Goal: Information Seeking & Learning: Find specific fact

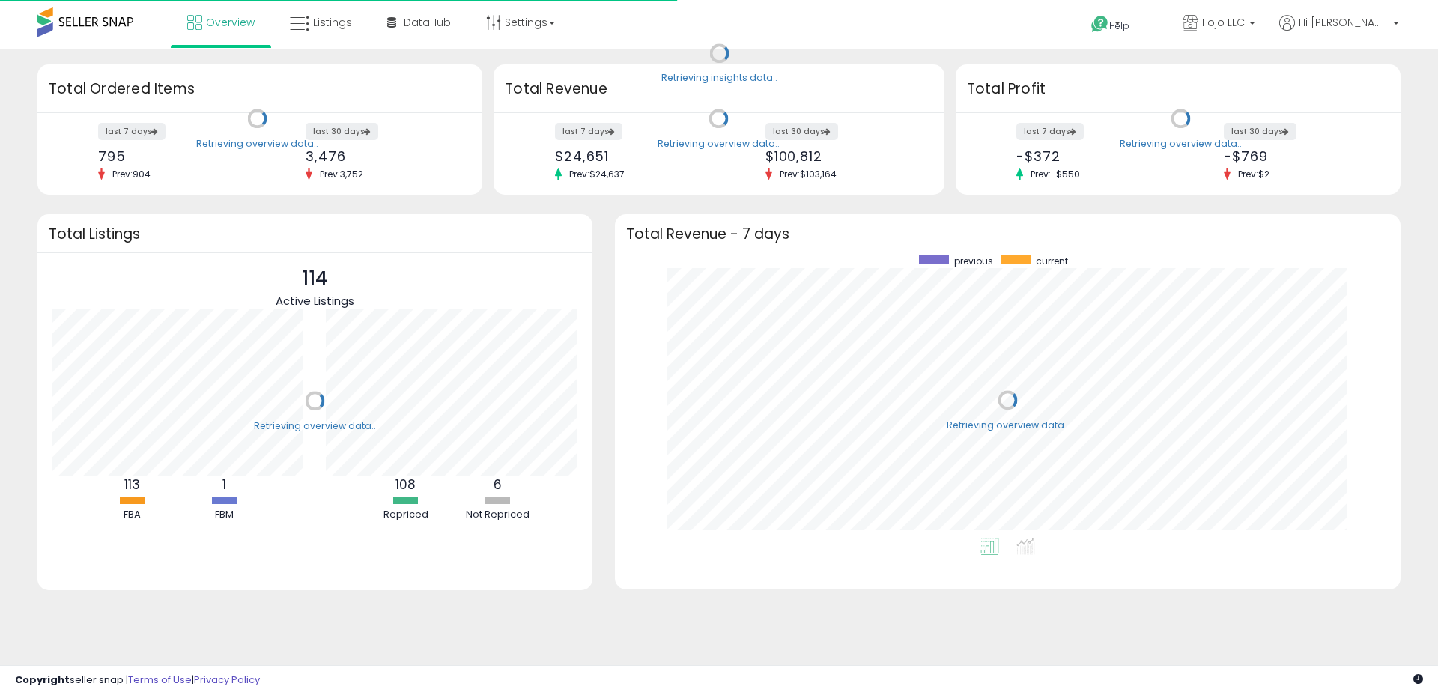
scroll to position [283, 756]
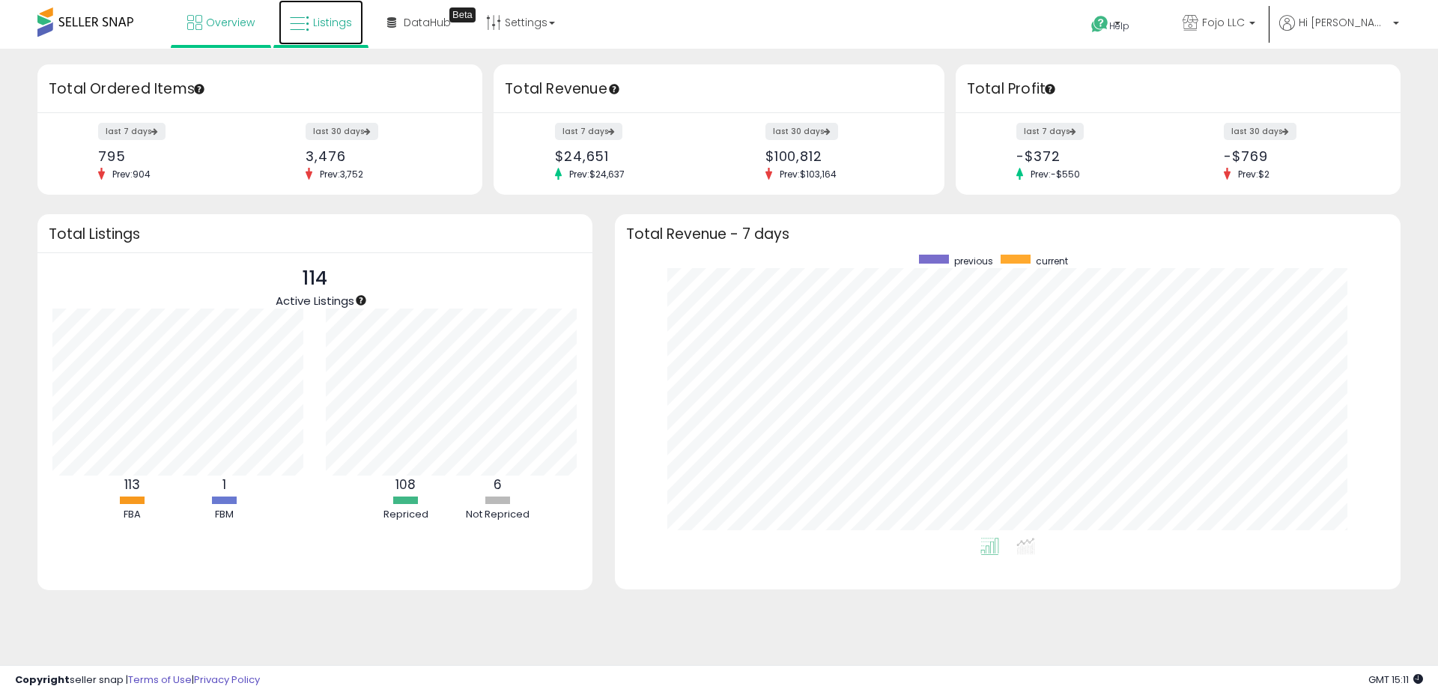
click at [338, 31] on link "Listings" at bounding box center [321, 22] width 85 height 45
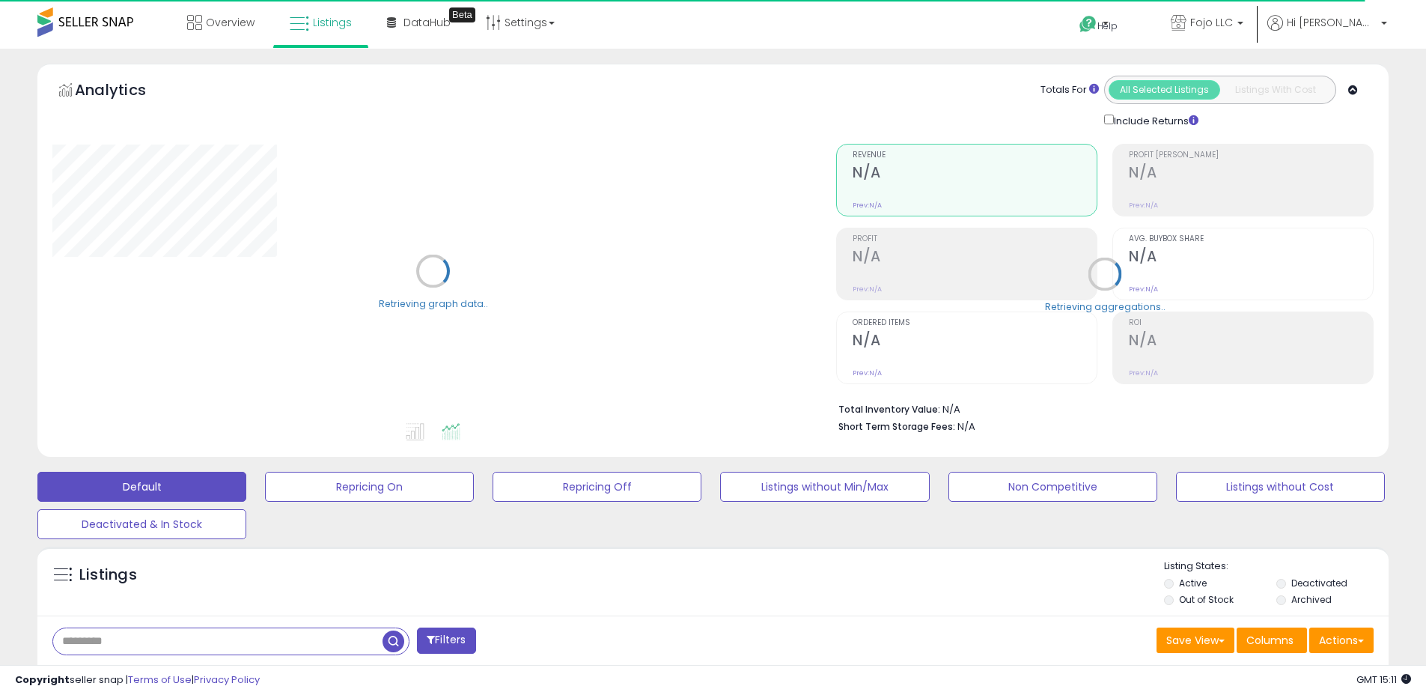
click at [130, 645] on input "text" at bounding box center [217, 641] width 329 height 26
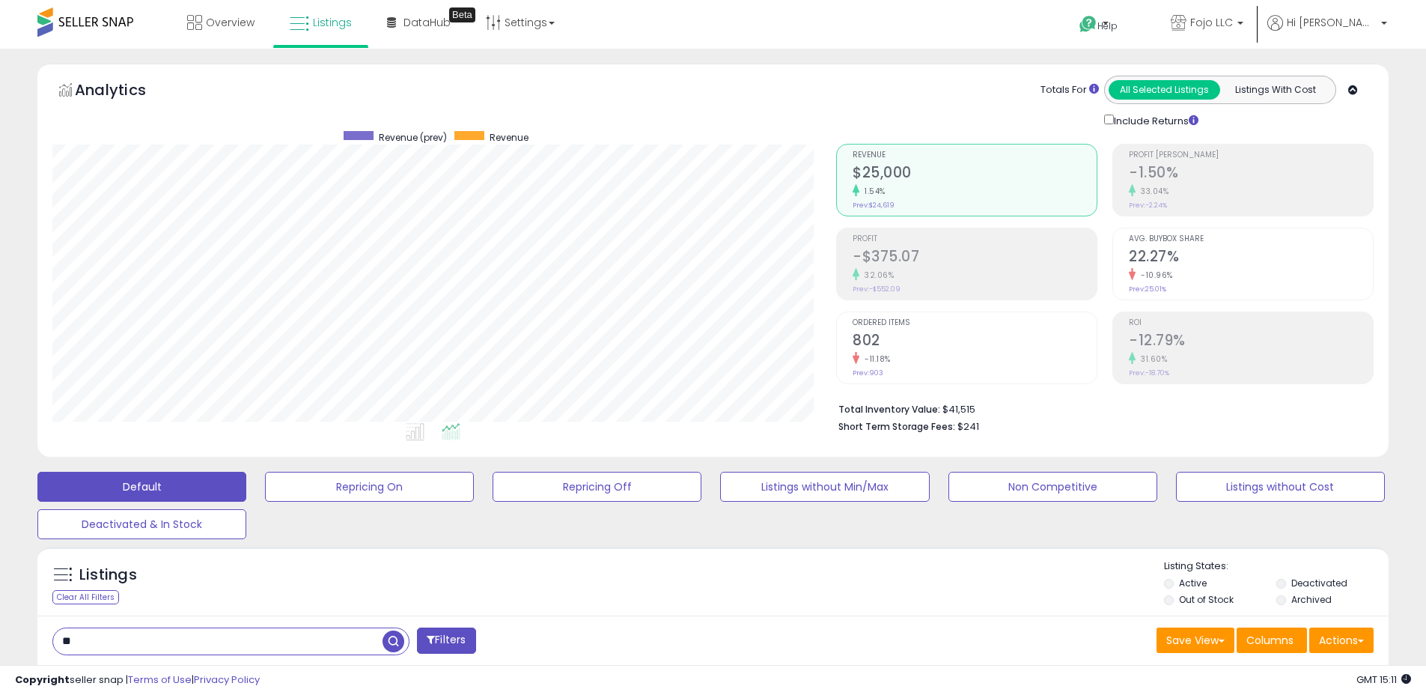
scroll to position [307, 784]
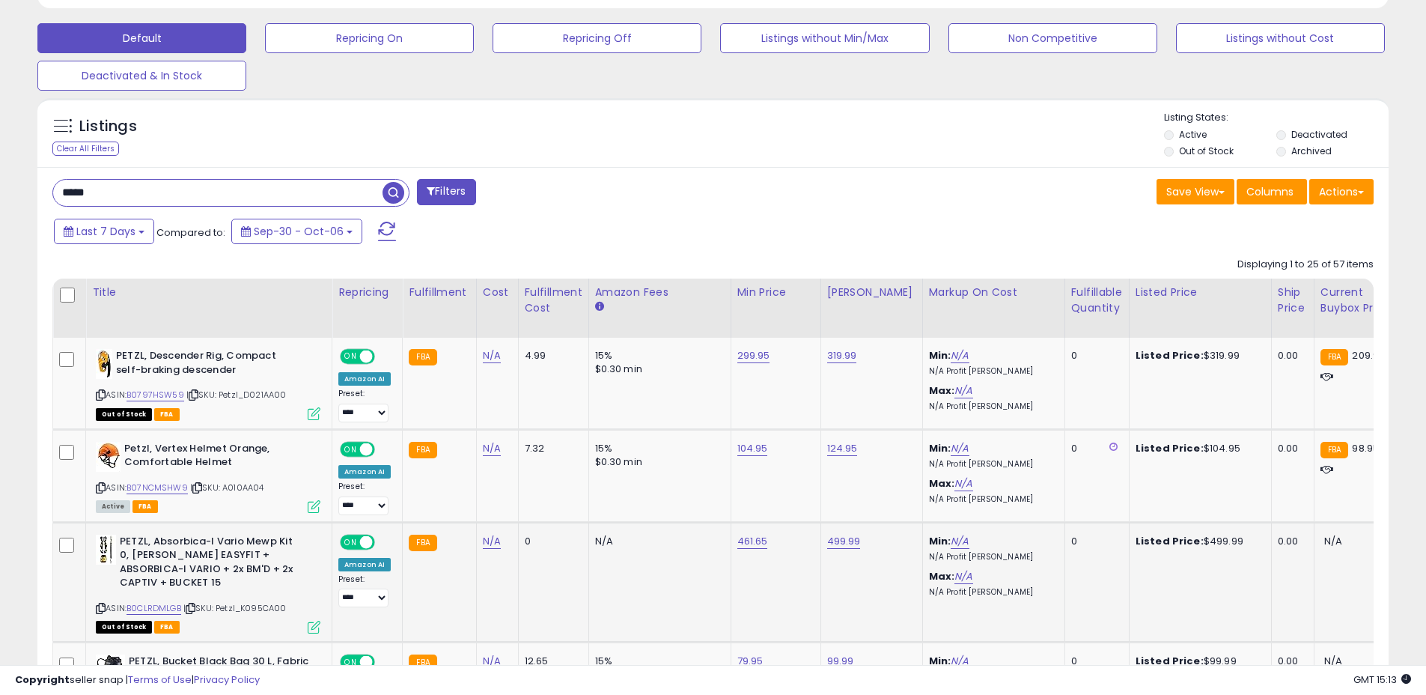
scroll to position [448, 0]
drag, startPoint x: 325, startPoint y: 201, endPoint x: -123, endPoint y: 184, distance: 448.1
paste input "*****"
type input "**********"
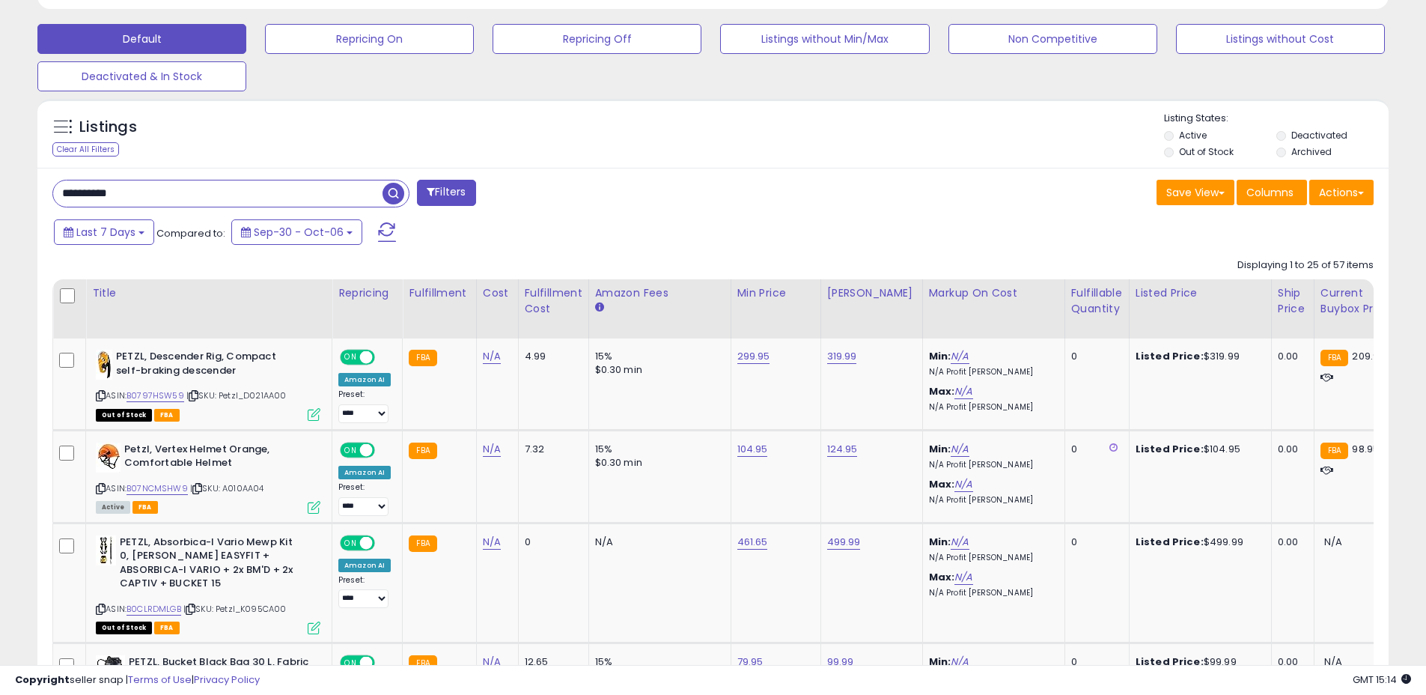
click at [389, 196] on span "button" at bounding box center [394, 194] width 22 height 22
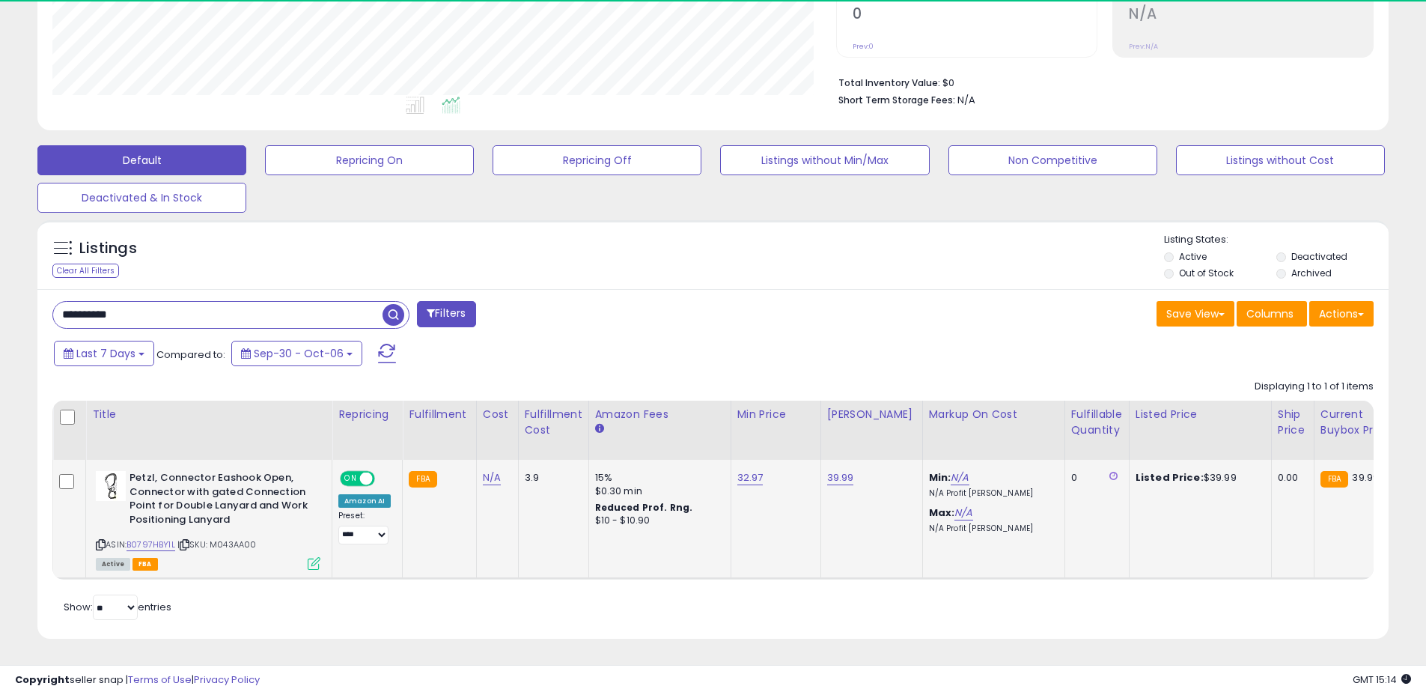
scroll to position [307, 784]
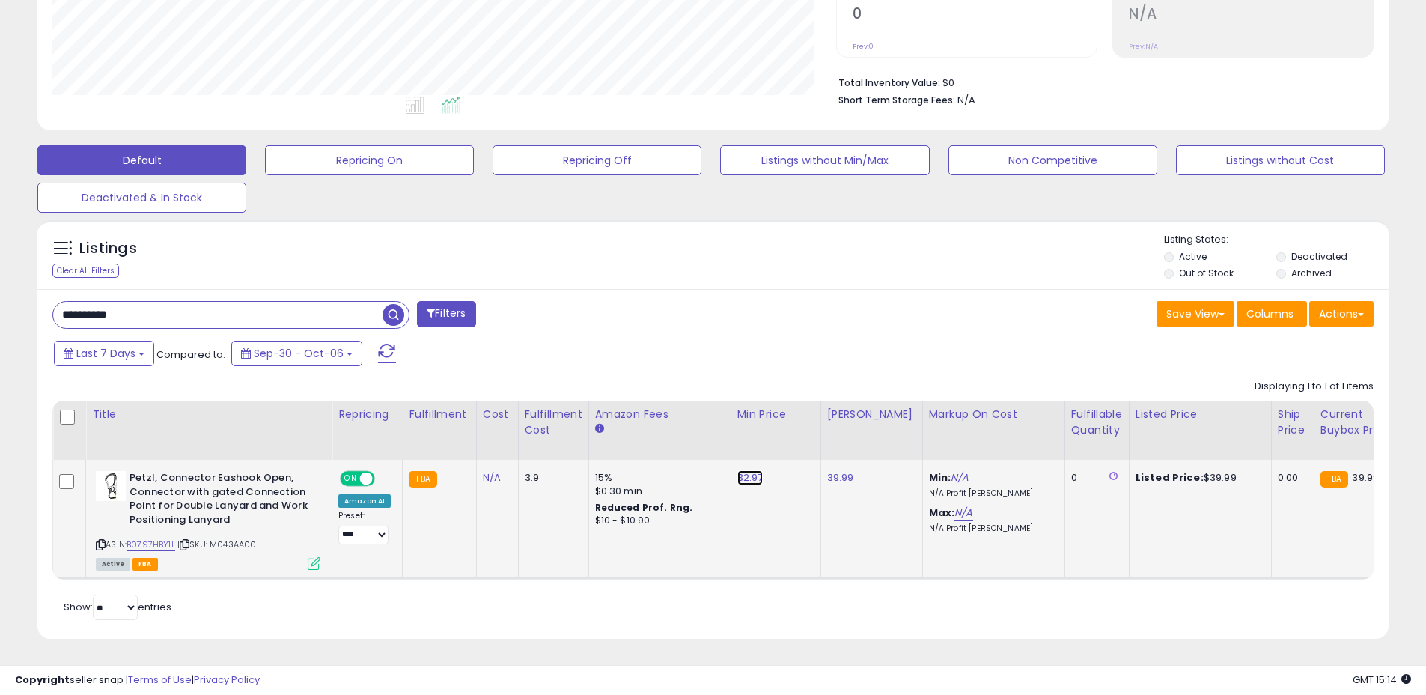
click at [751, 470] on link "32.97" at bounding box center [751, 477] width 26 height 15
drag, startPoint x: 738, startPoint y: 426, endPoint x: 501, endPoint y: 425, distance: 236.6
click at [503, 425] on table "Title Repricing" at bounding box center [1191, 490] width 2279 height 179
type input "*****"
click at [829, 470] on link "39.99" at bounding box center [840, 477] width 27 height 15
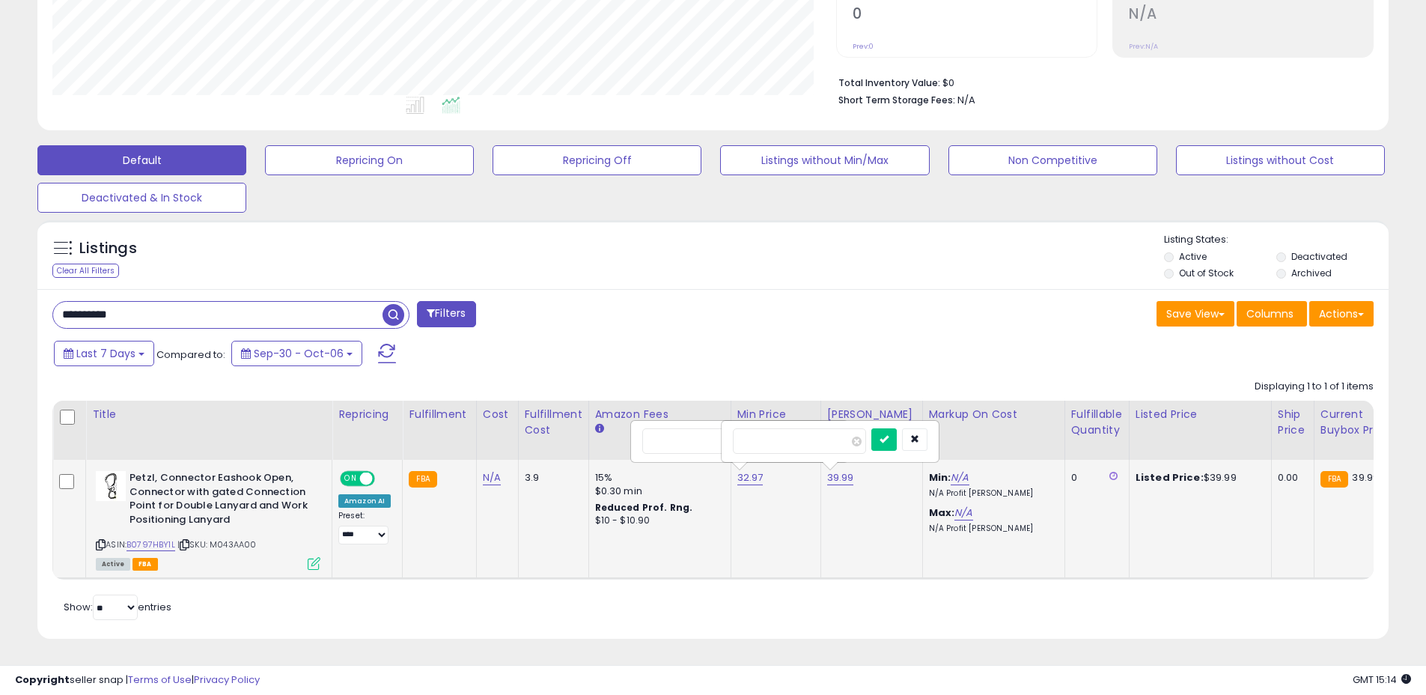
type input "*"
type input "*****"
click at [895, 434] on button "submit" at bounding box center [884, 439] width 25 height 22
click at [746, 470] on link "32.97" at bounding box center [751, 477] width 26 height 15
drag, startPoint x: 704, startPoint y: 431, endPoint x: 618, endPoint y: 429, distance: 86.1
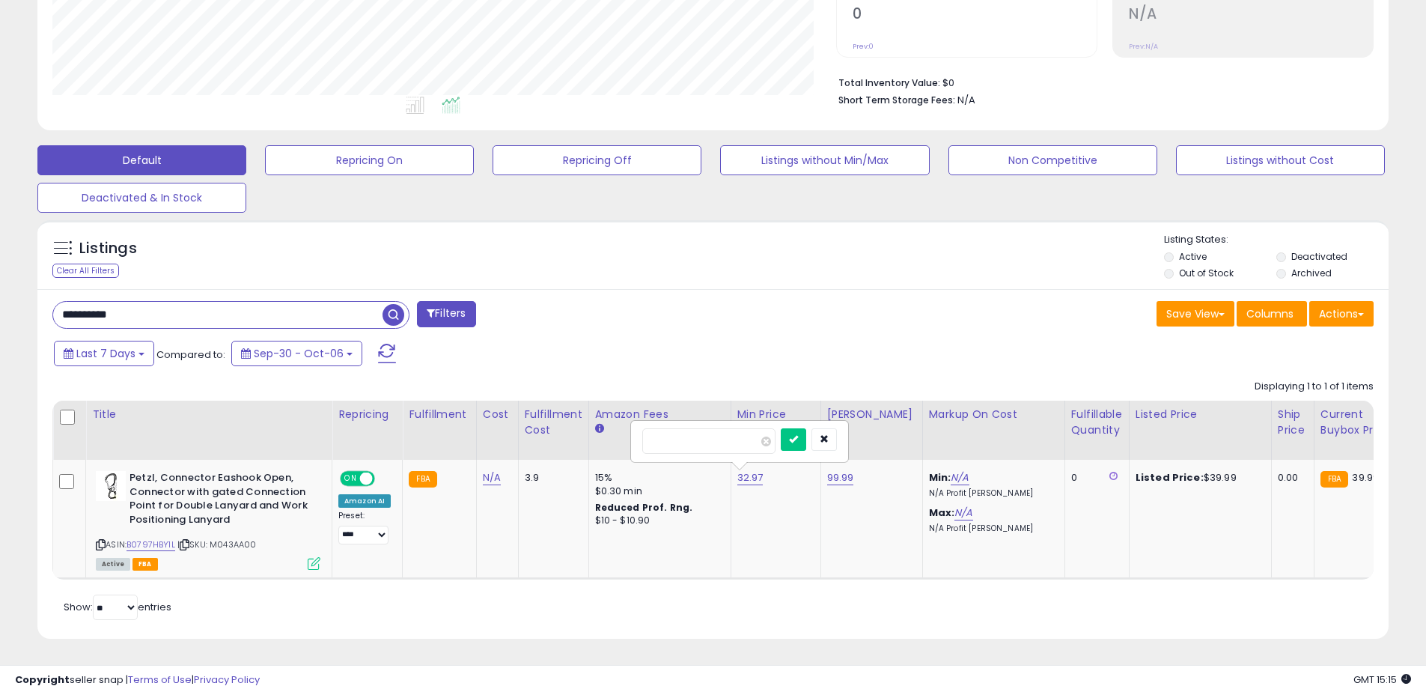
click at [623, 429] on table "Title Repricing" at bounding box center [1191, 490] width 2279 height 179
type input "*****"
click at [797, 431] on button "submit" at bounding box center [793, 439] width 25 height 22
drag, startPoint x: 196, startPoint y: 304, endPoint x: 6, endPoint y: 295, distance: 190.4
click at [10, 292] on div "**********" at bounding box center [712, 197] width 1411 height 920
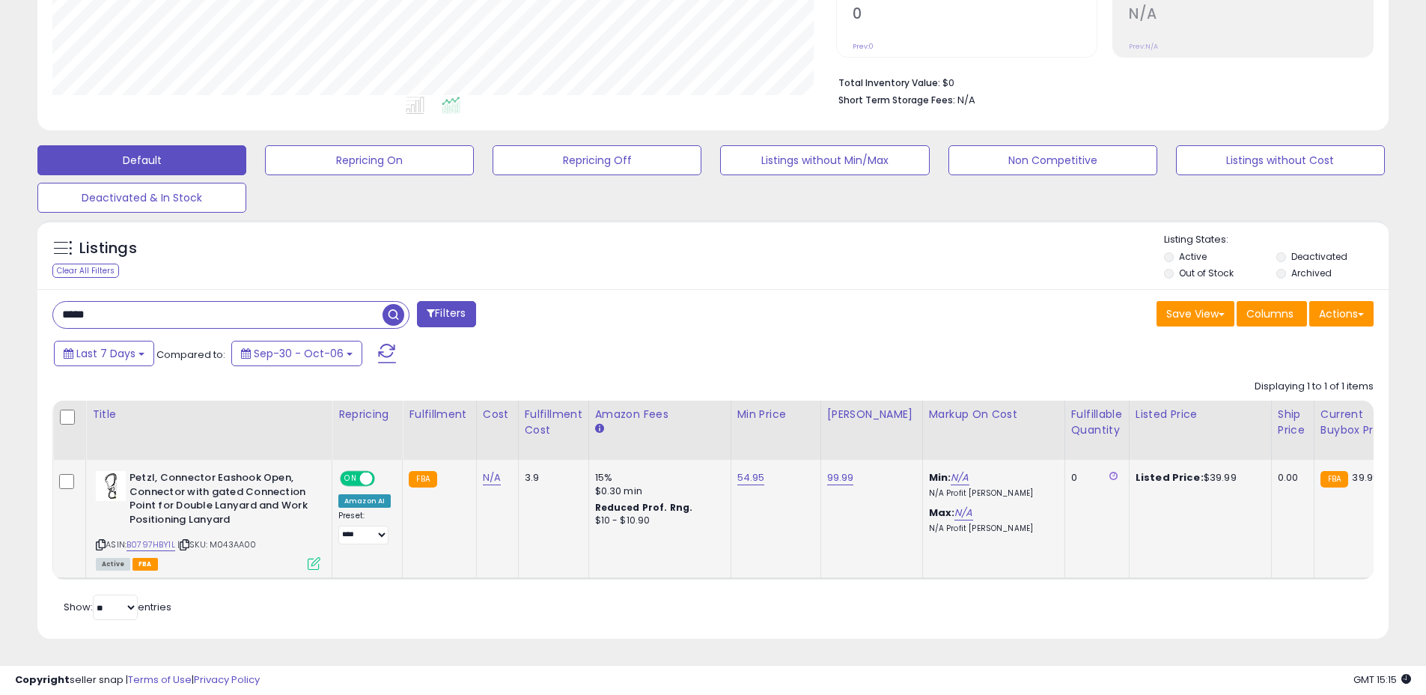
type input "*****"
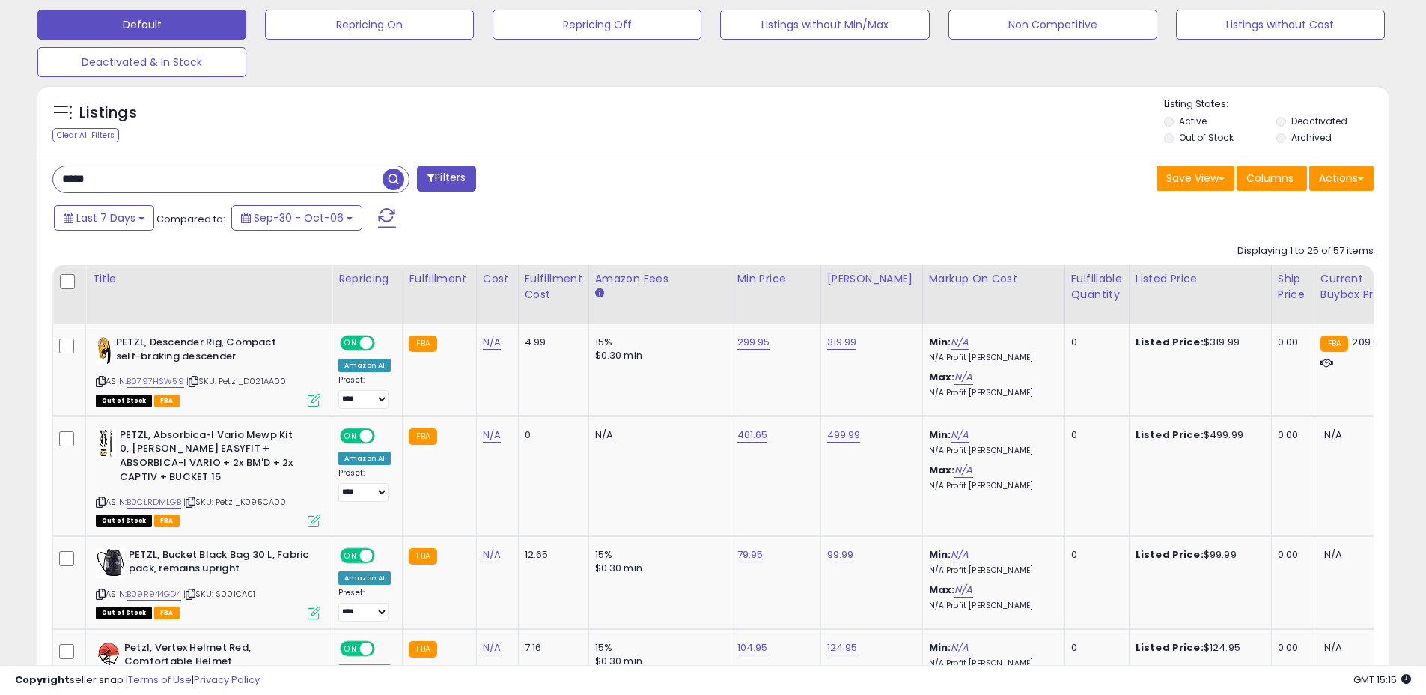
scroll to position [475, 0]
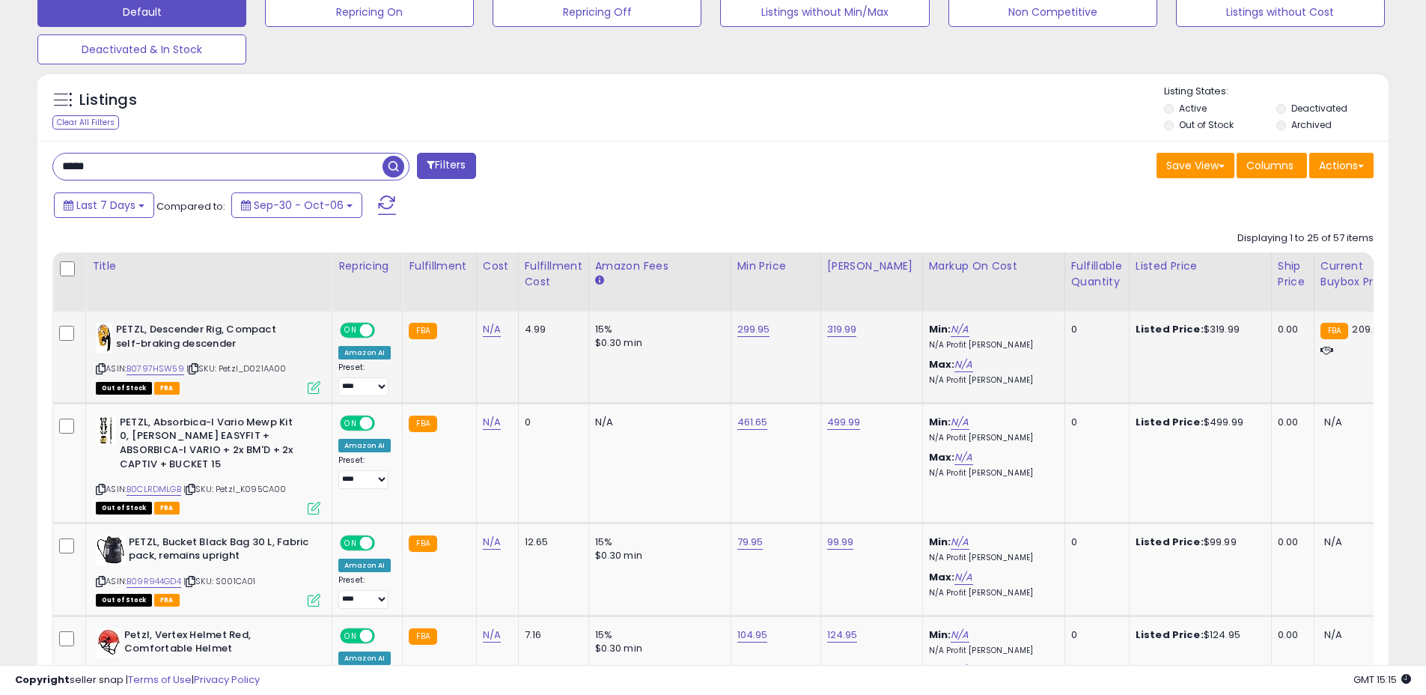
click at [265, 366] on span "| SKU: Petzl_D021AA00" at bounding box center [236, 368] width 100 height 12
copy span "Petzl_D021AA00"
click at [272, 487] on span "| SKU: Petzl_K095CA00" at bounding box center [234, 489] width 103 height 12
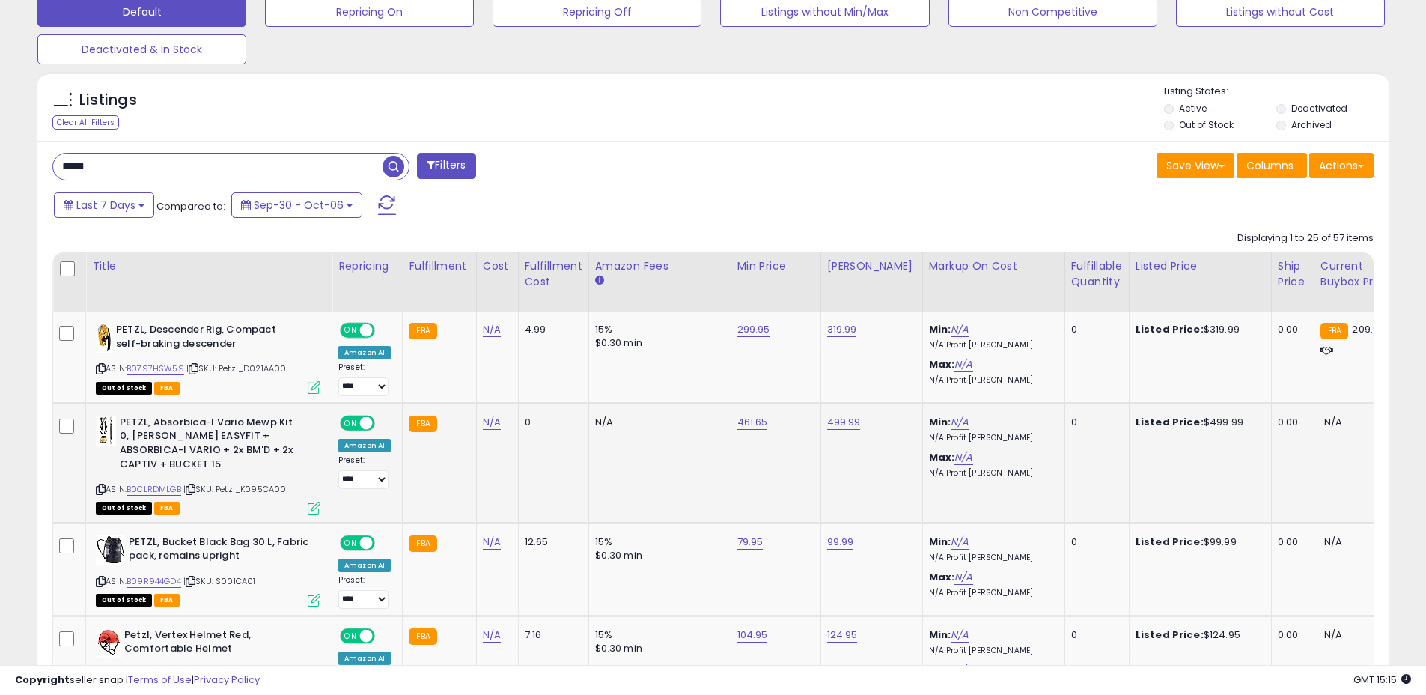
copy span "Petzl_K095CA00"
click at [249, 577] on span "| SKU: S001CA01" at bounding box center [219, 581] width 73 height 12
copy span "S001CA01"
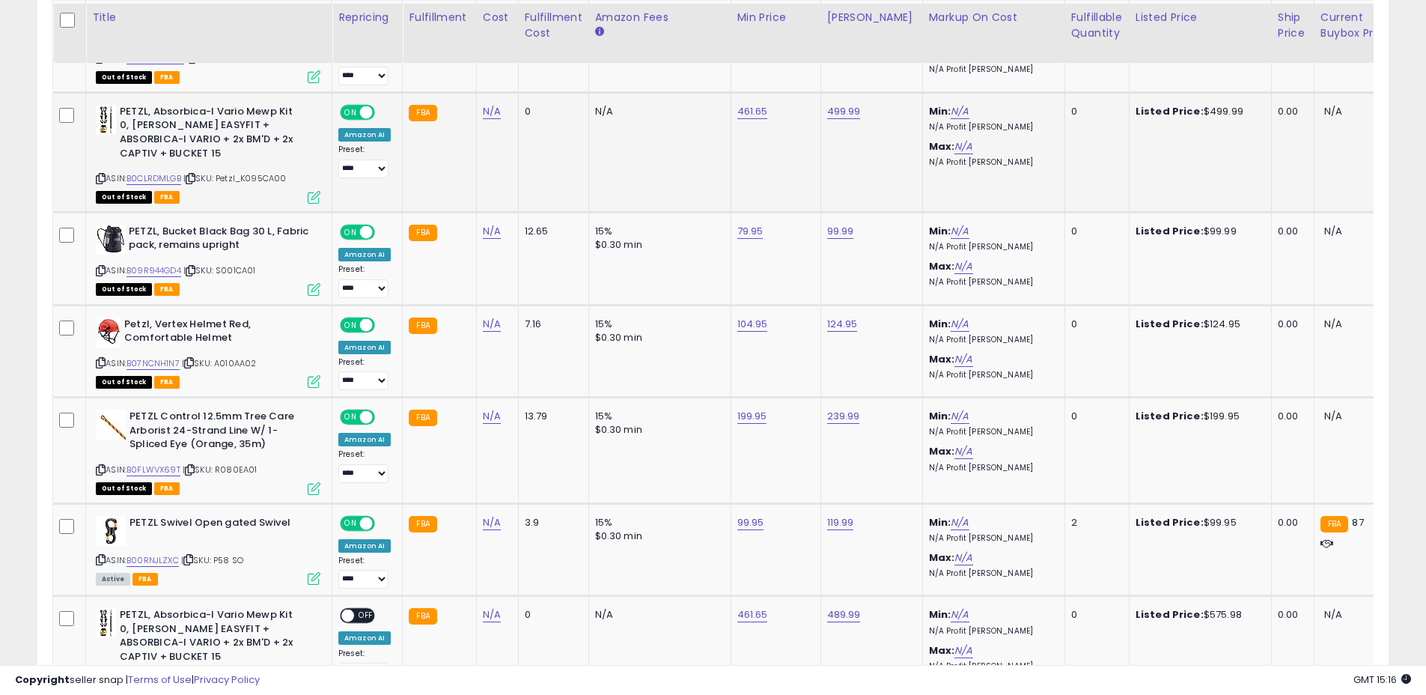
scroll to position [789, 0]
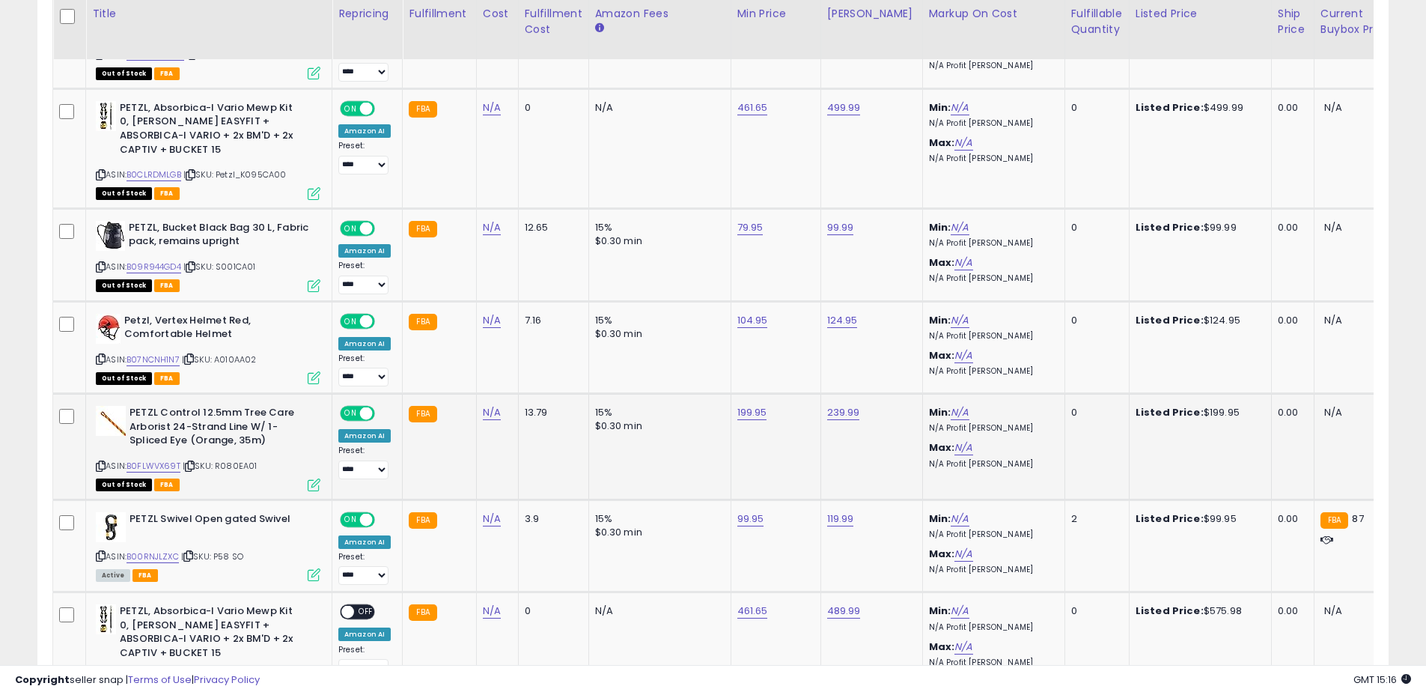
click at [238, 465] on span "| SKU: R080EA01" at bounding box center [220, 466] width 75 height 12
copy span "R080EA01"
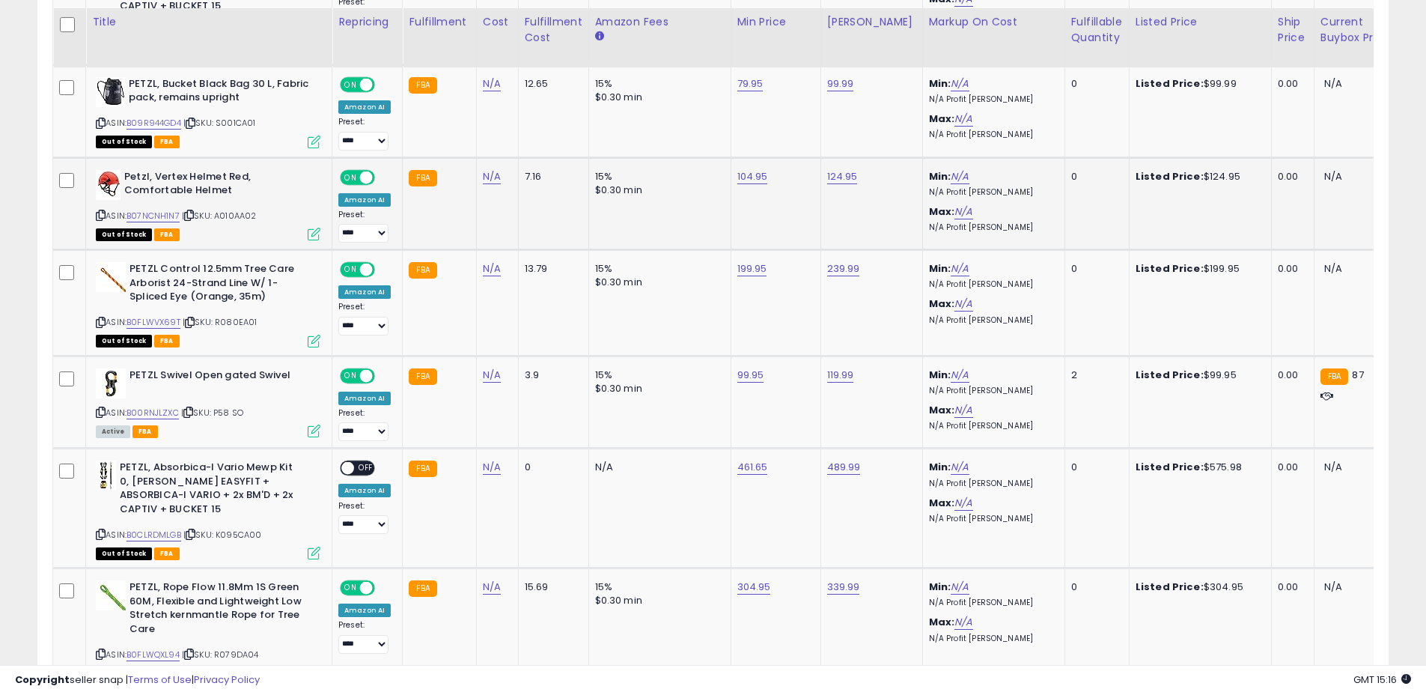
scroll to position [941, 0]
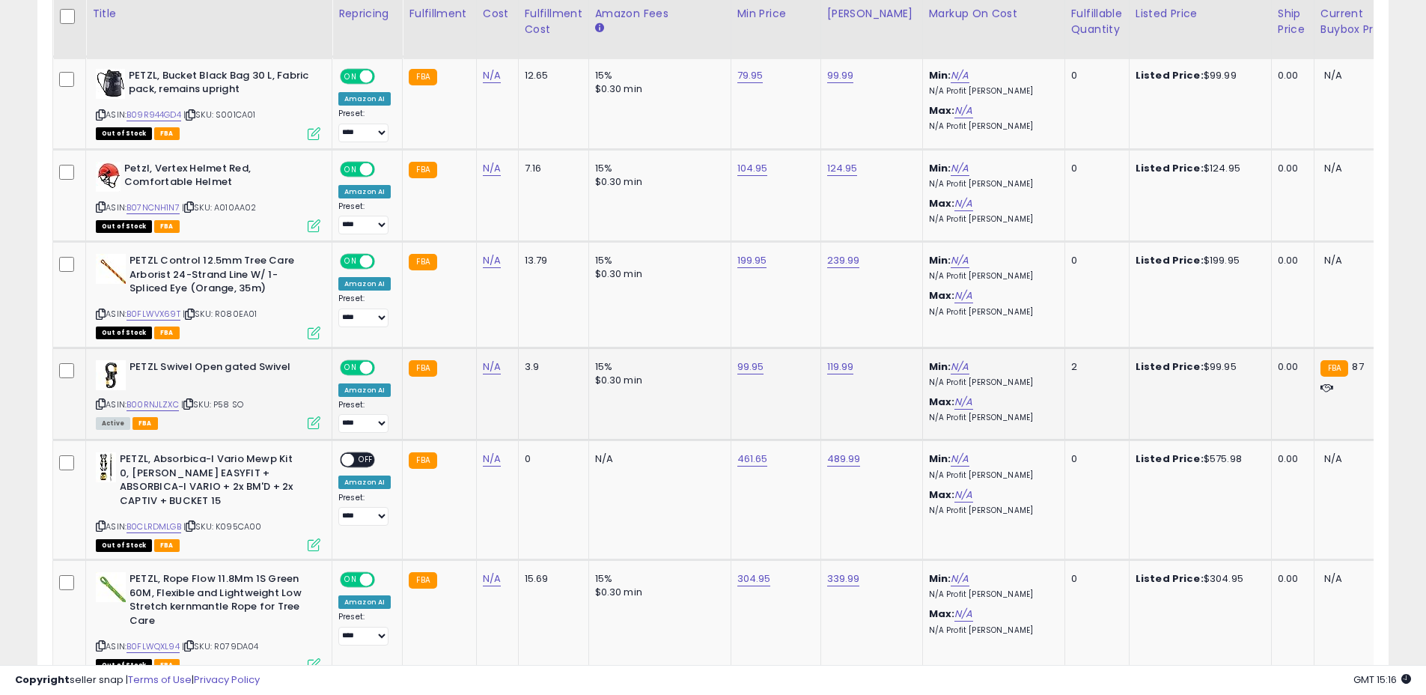
click at [225, 404] on span "| SKU: P58 SO" at bounding box center [212, 404] width 62 height 12
copy span "P58"
click at [360, 460] on span "OFF" at bounding box center [366, 460] width 24 height 13
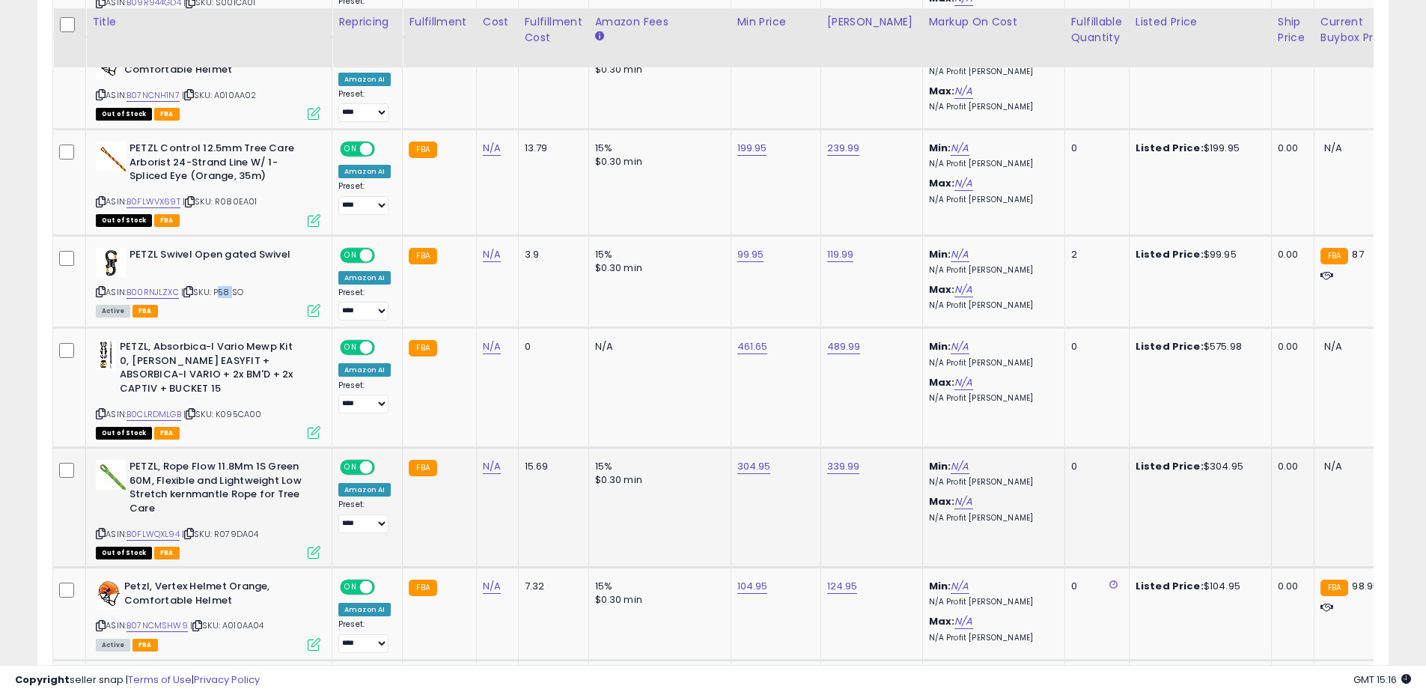
scroll to position [1070, 0]
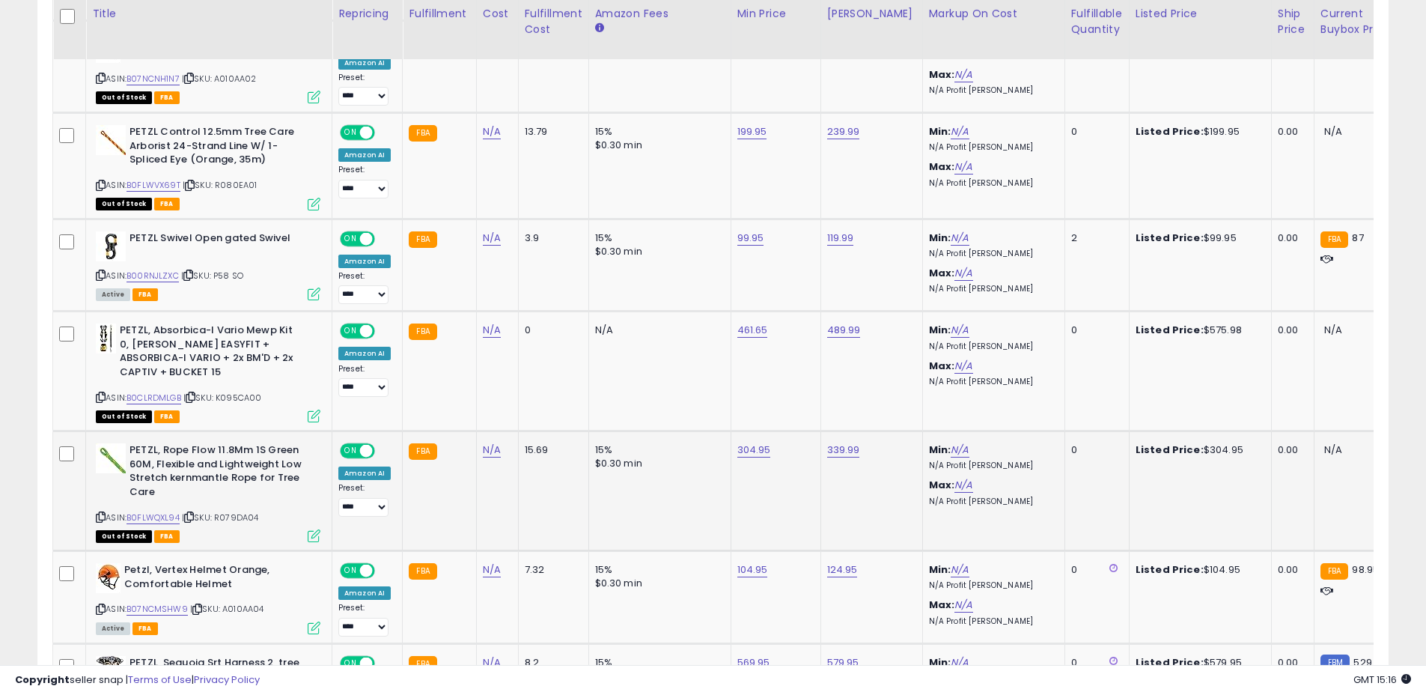
click at [242, 517] on span "| SKU: R079DA04" at bounding box center [220, 517] width 77 height 12
copy span "R079DA04"
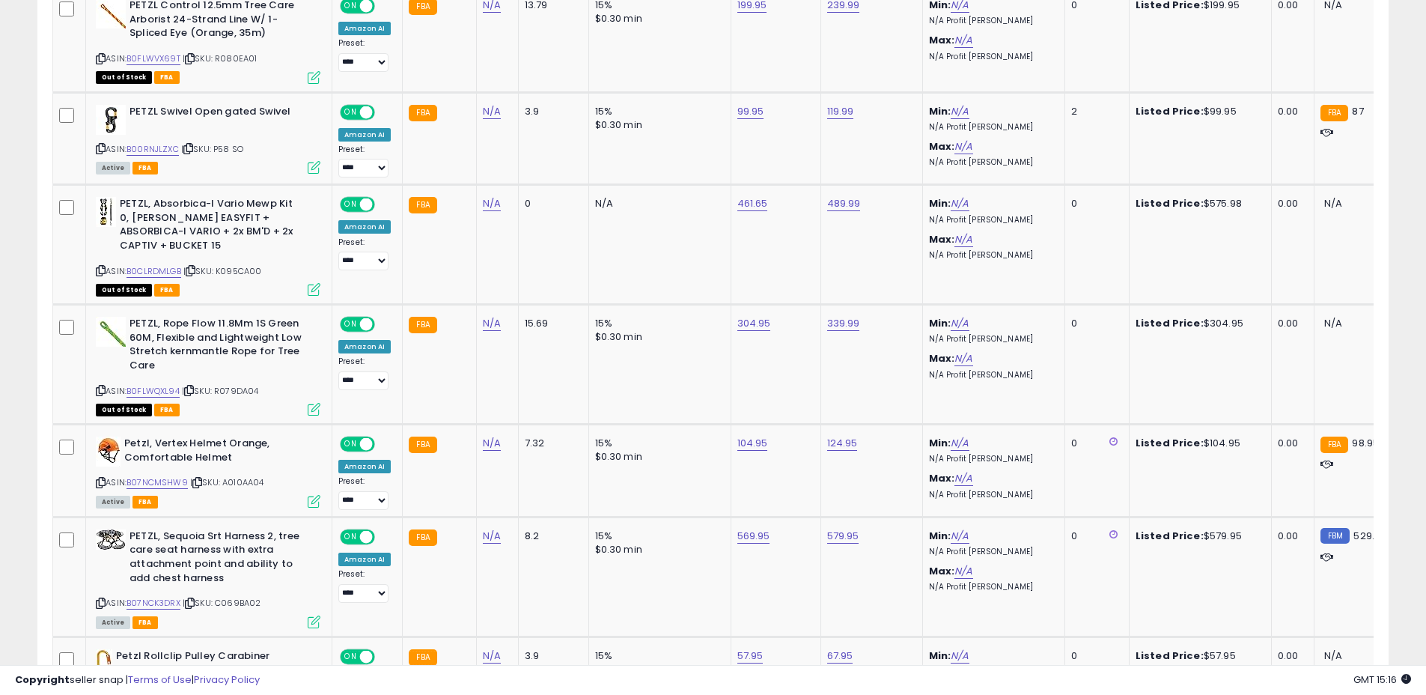
scroll to position [1293, 0]
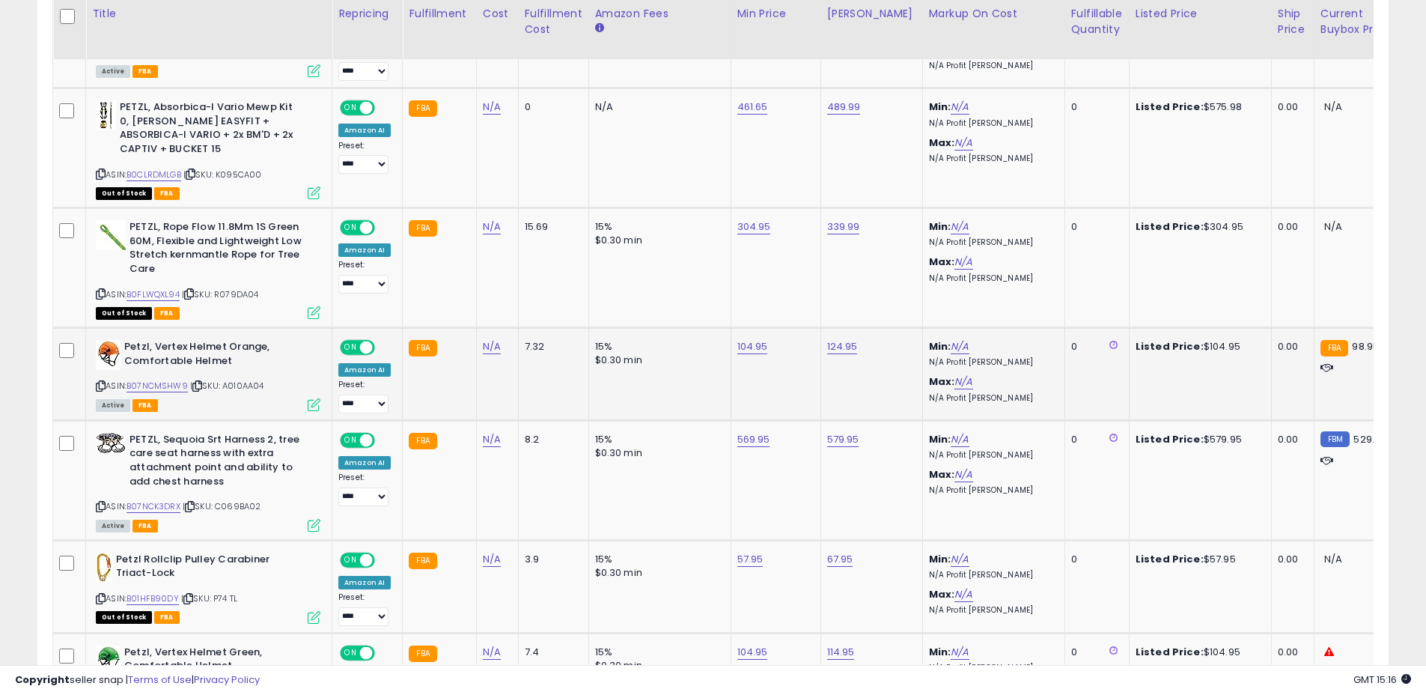
click at [249, 383] on span "| SKU: A010AA04" at bounding box center [227, 386] width 74 height 12
copy span "A010AA04"
click at [246, 502] on span "| SKU: C069BA02" at bounding box center [222, 506] width 79 height 12
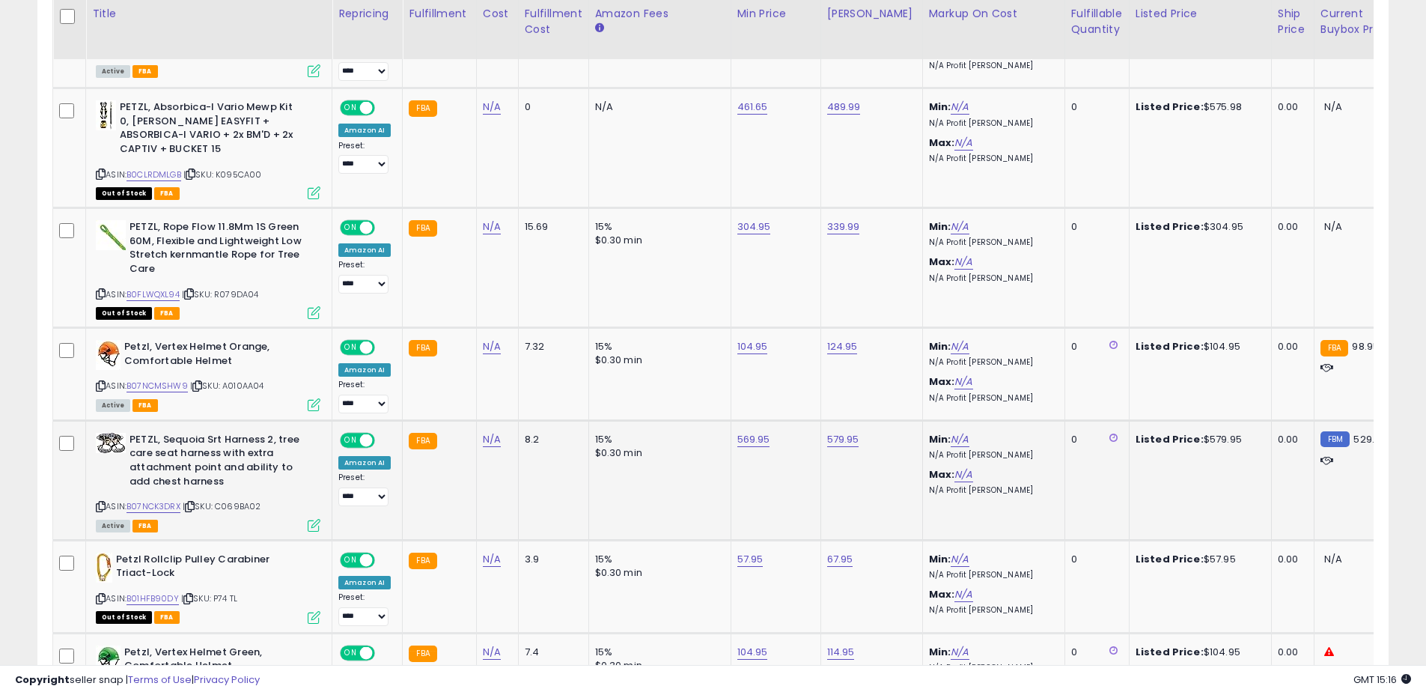
copy span "C069BA02"
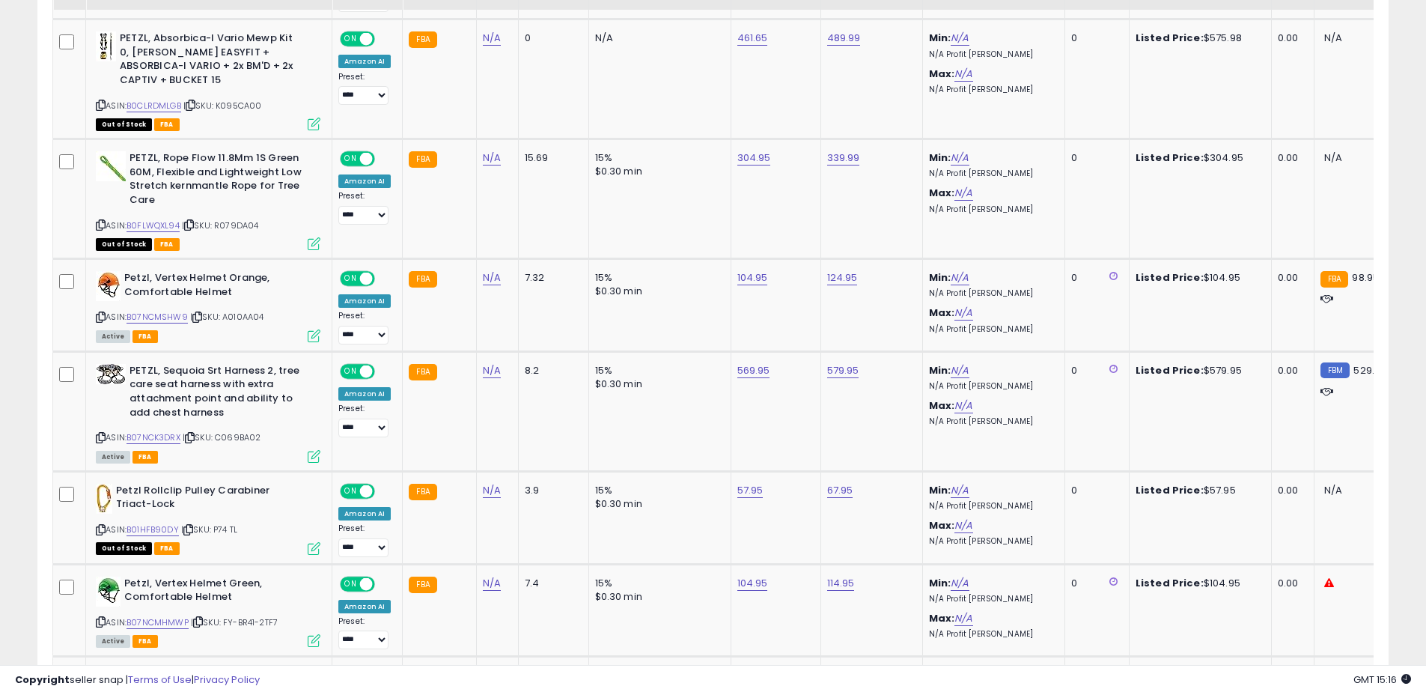
scroll to position [1378, 0]
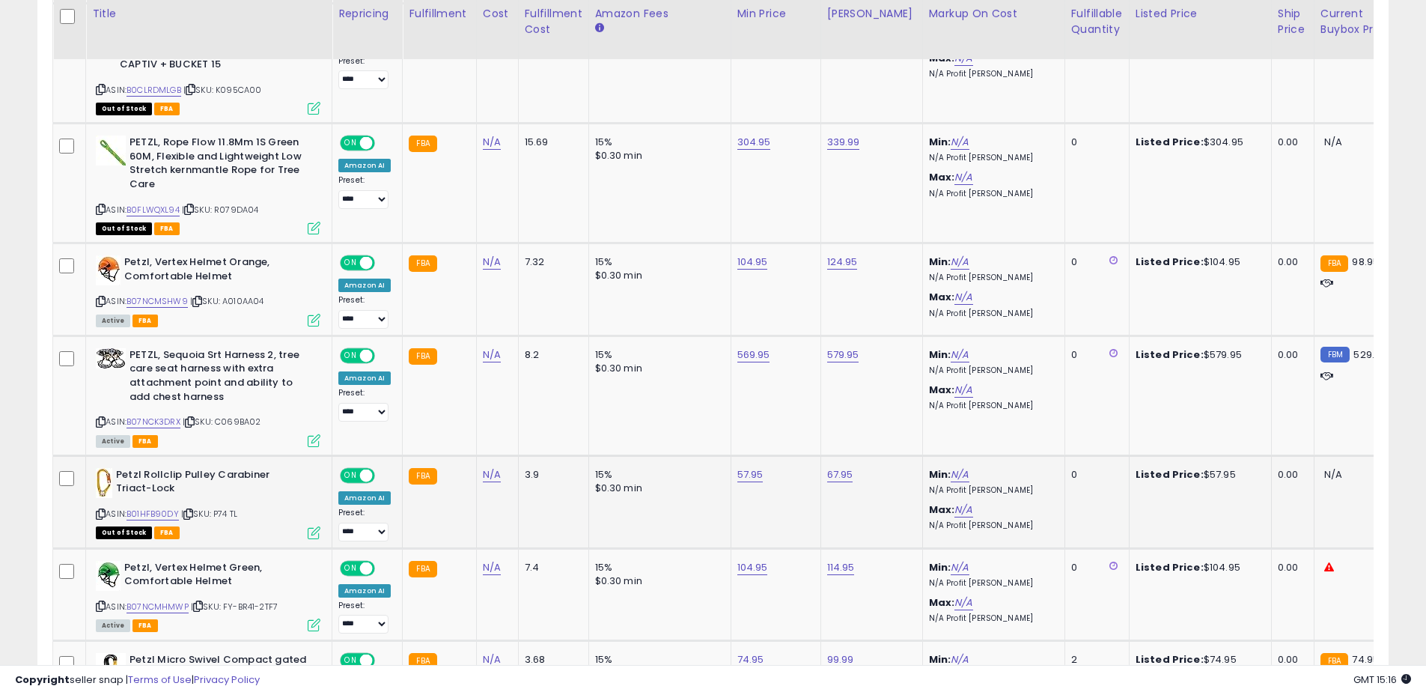
click at [221, 514] on span "| SKU: P74 TL" at bounding box center [209, 514] width 56 height 12
copy span "P74"
click at [256, 604] on span "| SKU: FY-BR41-2TF7" at bounding box center [234, 607] width 87 height 12
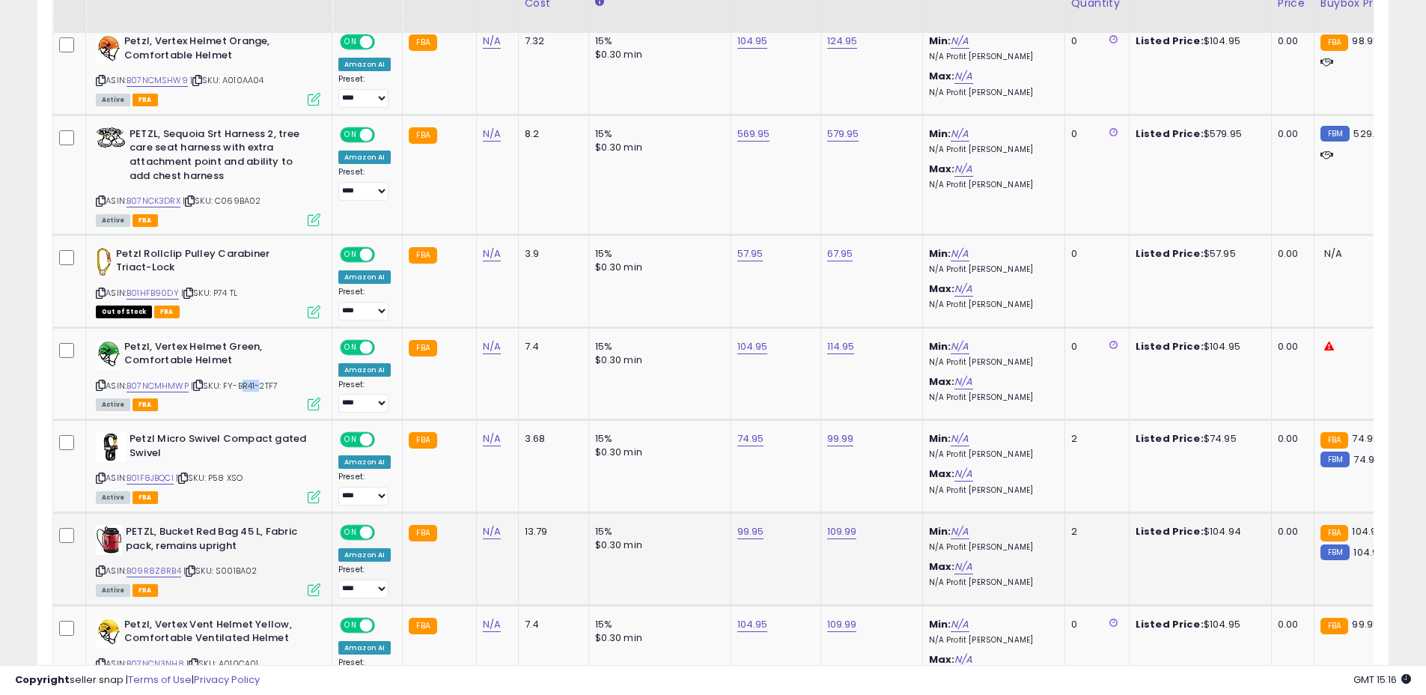
scroll to position [1623, 0]
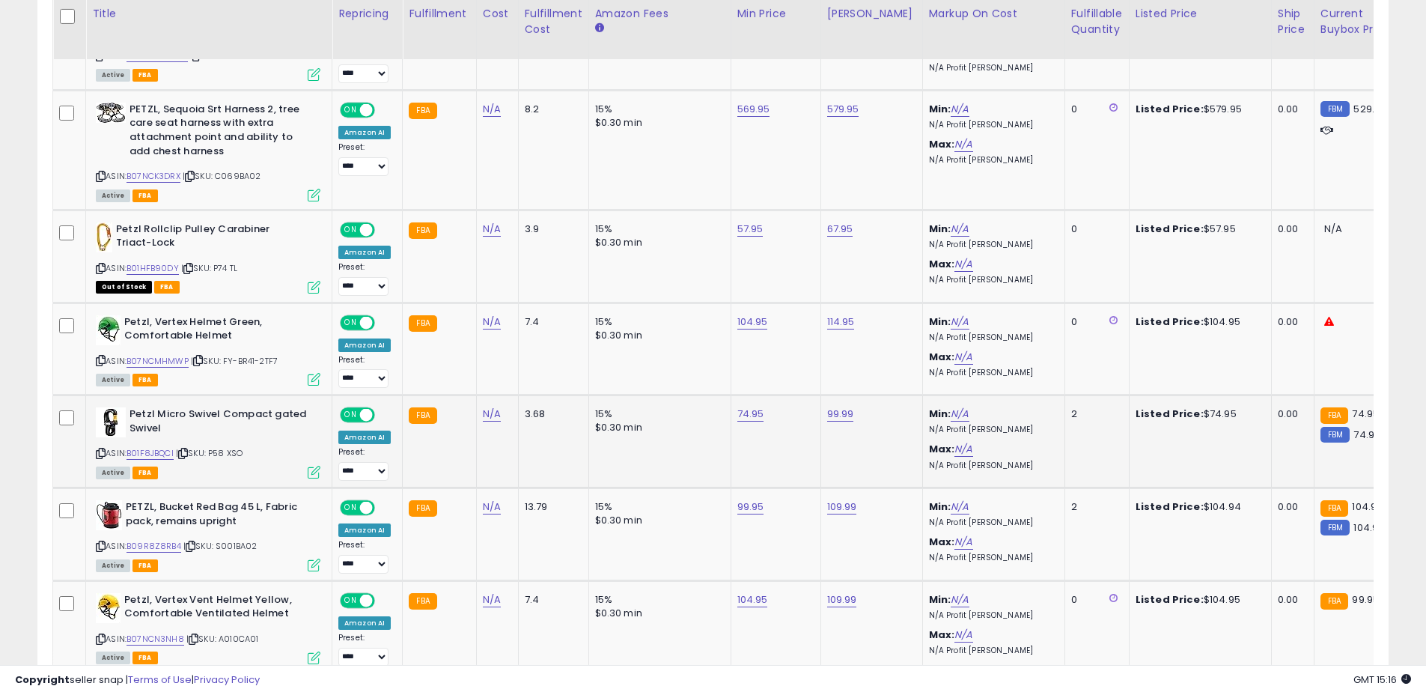
click at [219, 450] on span "| SKU: P58 XSO" at bounding box center [209, 453] width 67 height 12
copy span "P58"
click at [231, 544] on span "| SKU: S001BA02" at bounding box center [220, 546] width 74 height 12
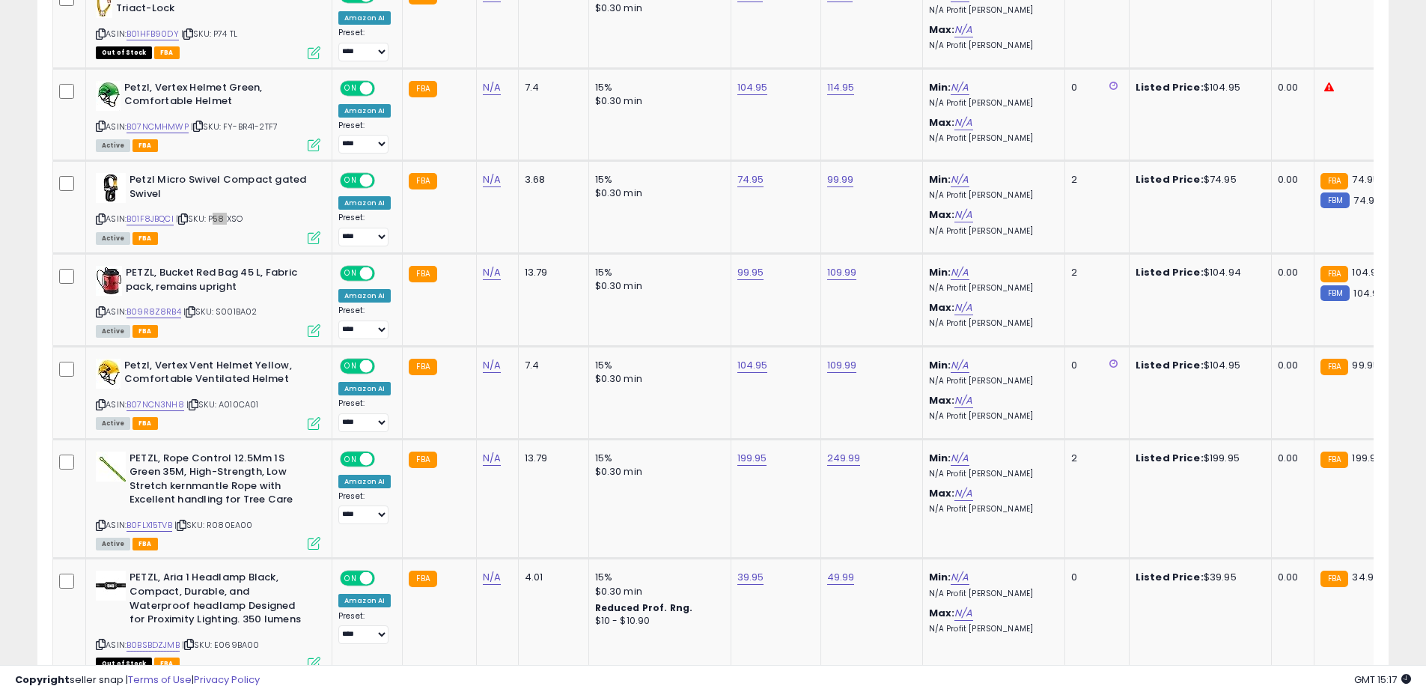
scroll to position [1868, 0]
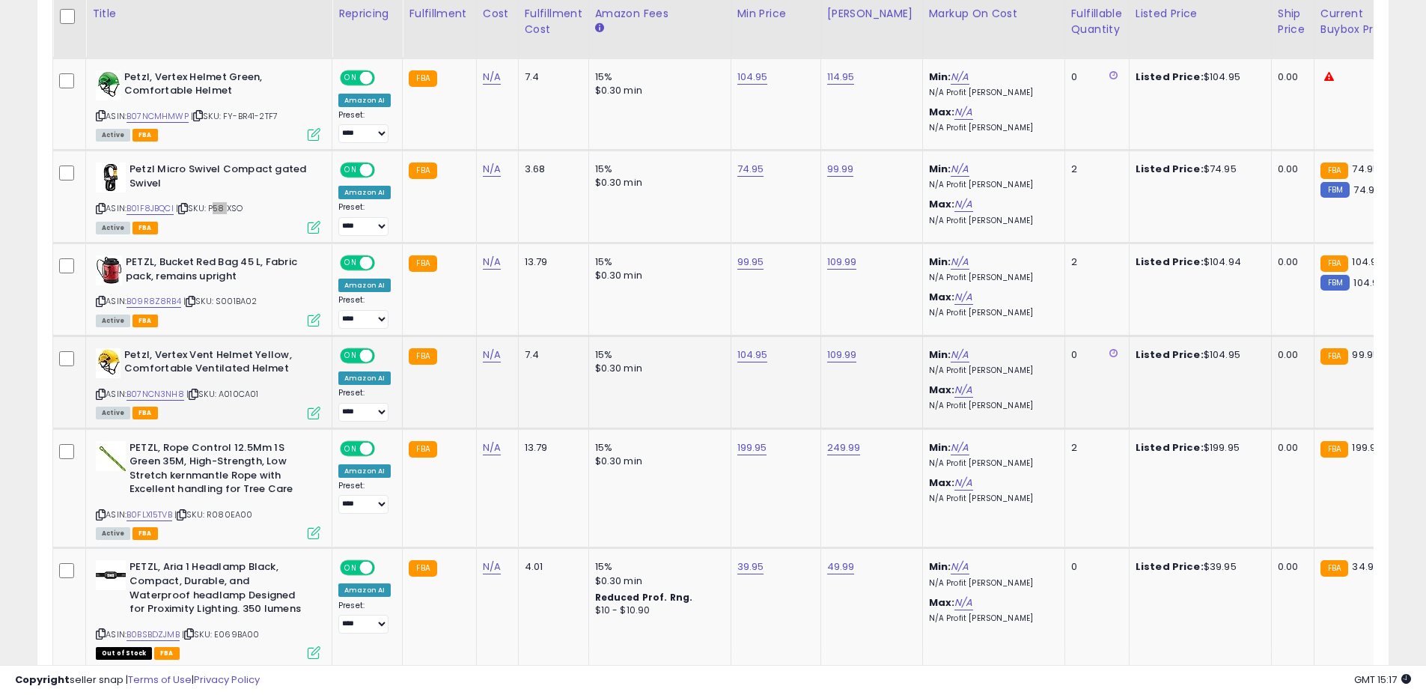
click at [243, 397] on span "| SKU: A010CA01" at bounding box center [222, 394] width 73 height 12
click at [242, 517] on span "| SKU: R080EA00" at bounding box center [213, 514] width 79 height 12
click at [237, 631] on span "| SKU: E069BA00" at bounding box center [221, 634] width 78 height 12
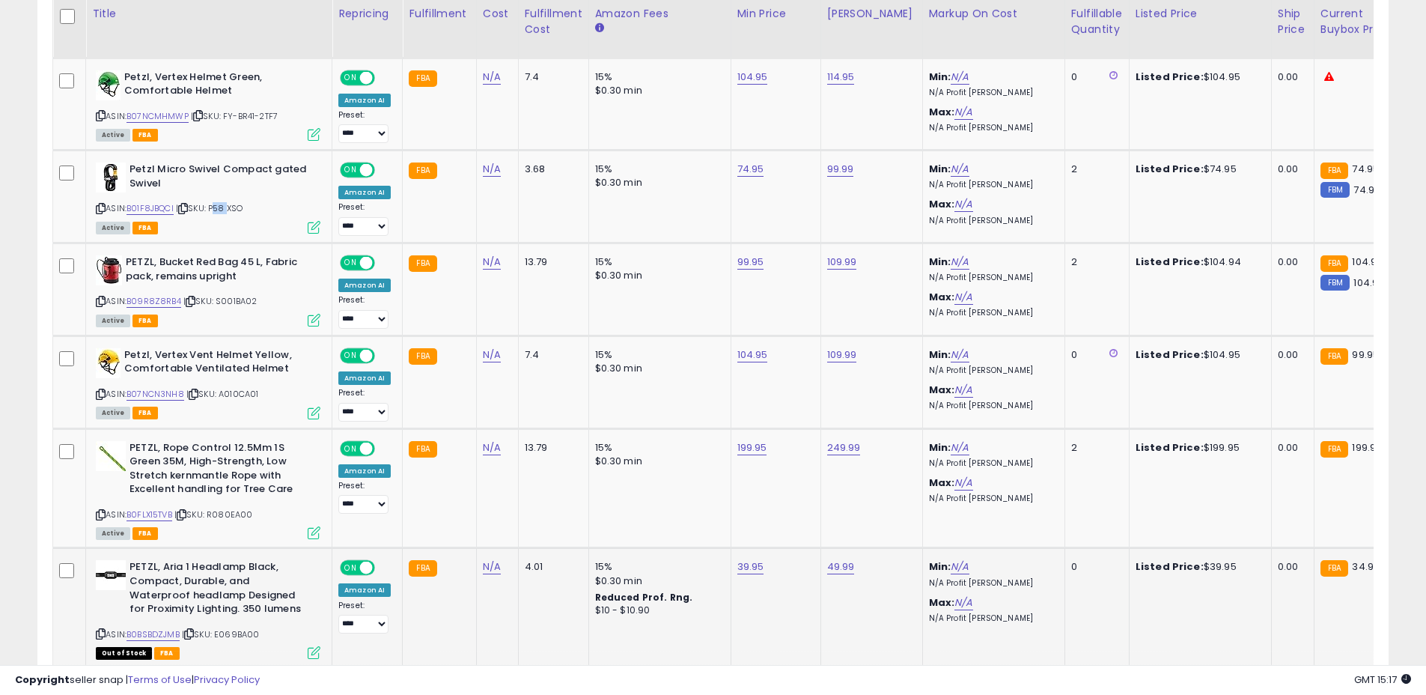
click at [237, 631] on span "| SKU: E069BA00" at bounding box center [221, 634] width 78 height 12
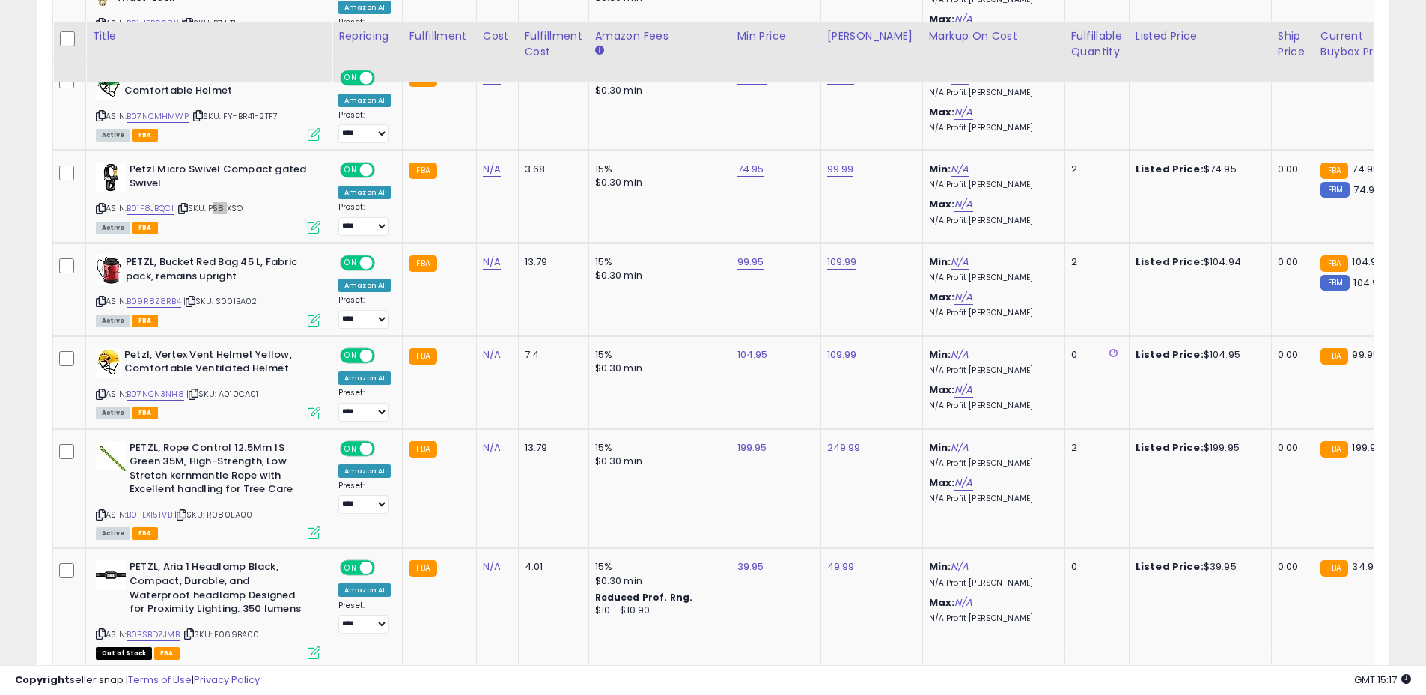
scroll to position [2341, 0]
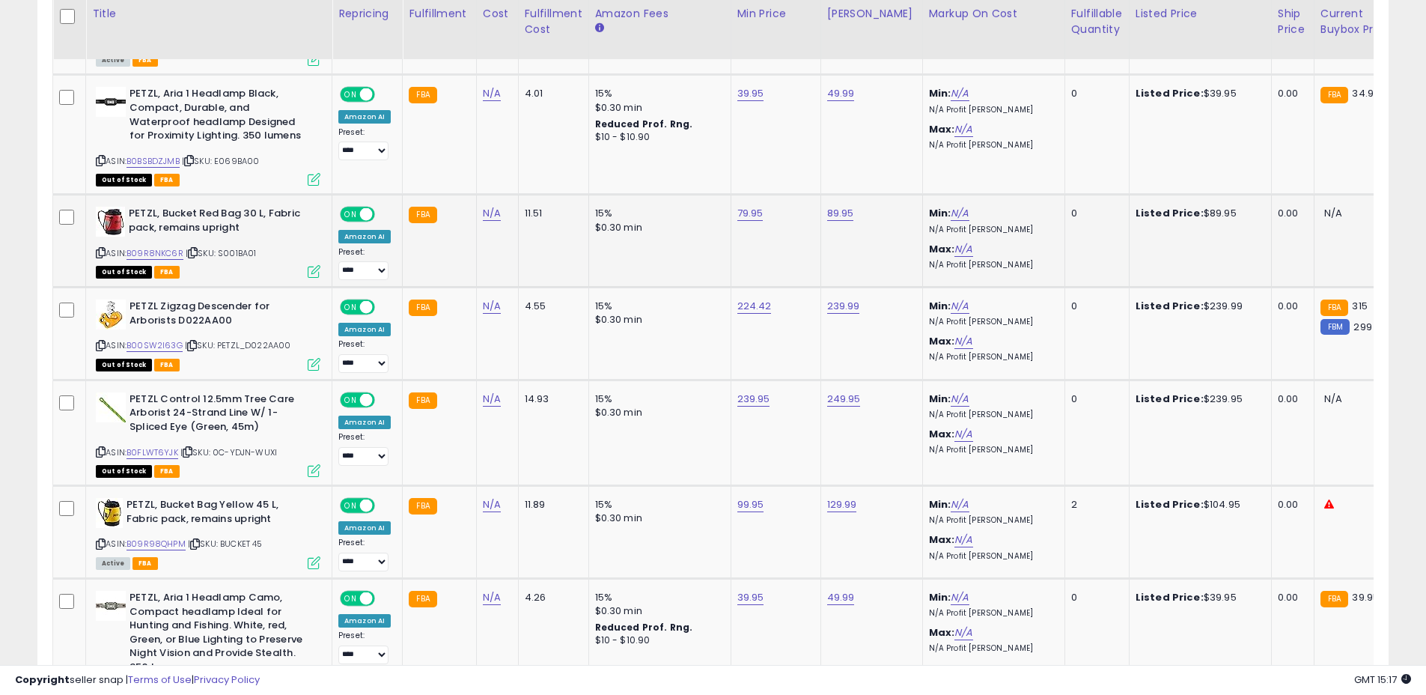
click at [230, 257] on span "| SKU: S001BA01" at bounding box center [221, 253] width 71 height 12
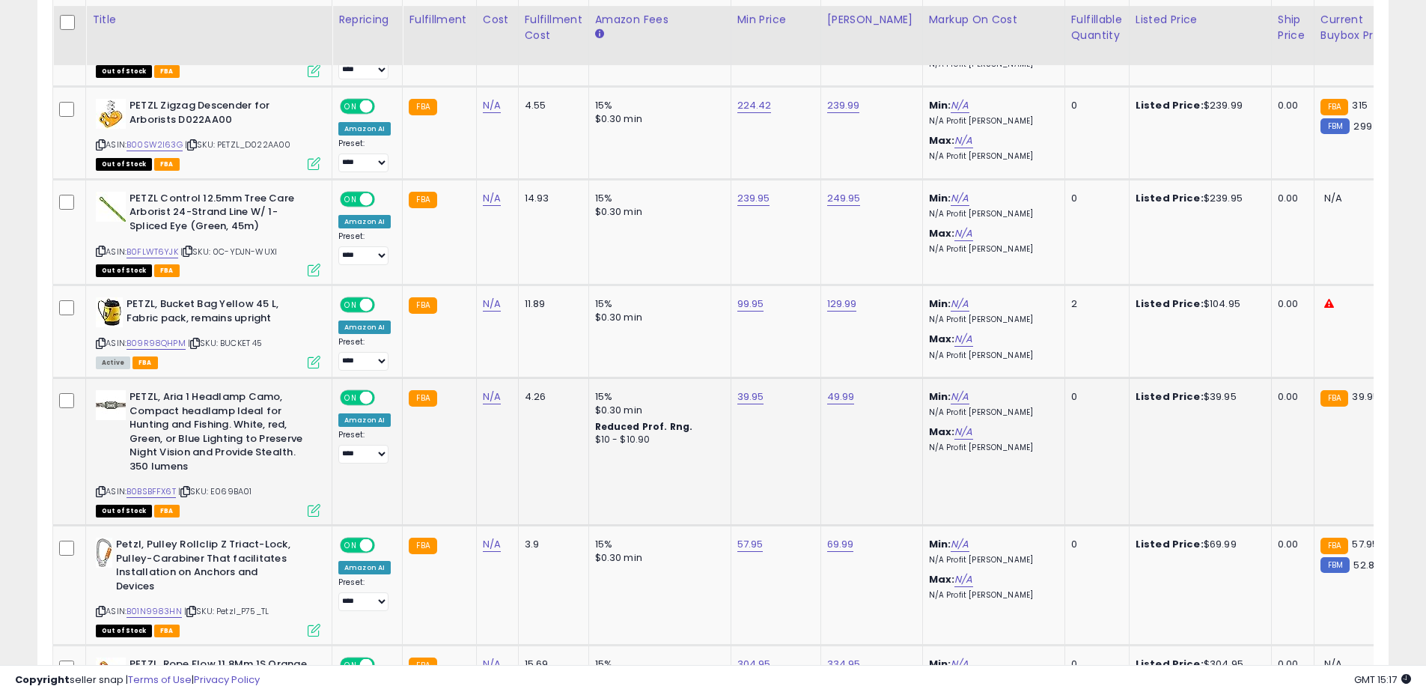
scroll to position [2556, 0]
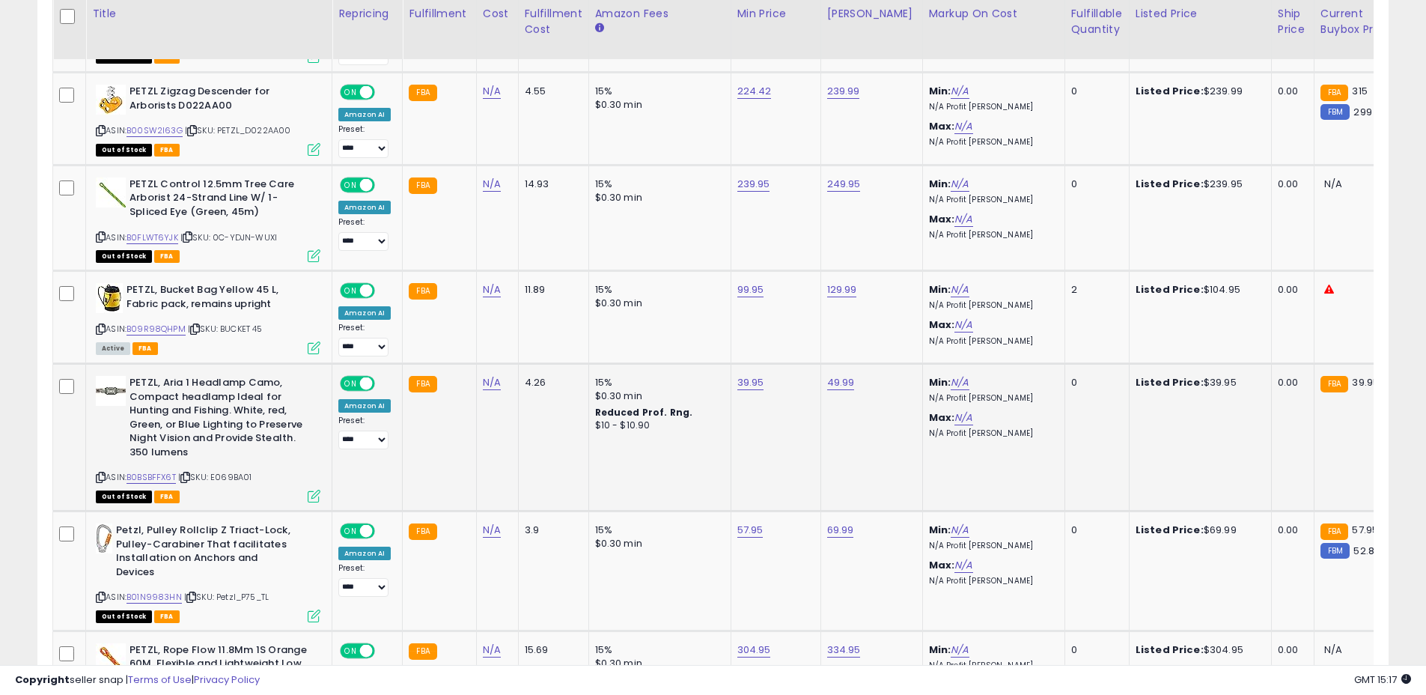
click at [249, 478] on span "| SKU: E069BA01" at bounding box center [215, 477] width 74 height 12
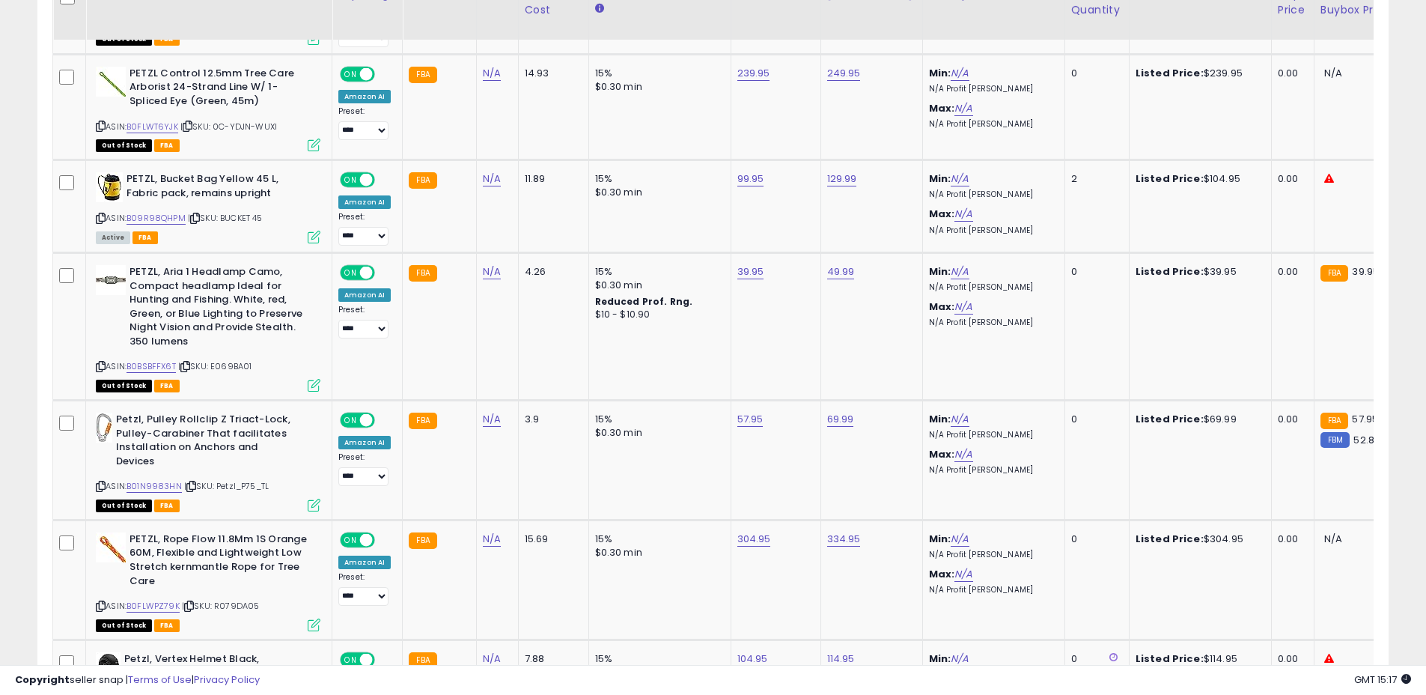
scroll to position [2678, 0]
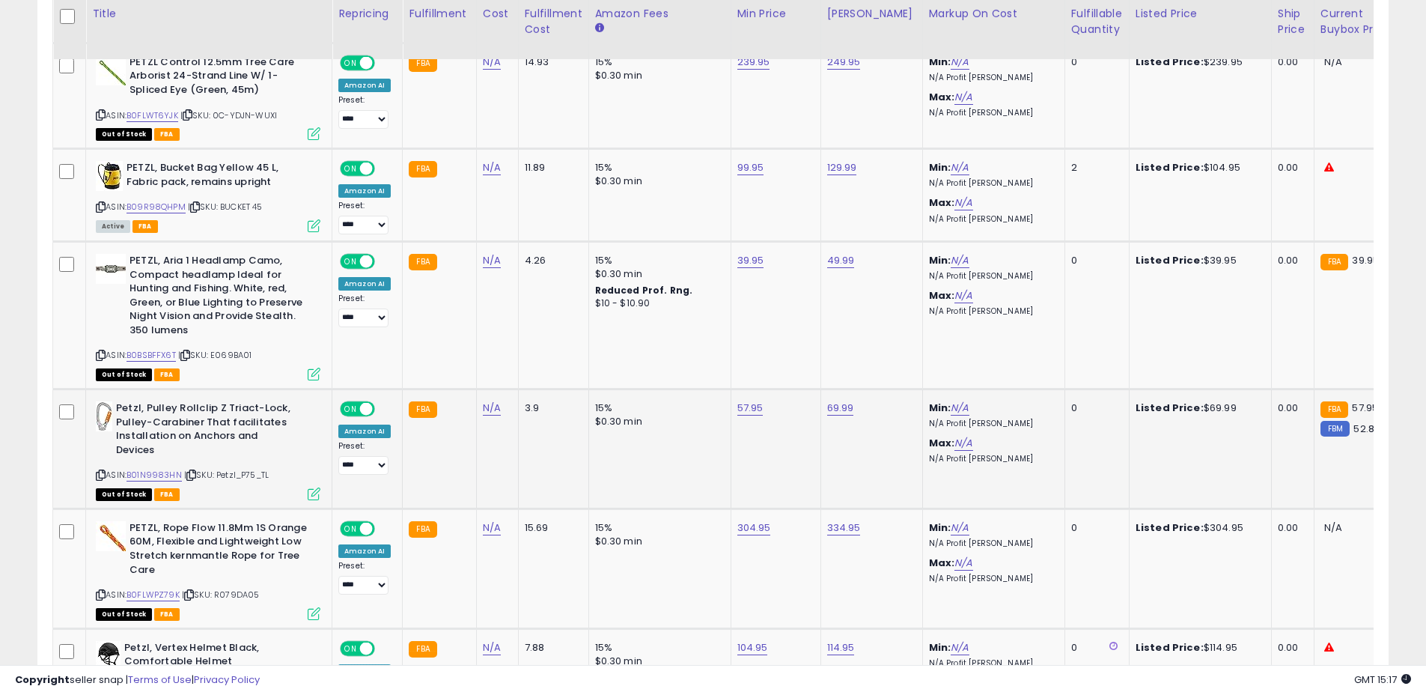
click at [251, 469] on span "| SKU: Petzl_P75_TL" at bounding box center [226, 475] width 85 height 12
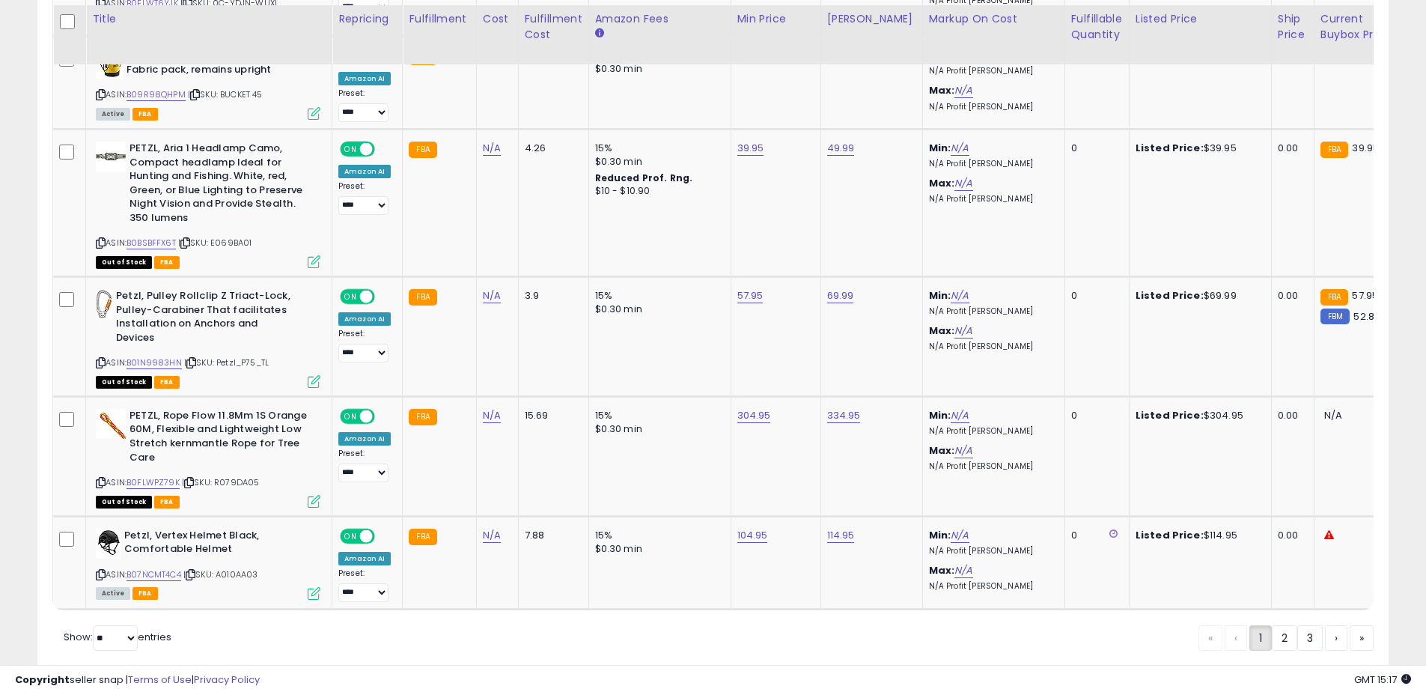
scroll to position [2800, 0]
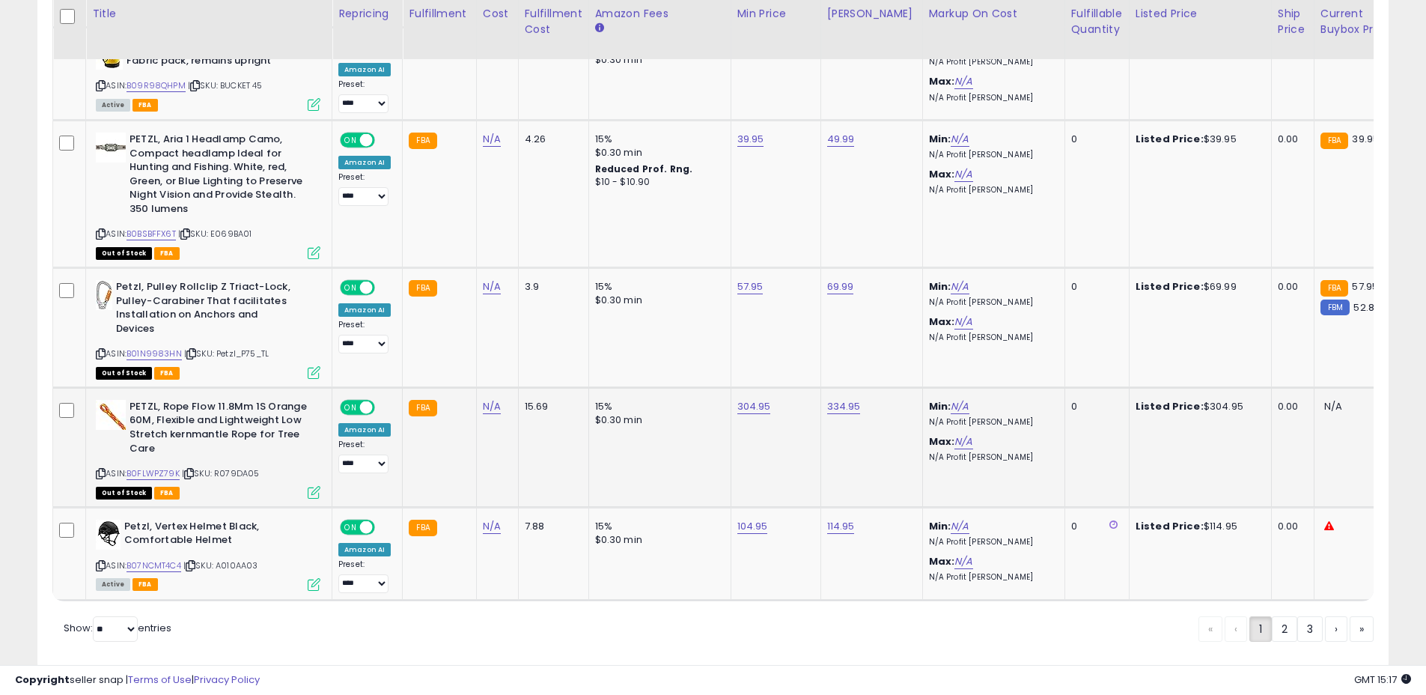
click at [234, 467] on span "| SKU: R079DA05" at bounding box center [221, 473] width 78 height 12
click at [231, 559] on span "| SKU: A010AA03" at bounding box center [220, 565] width 75 height 12
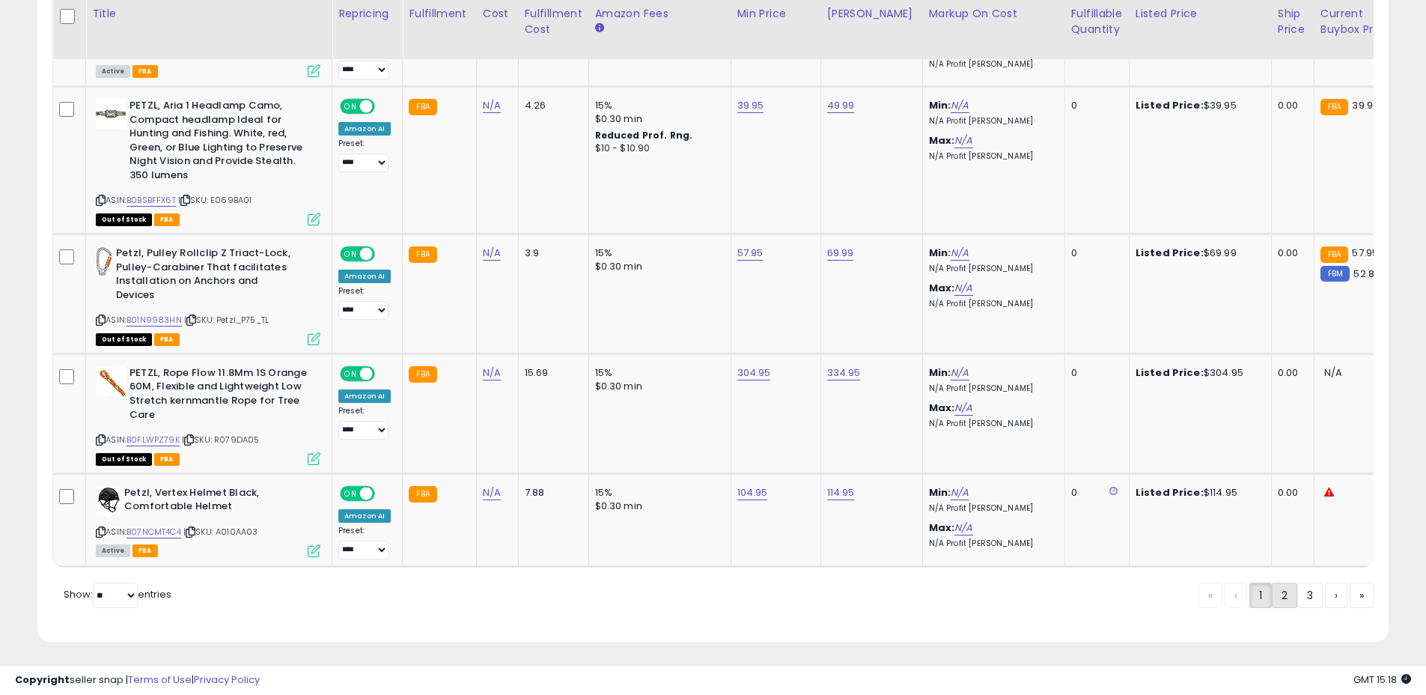
click at [1279, 589] on link "2" at bounding box center [1284, 595] width 25 height 25
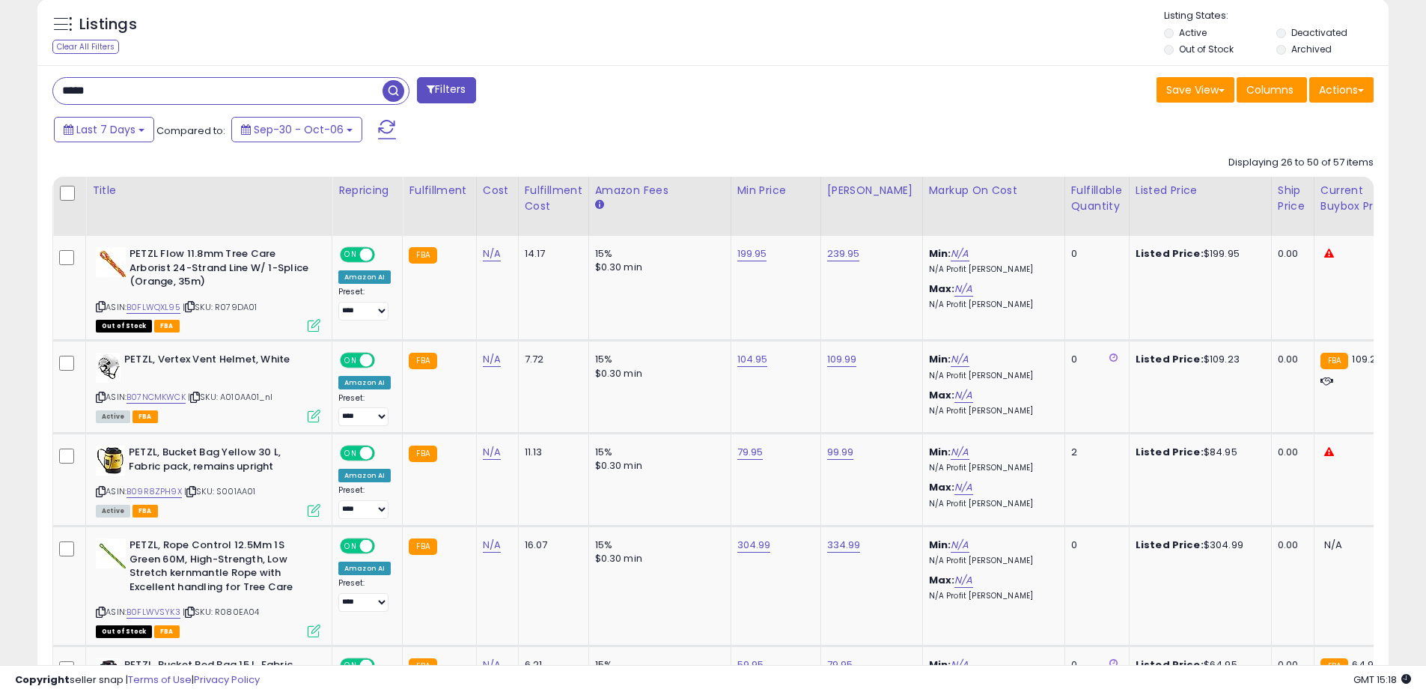
scroll to position [552, 0]
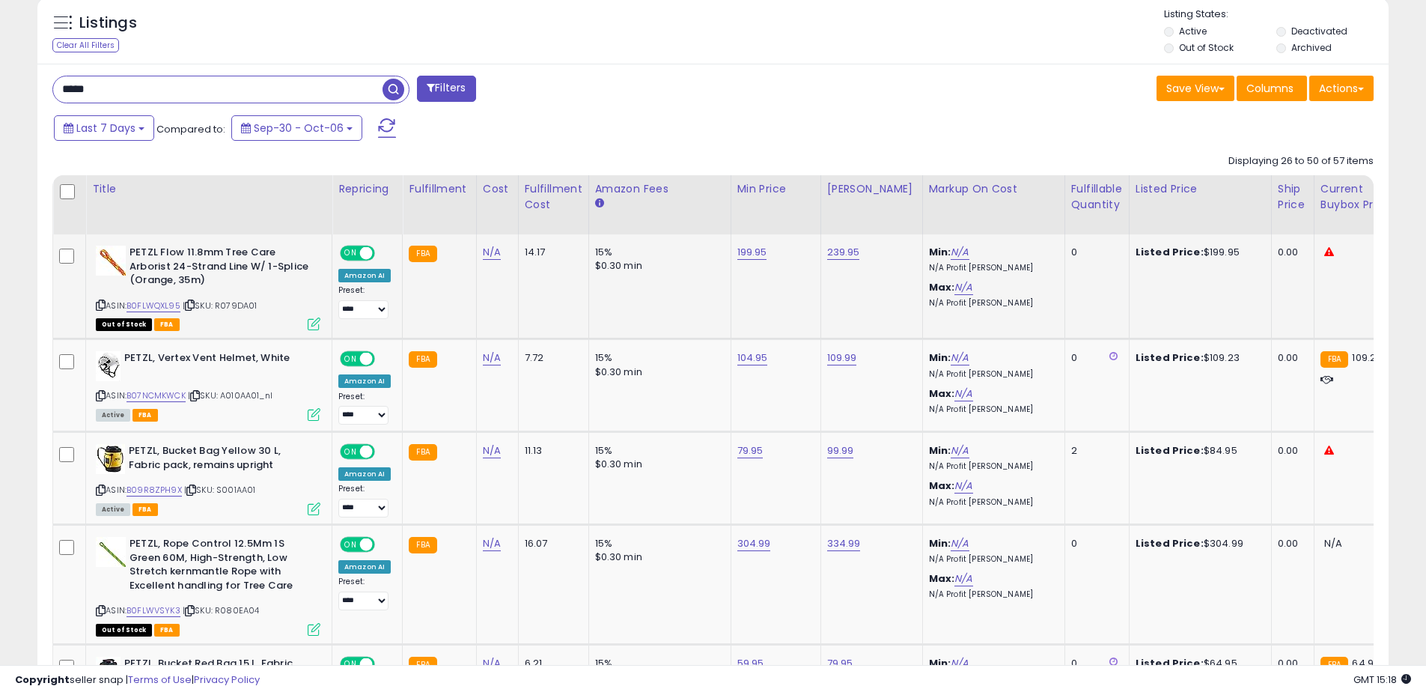
click at [252, 306] on span "| SKU: R079DA01" at bounding box center [220, 306] width 75 height 12
click at [243, 398] on span "| SKU: A010AA01_nl" at bounding box center [230, 395] width 85 height 12
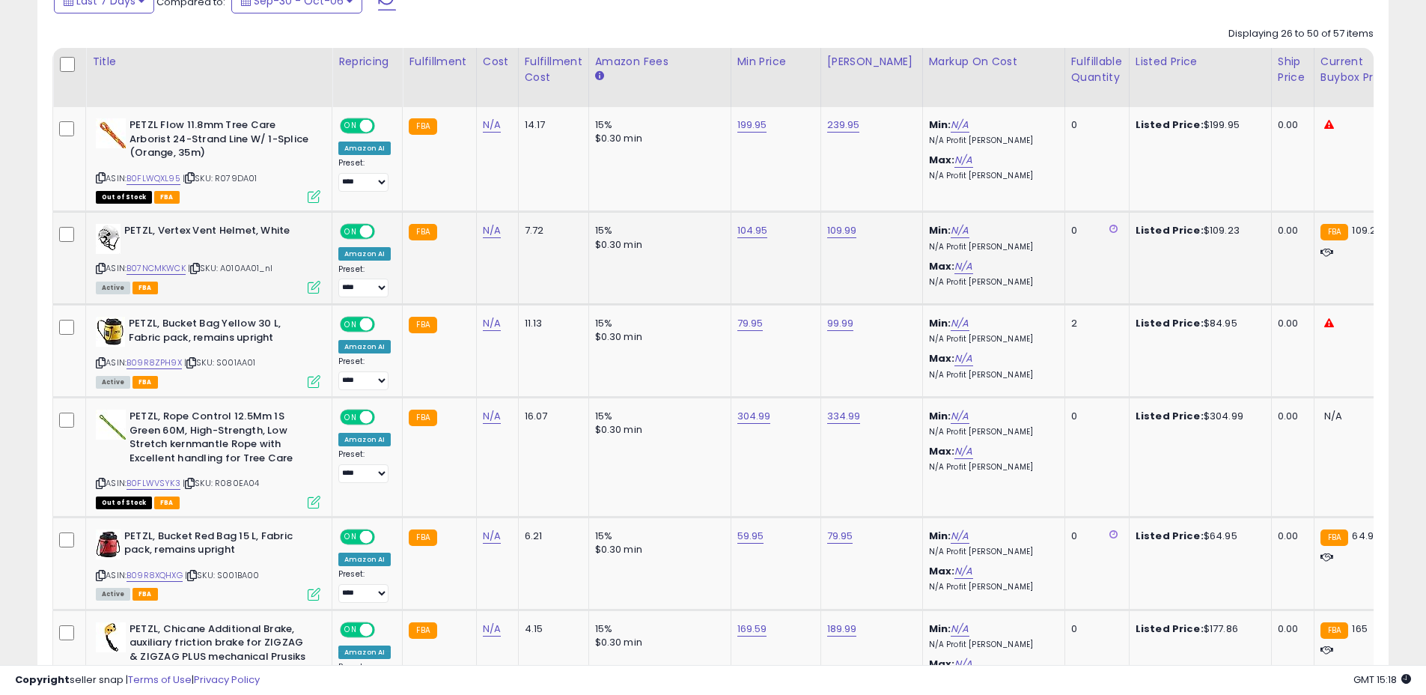
scroll to position [705, 0]
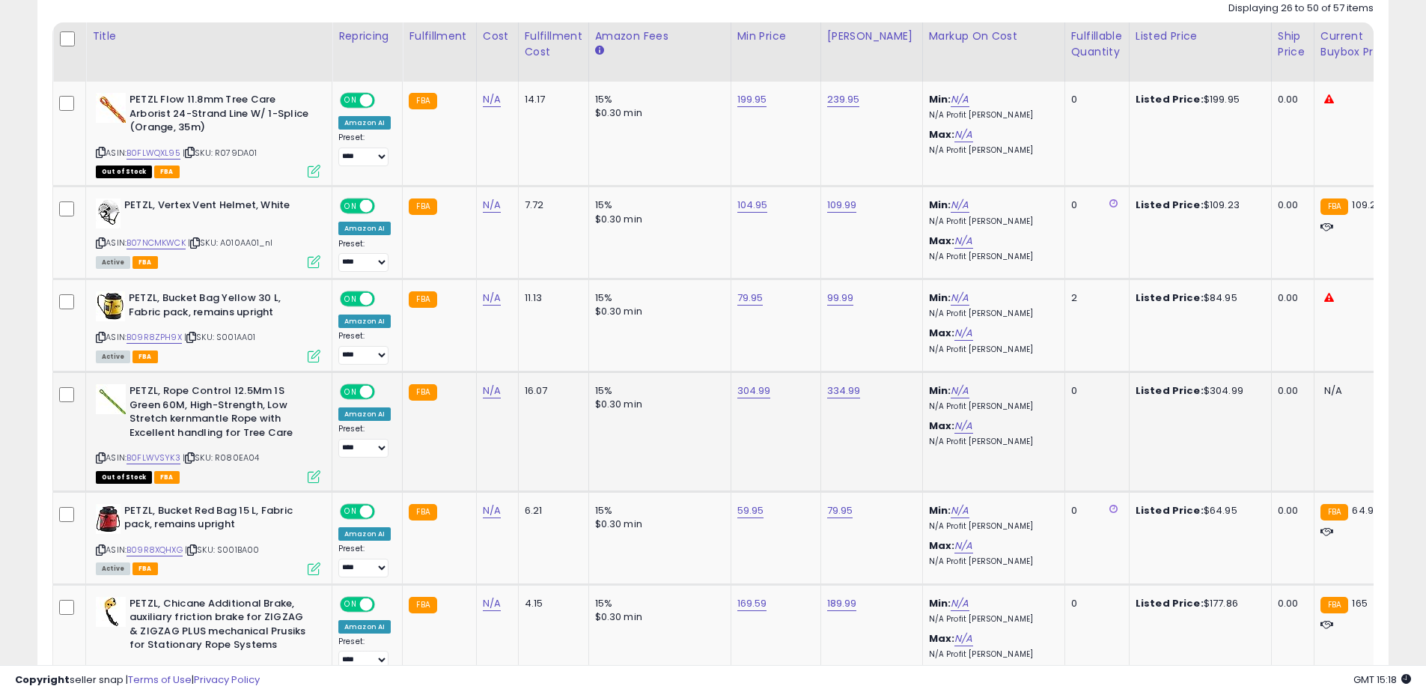
click at [246, 462] on span "| SKU: R080EA04" at bounding box center [221, 458] width 77 height 12
click at [244, 546] on span "| SKU: S001BA00" at bounding box center [222, 550] width 75 height 12
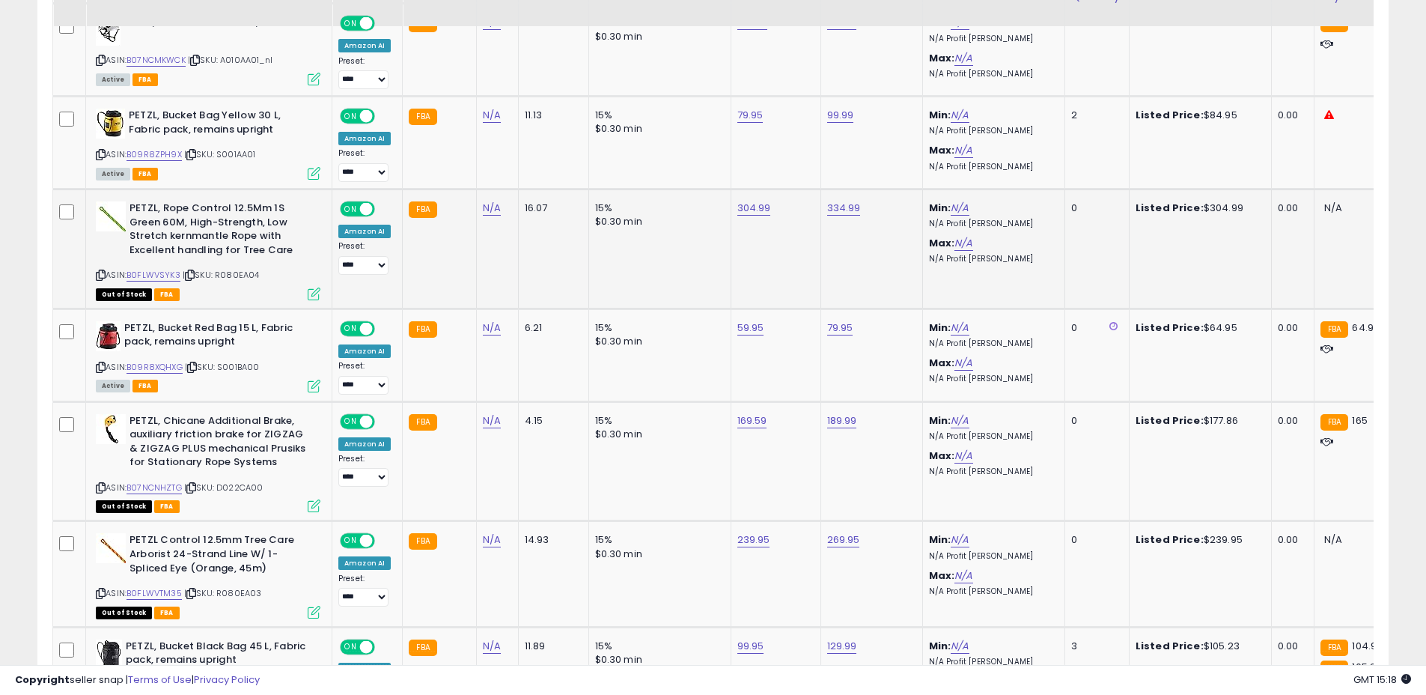
scroll to position [925, 0]
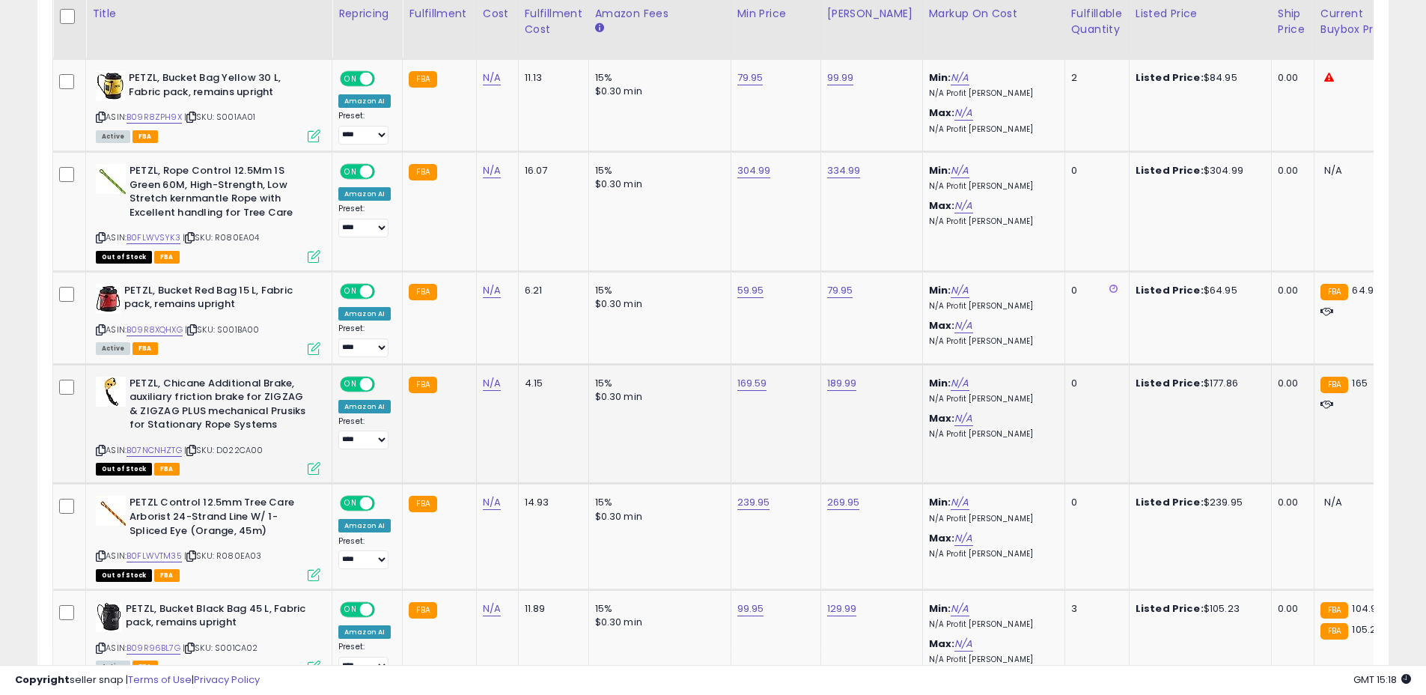
click at [248, 453] on span "| SKU: D022CA00" at bounding box center [223, 450] width 79 height 12
click at [235, 560] on span "| SKU: R080EA03" at bounding box center [223, 556] width 78 height 12
click at [258, 334] on span "| SKU: S001BA00" at bounding box center [222, 329] width 75 height 12
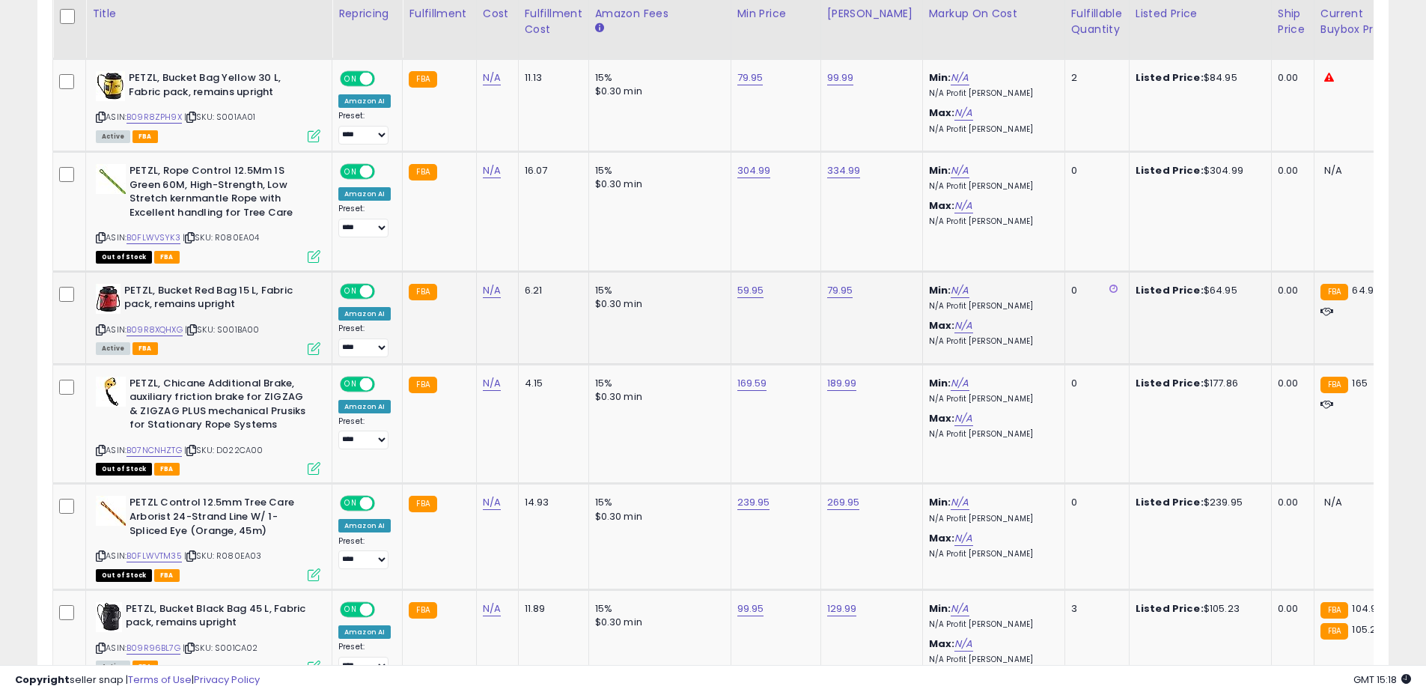
click at [258, 334] on span "| SKU: S001BA00" at bounding box center [222, 329] width 75 height 12
click at [235, 454] on span "| SKU: D022CA00" at bounding box center [223, 450] width 79 height 12
click at [242, 553] on span "| SKU: R080EA03" at bounding box center [223, 556] width 78 height 12
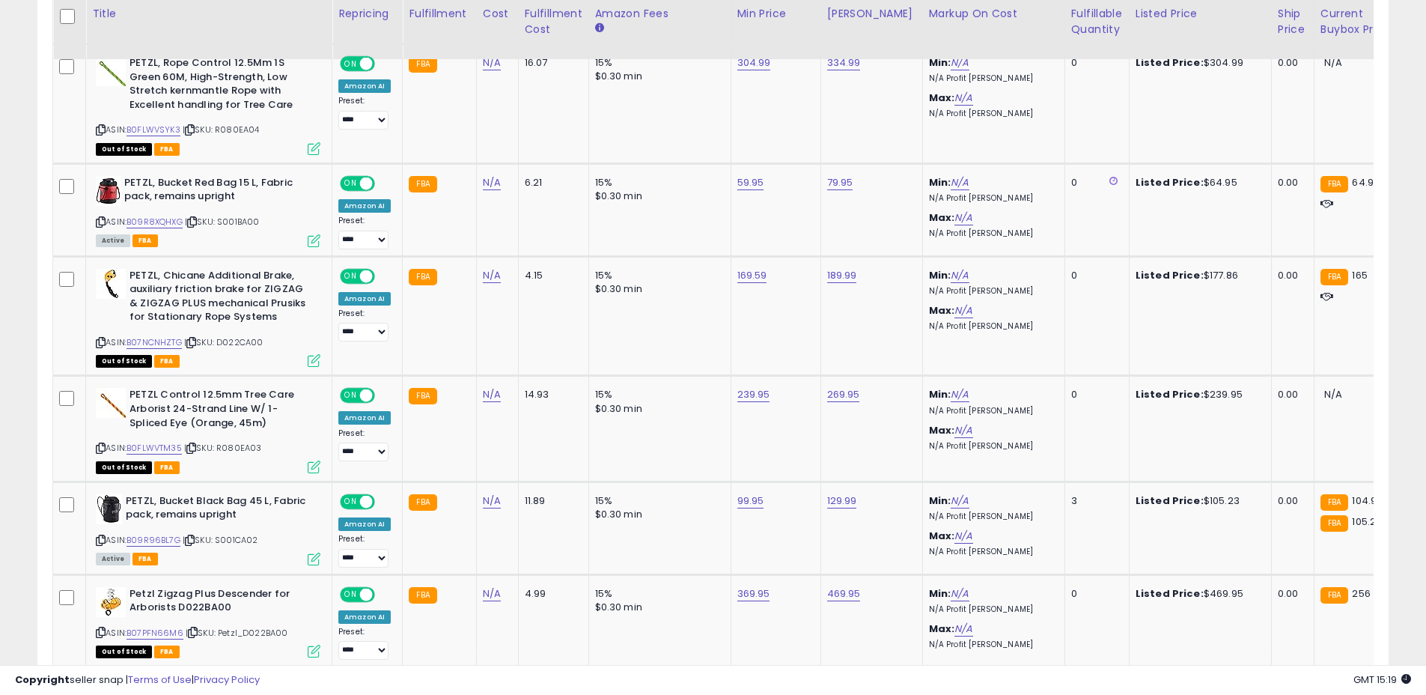
scroll to position [1042, 0]
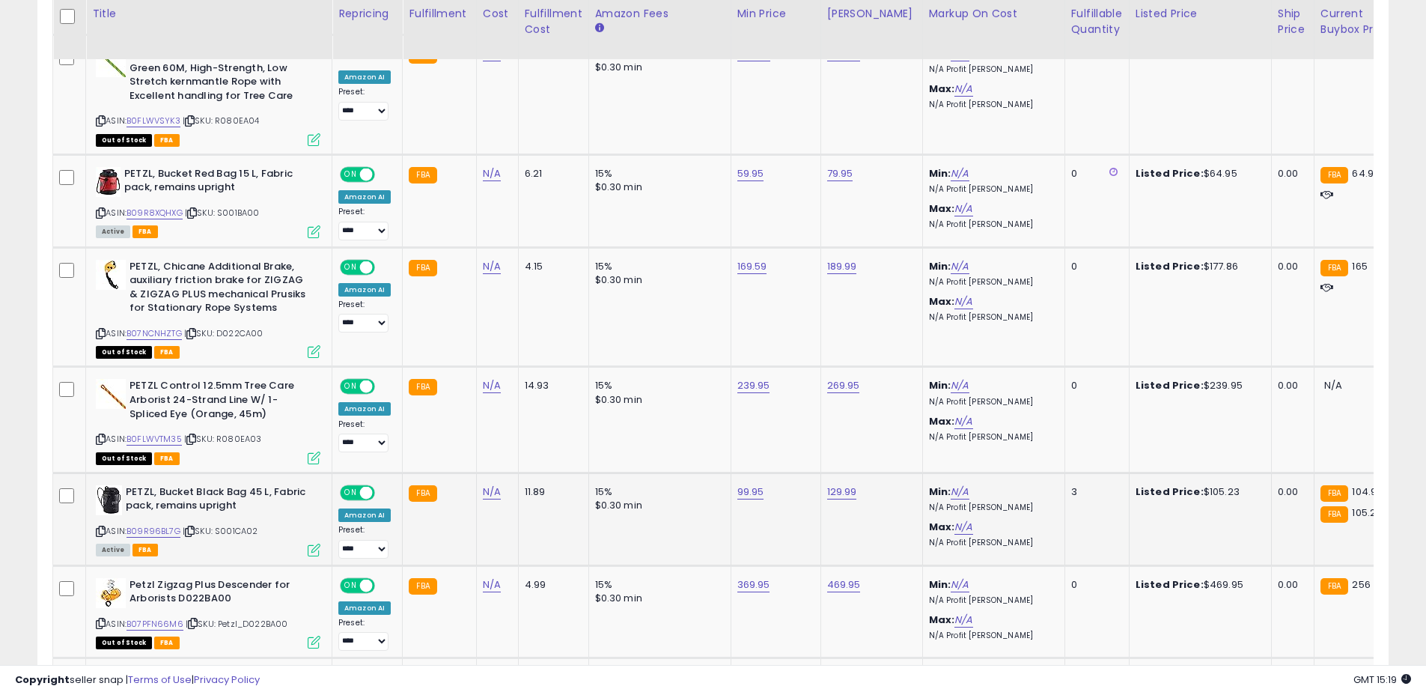
click at [251, 532] on span "| SKU: S001CA02" at bounding box center [221, 531] width 76 height 12
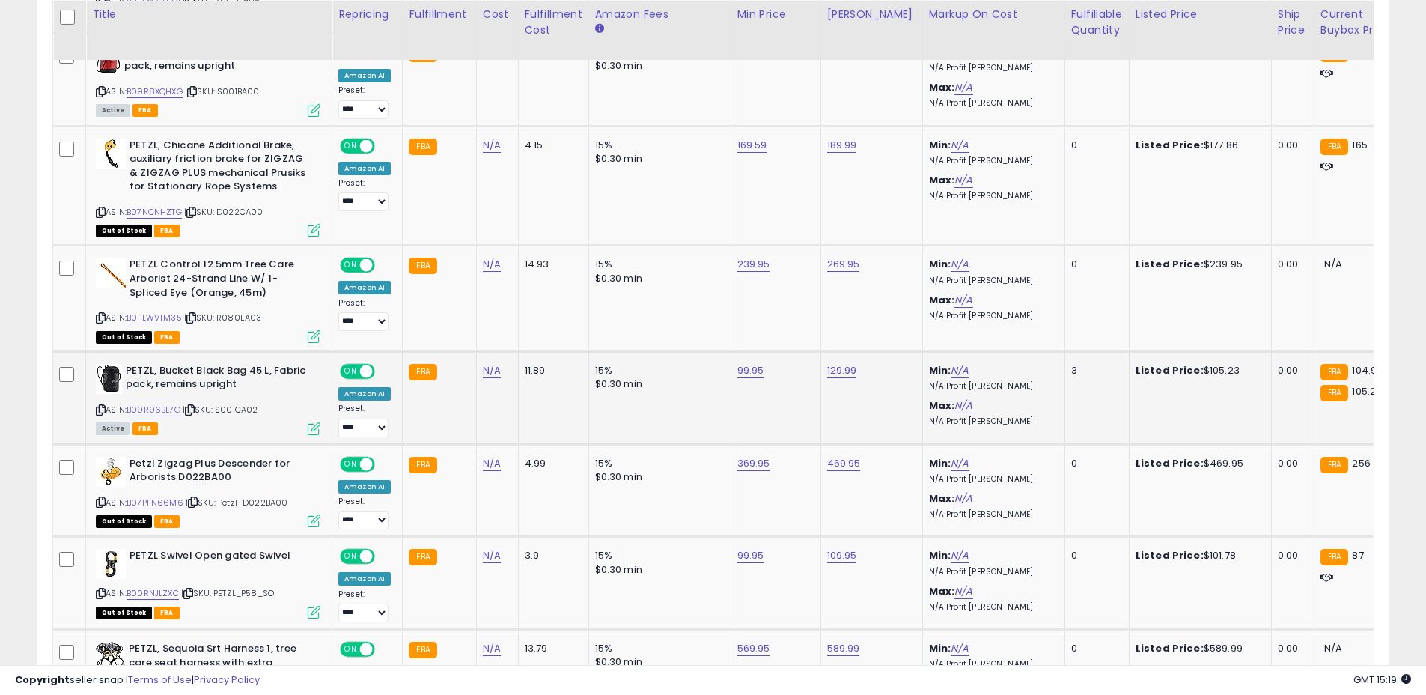
scroll to position [1164, 0]
click at [277, 498] on span "| SKU: Petzl_D022BA00" at bounding box center [237, 502] width 103 height 12
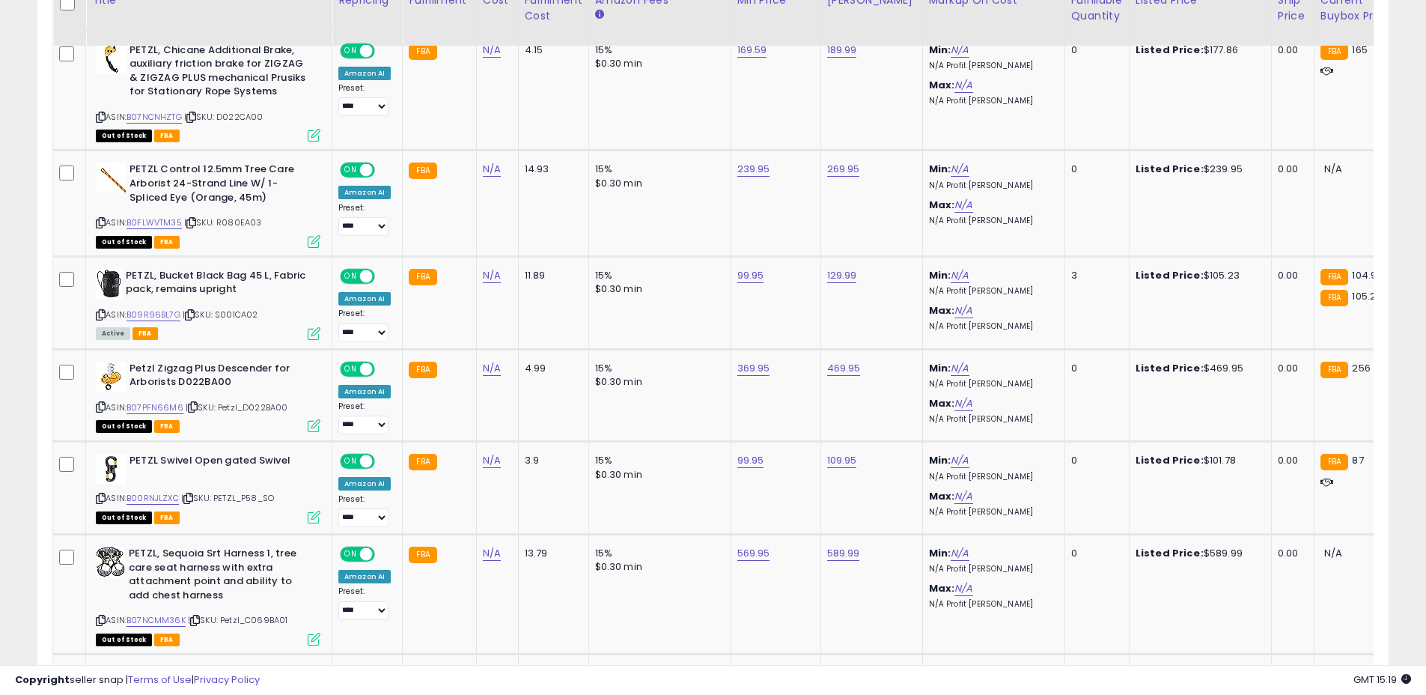
scroll to position [1289, 0]
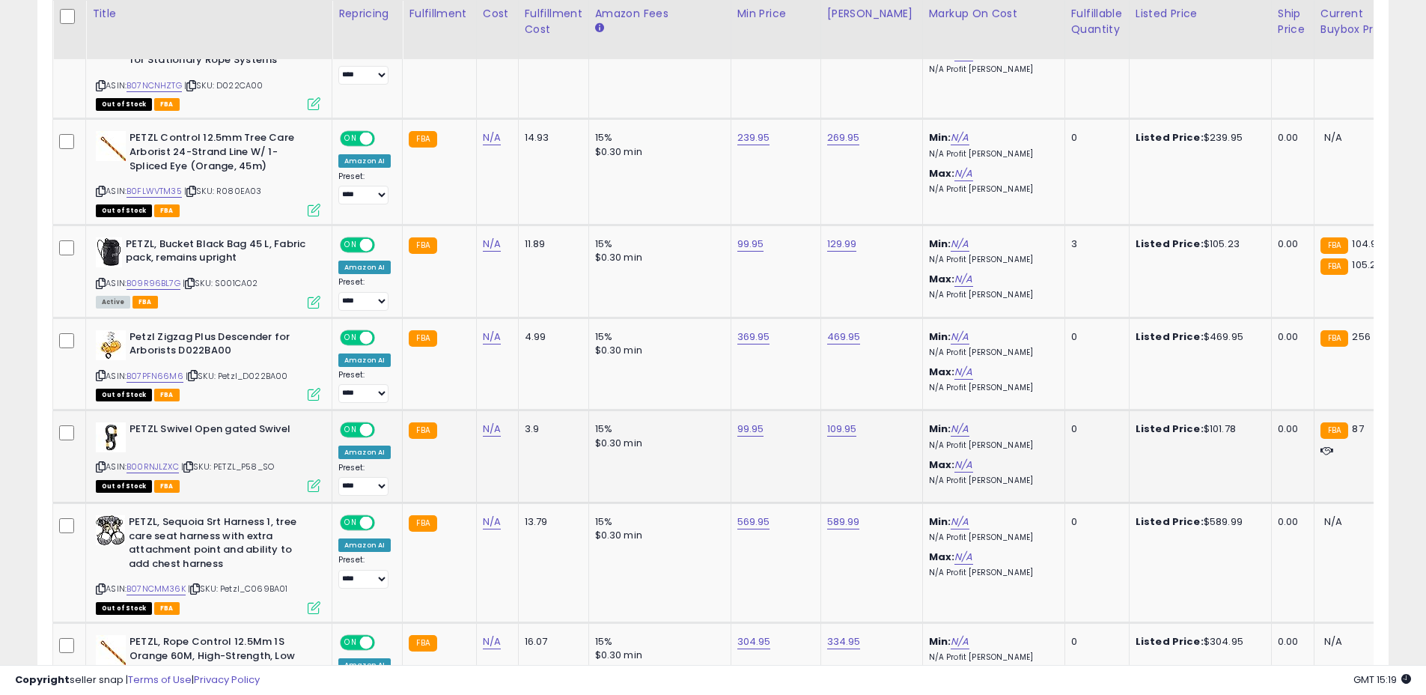
click at [251, 469] on span "| SKU: PETZL_P58_SO" at bounding box center [227, 466] width 93 height 12
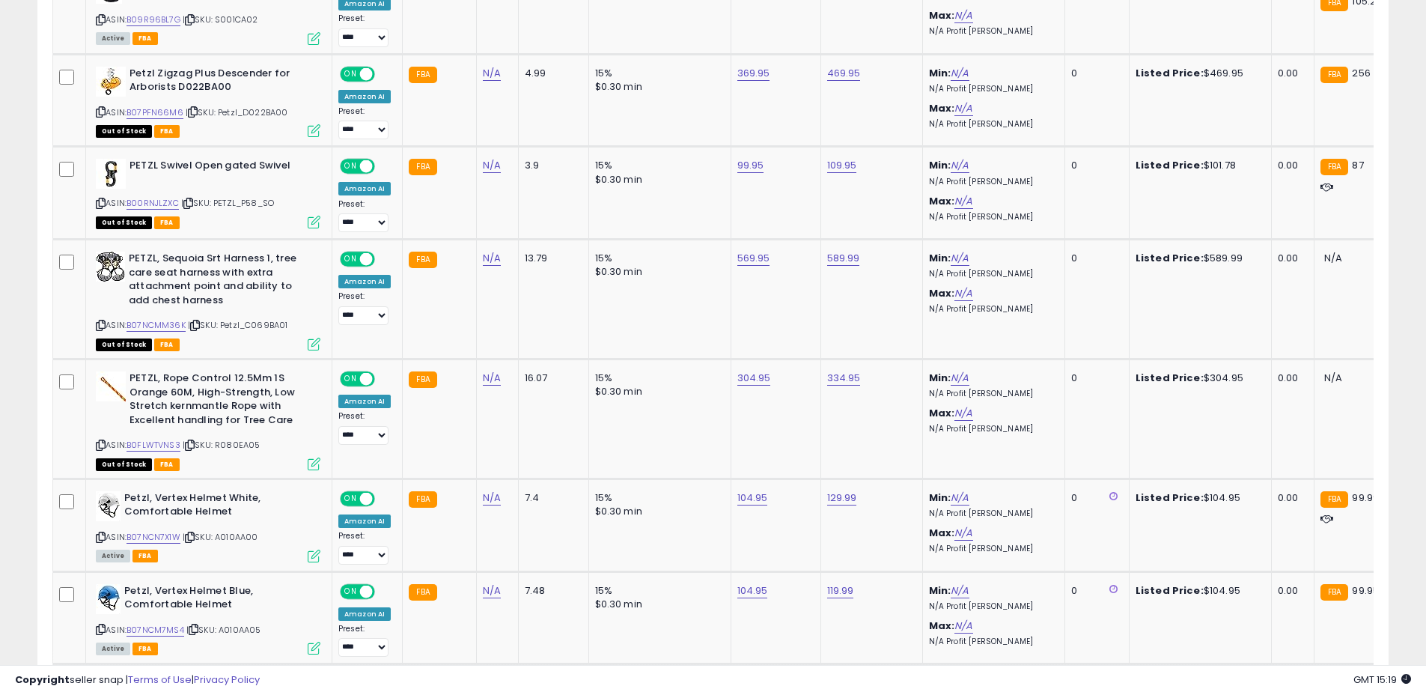
scroll to position [1554, 0]
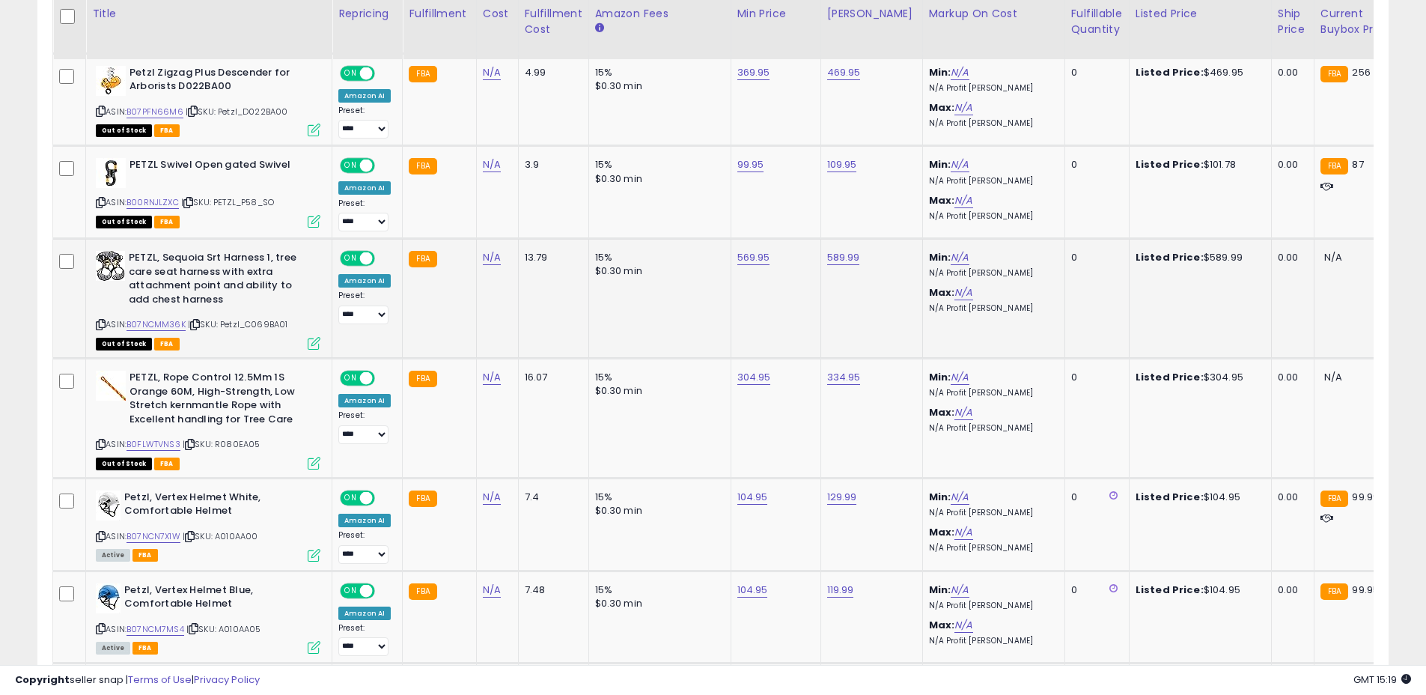
click at [265, 324] on span "| SKU: Petzl_C069BA01" at bounding box center [238, 324] width 100 height 12
click at [242, 444] on span "| SKU: R080EA05" at bounding box center [222, 444] width 78 height 12
click at [249, 534] on span "| SKU: A010AA00" at bounding box center [221, 536] width 76 height 12
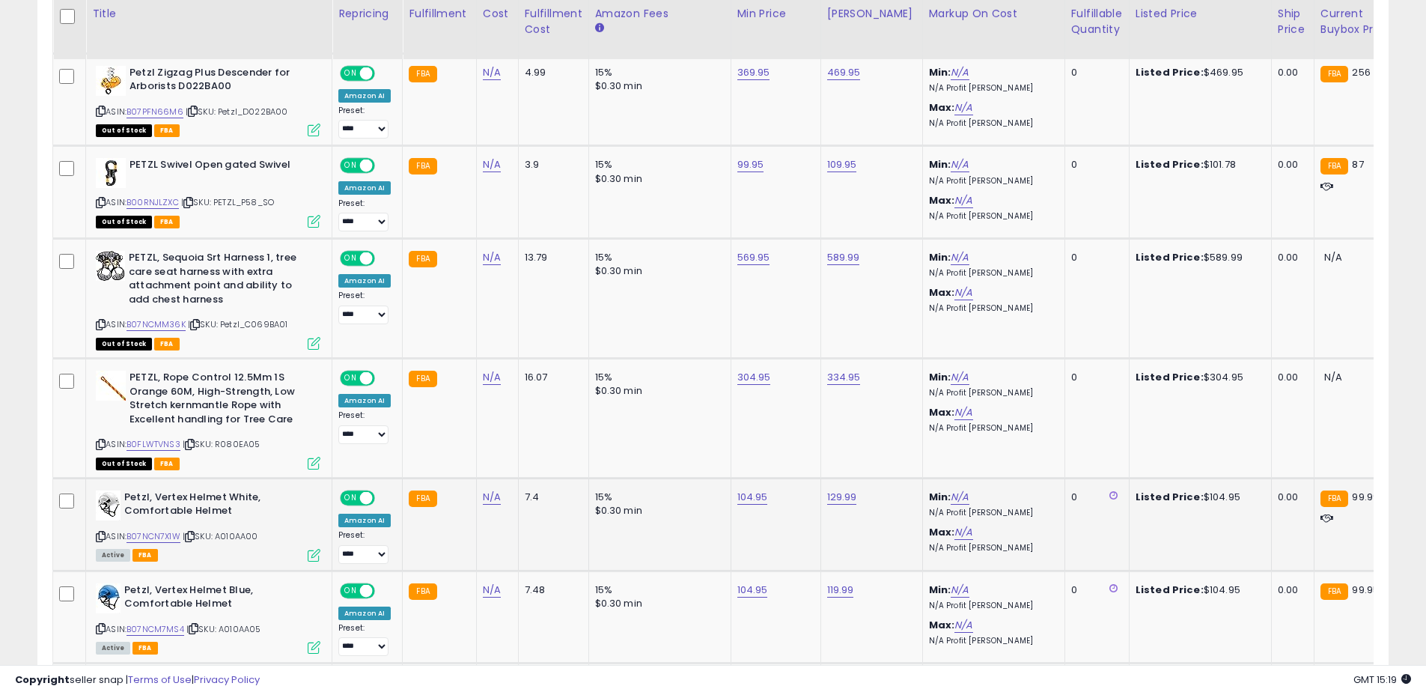
click at [249, 534] on span "| SKU: A010AA00" at bounding box center [221, 536] width 76 height 12
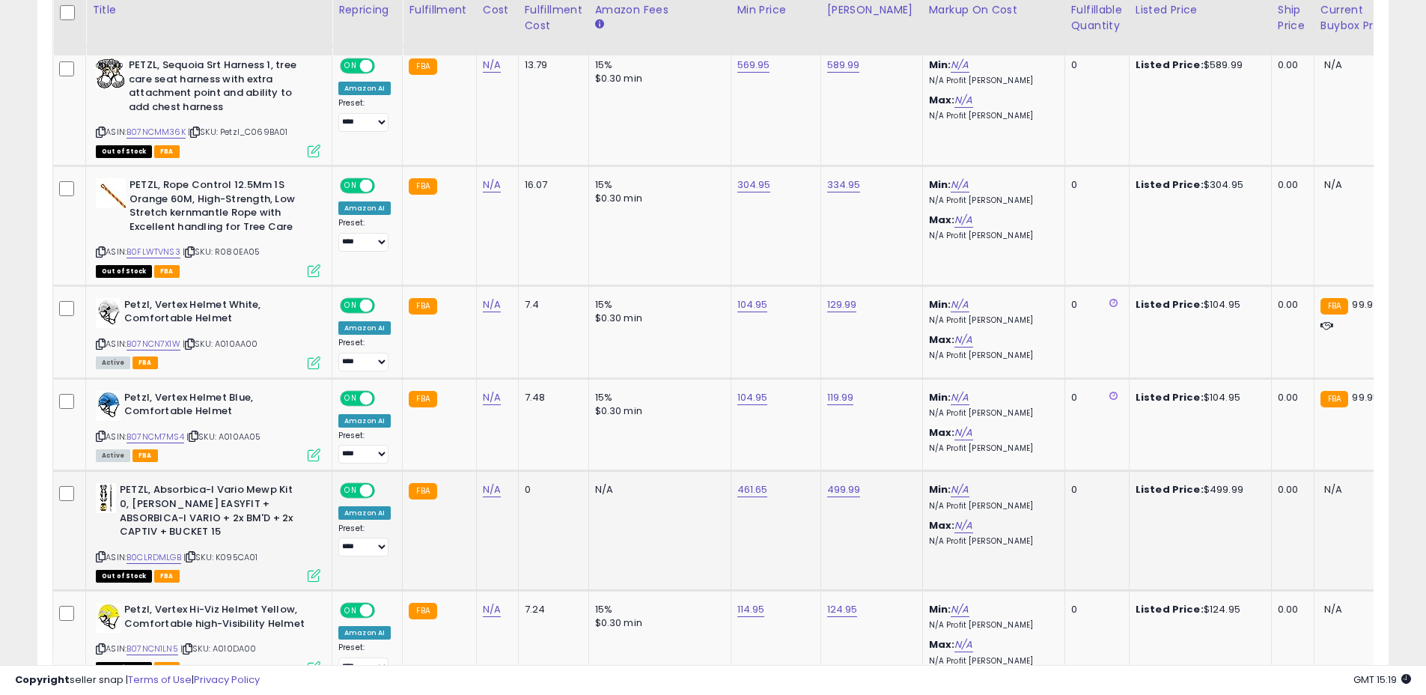
scroll to position [1748, 0]
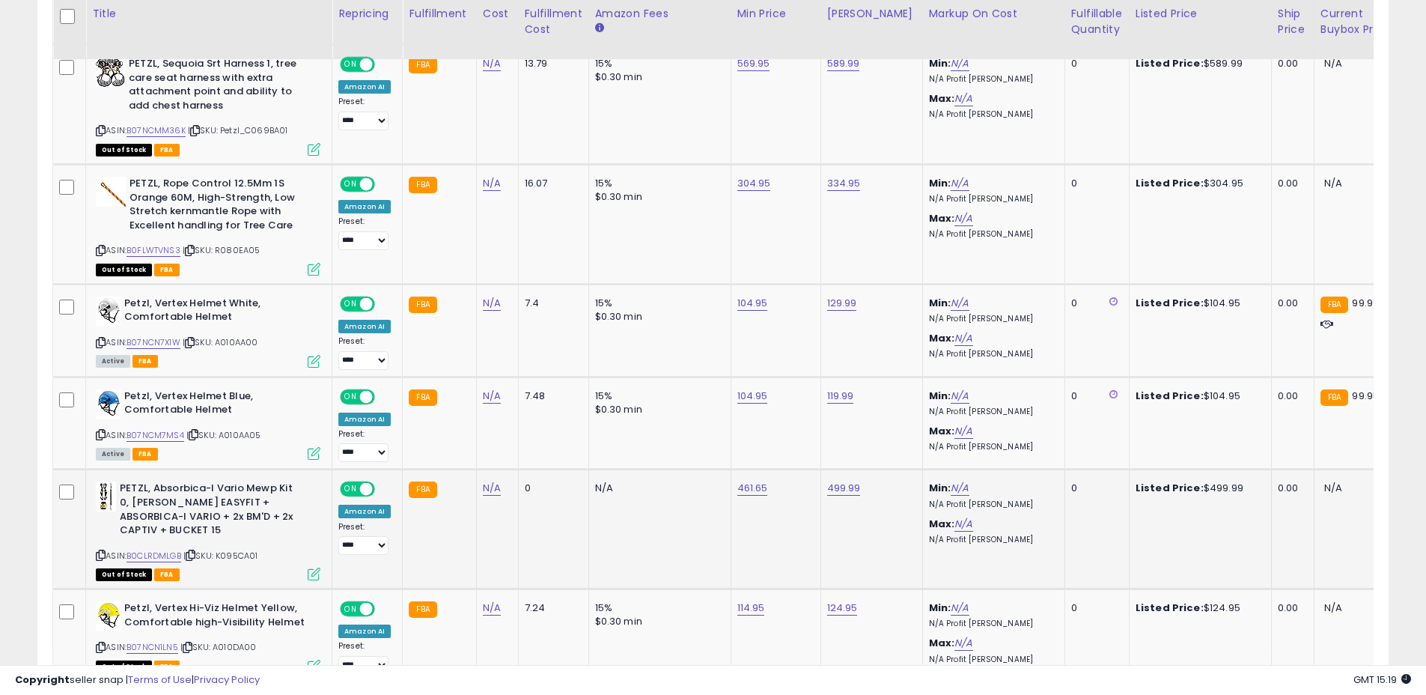
click at [242, 556] on span "| SKU: K095CA01" at bounding box center [220, 556] width 75 height 12
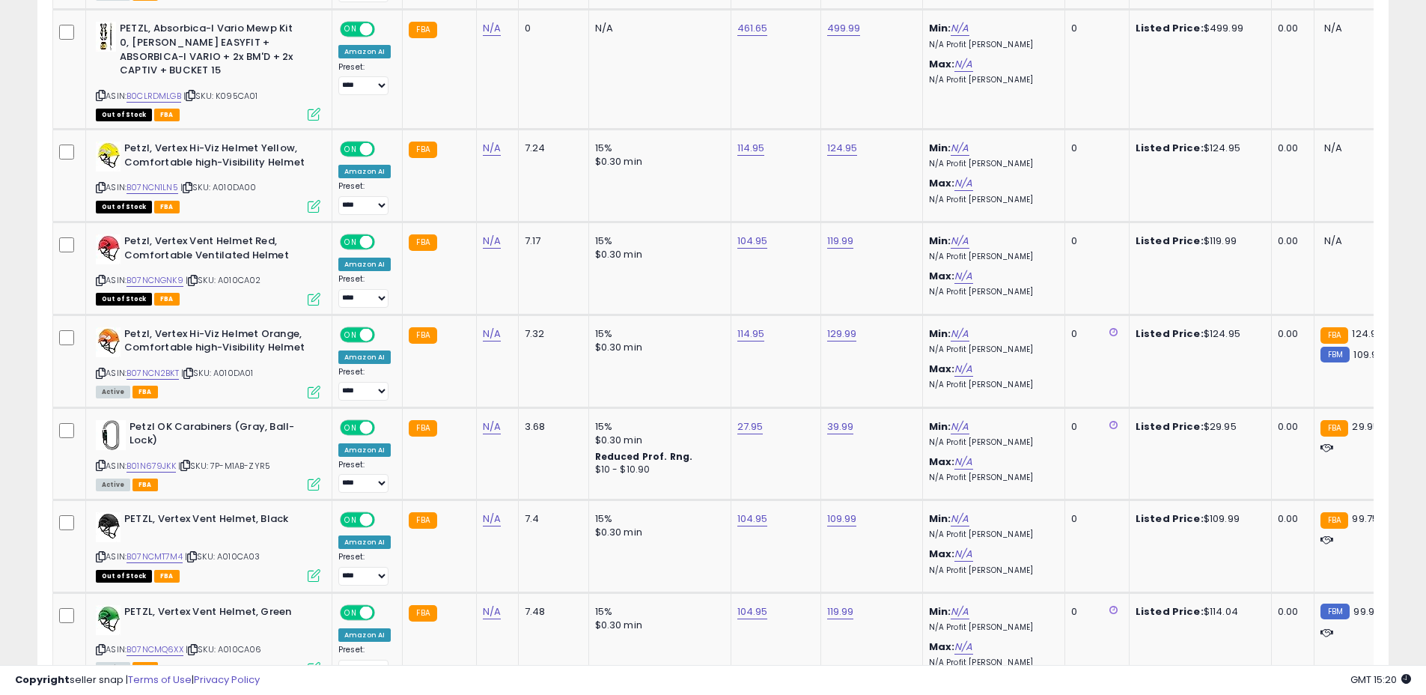
scroll to position [2229, 0]
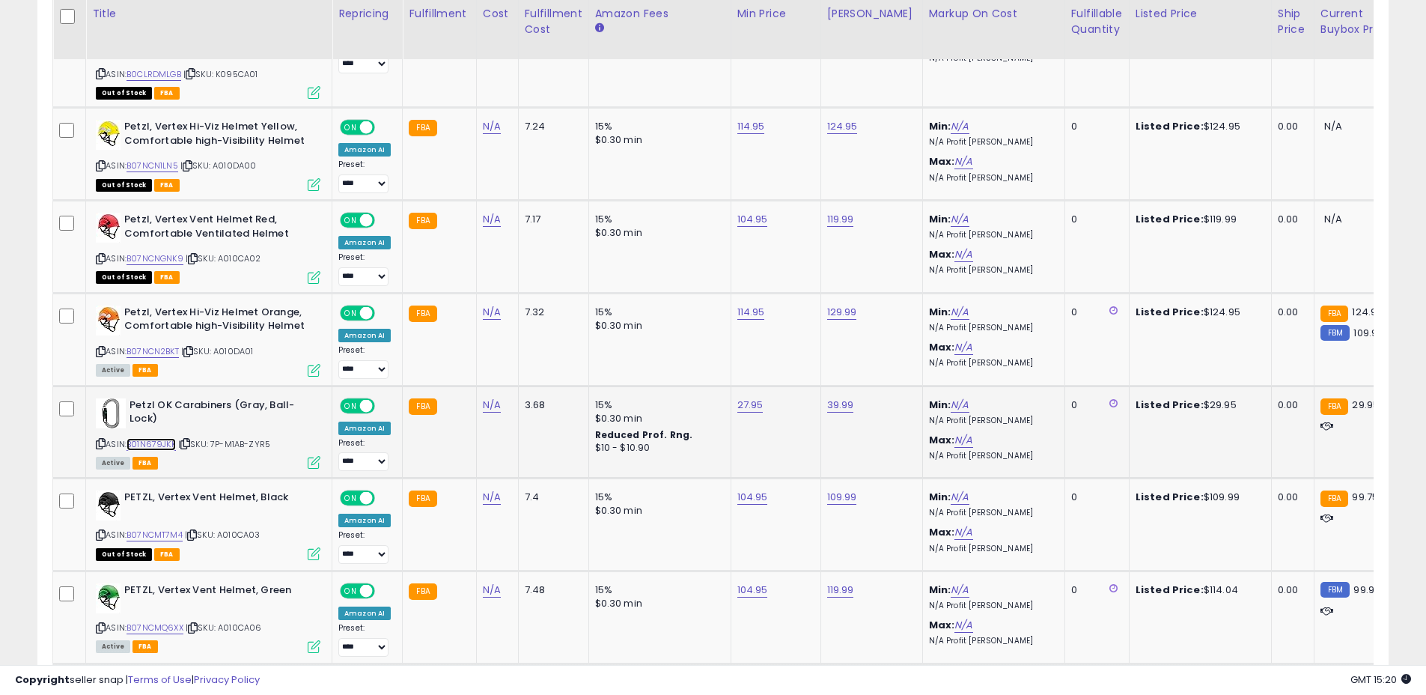
click at [147, 443] on link "B01N679JKK" at bounding box center [151, 444] width 49 height 13
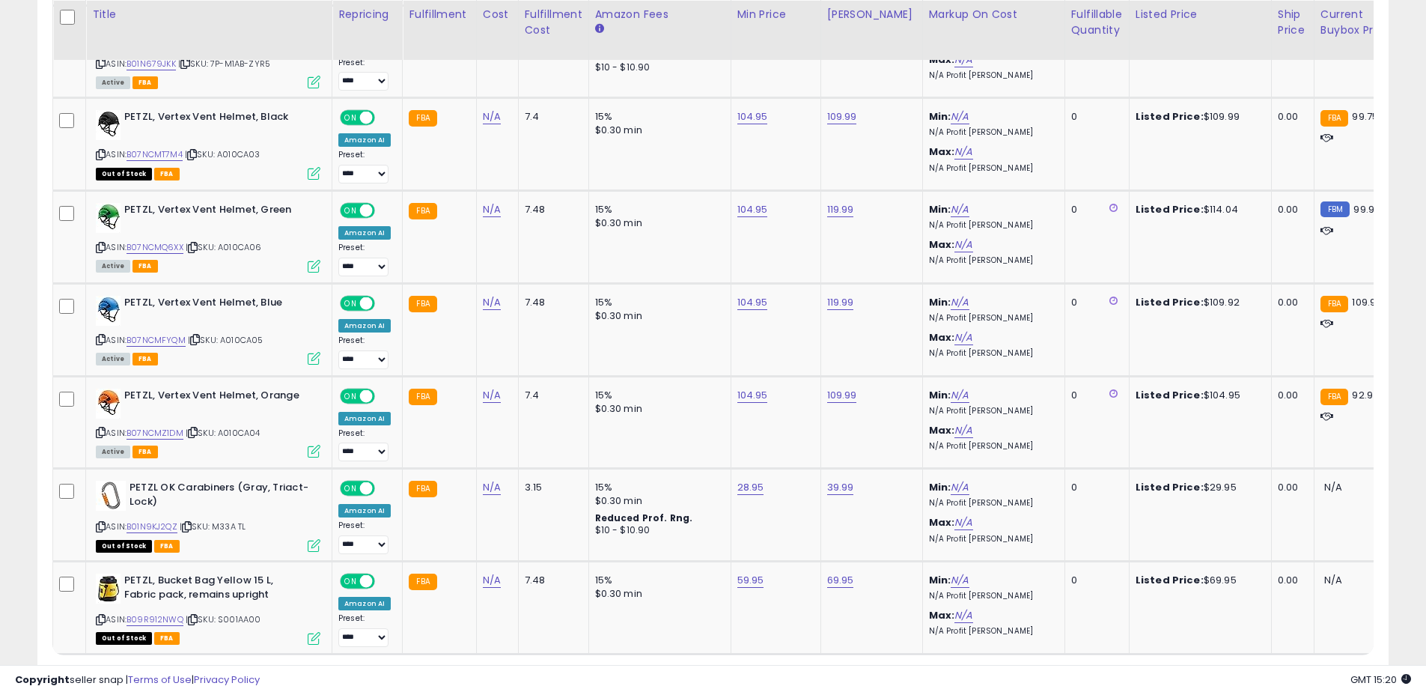
scroll to position [2610, 0]
click at [227, 529] on span "| SKU: M33A TL" at bounding box center [213, 526] width 66 height 12
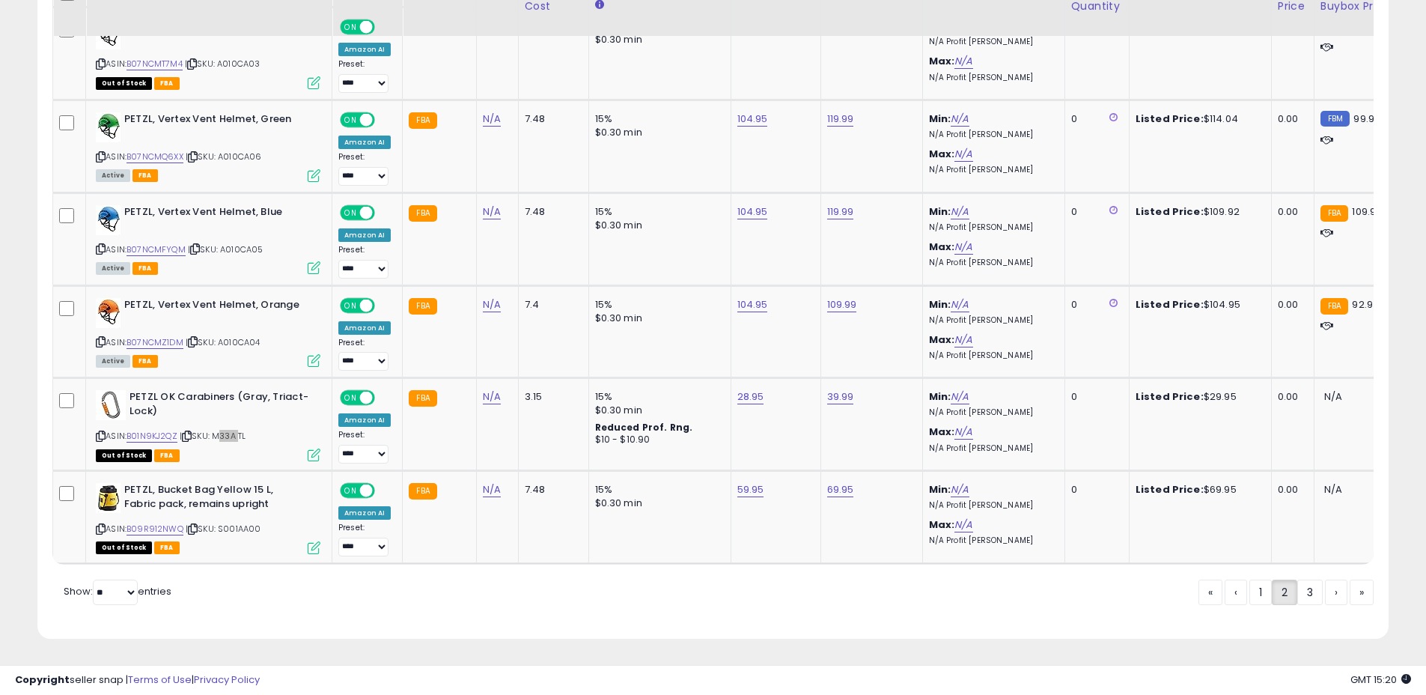
scroll to position [2711, 0]
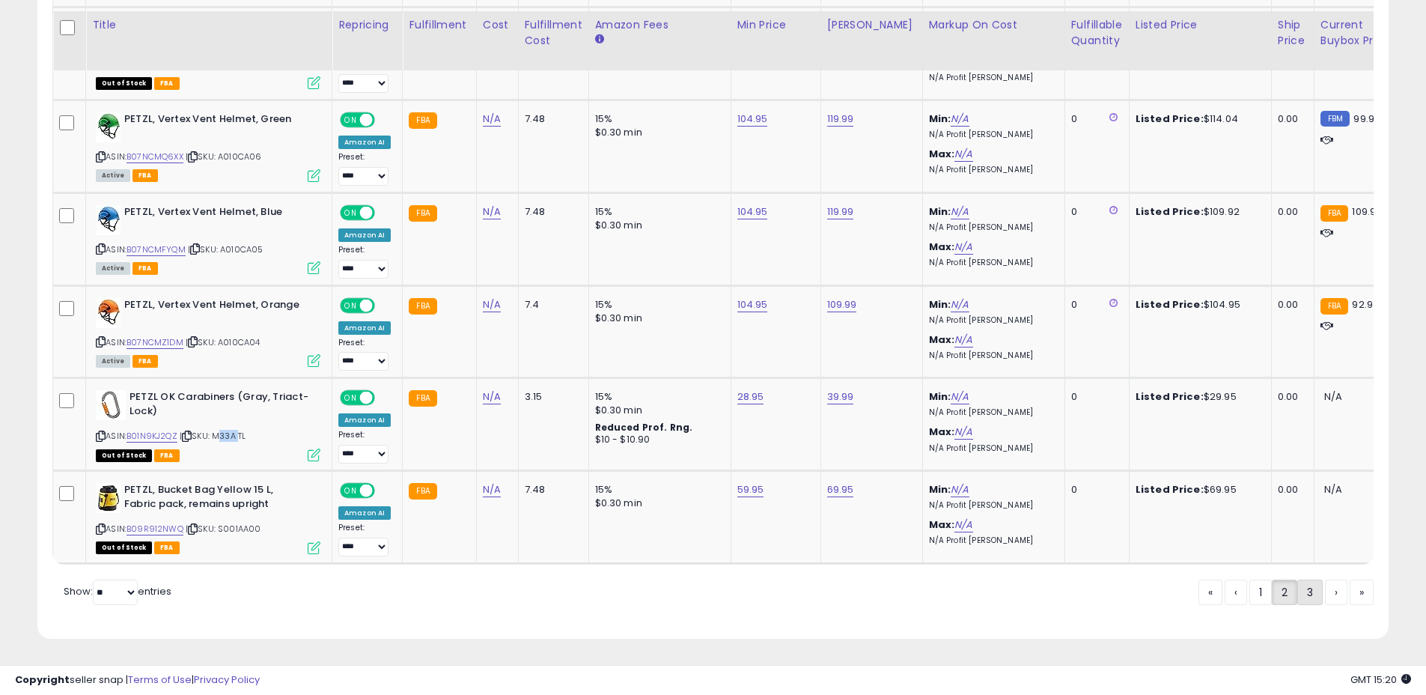
click at [1309, 595] on link "3" at bounding box center [1310, 592] width 25 height 25
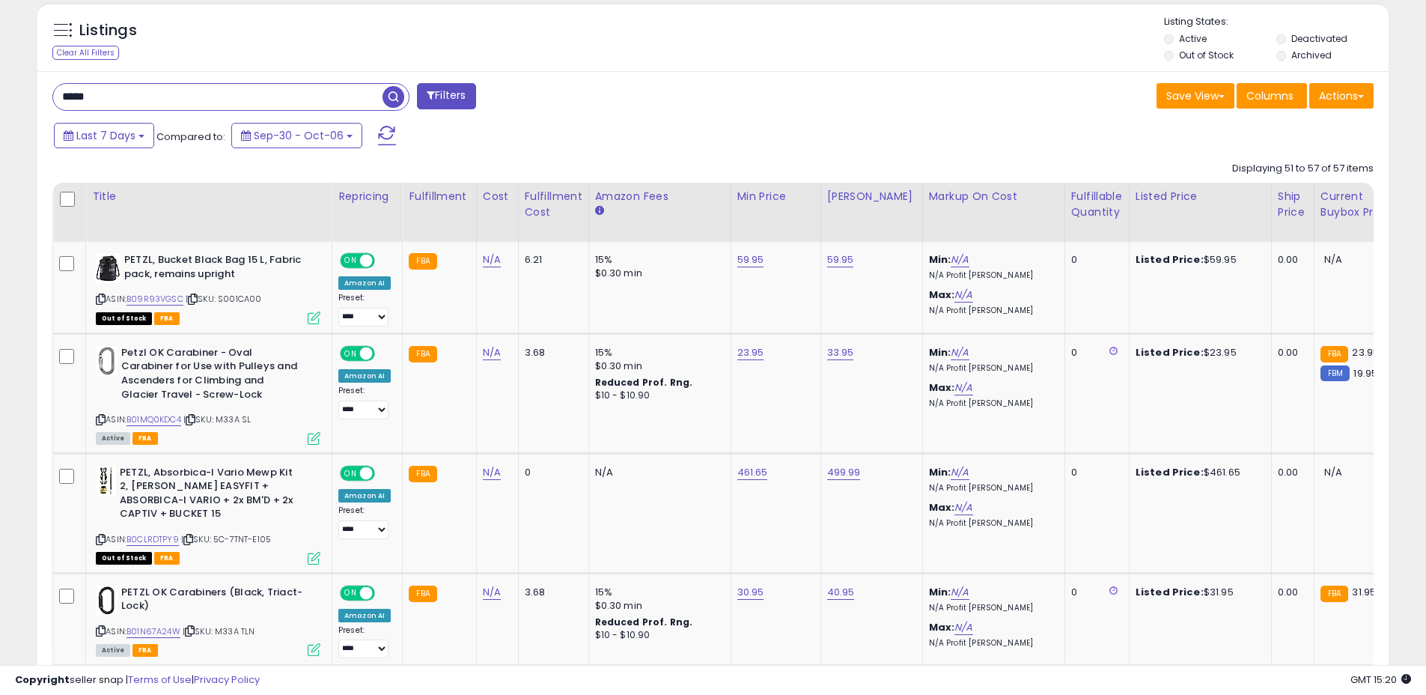
scroll to position [582, 0]
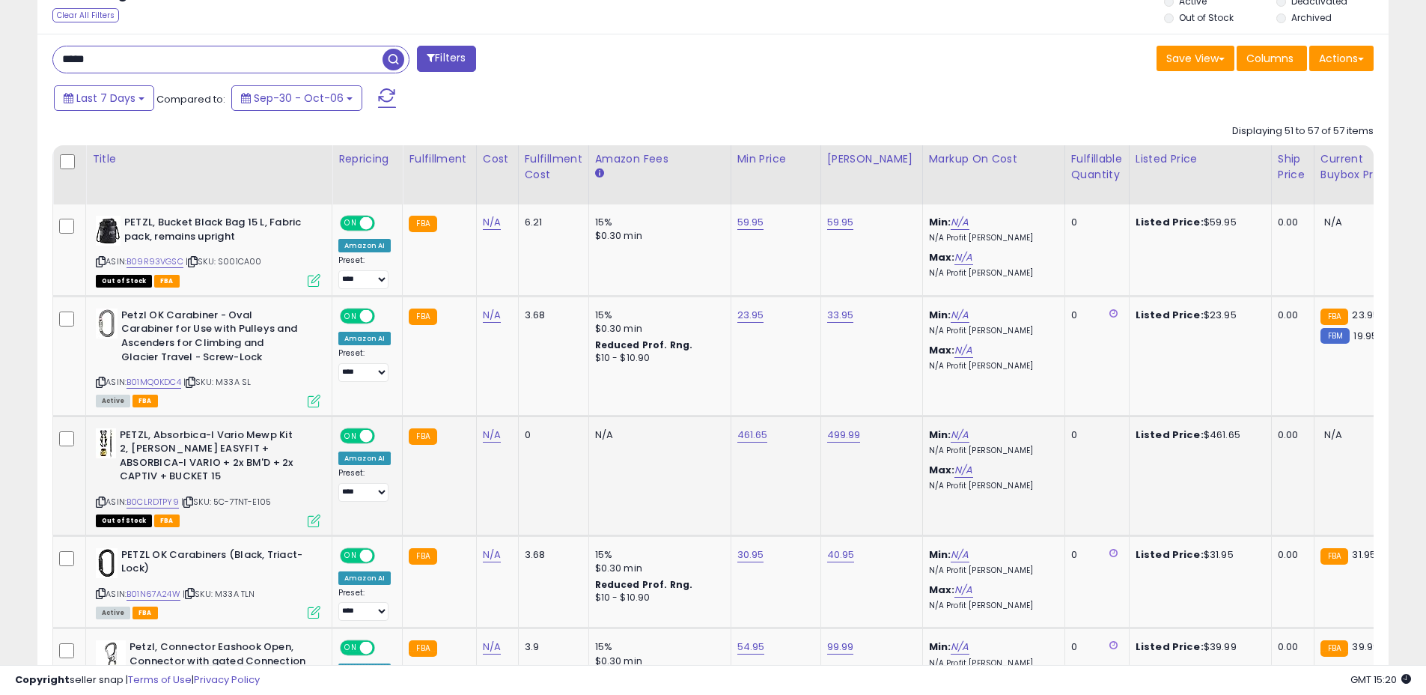
click at [261, 504] on span "| SKU: 5C-7TNT-E105" at bounding box center [226, 502] width 90 height 12
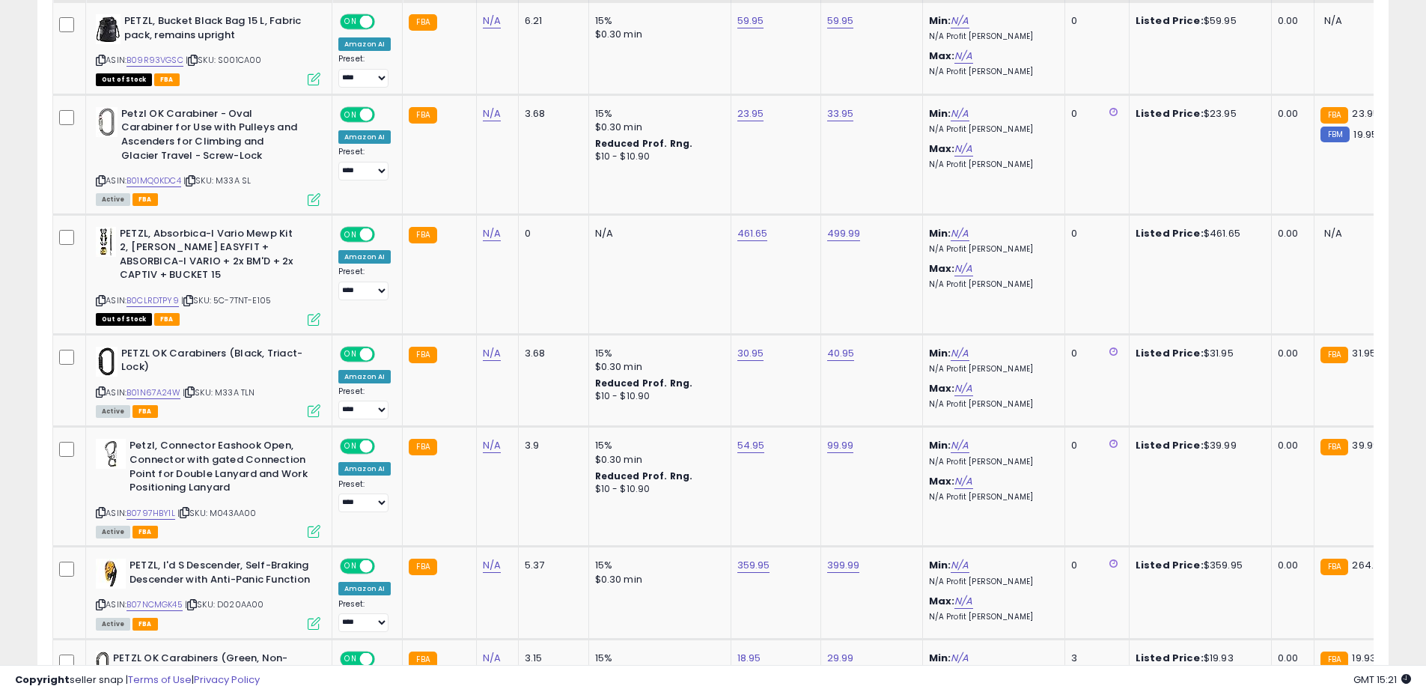
scroll to position [864, 0]
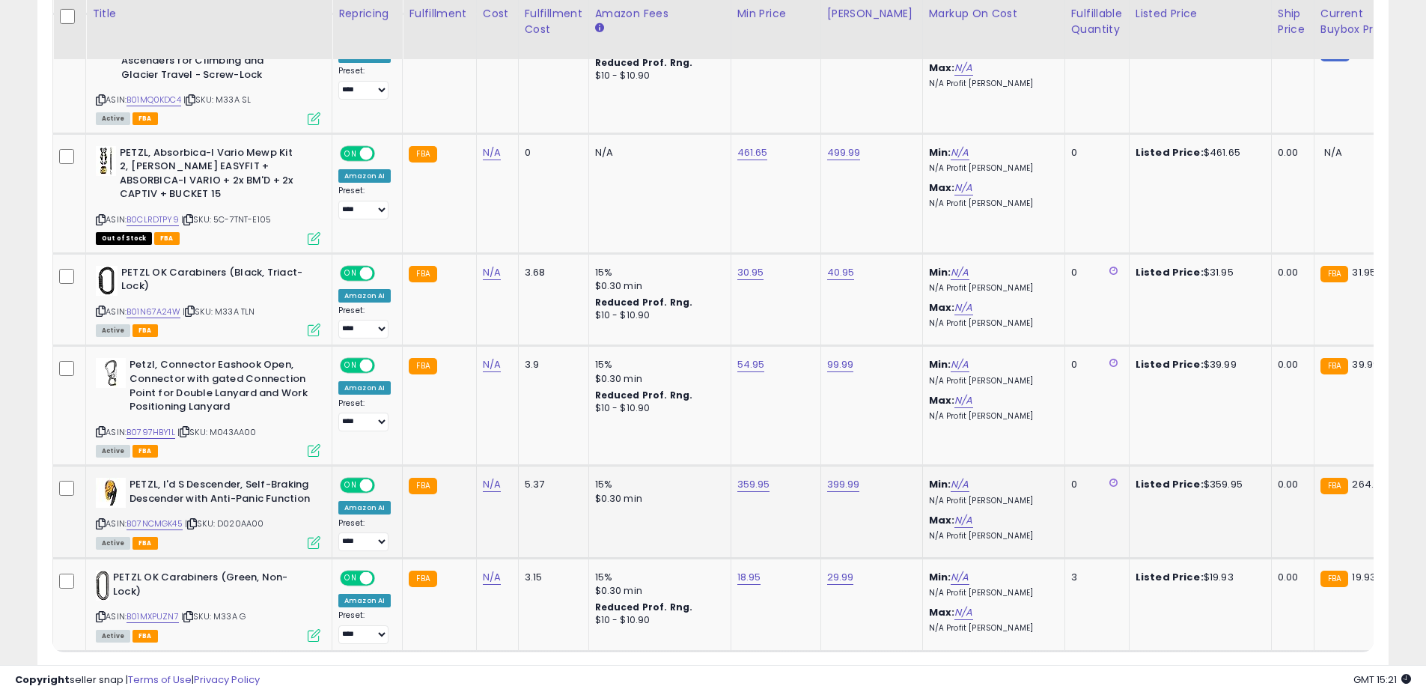
click at [257, 525] on span "| SKU: D020AA00" at bounding box center [224, 523] width 79 height 12
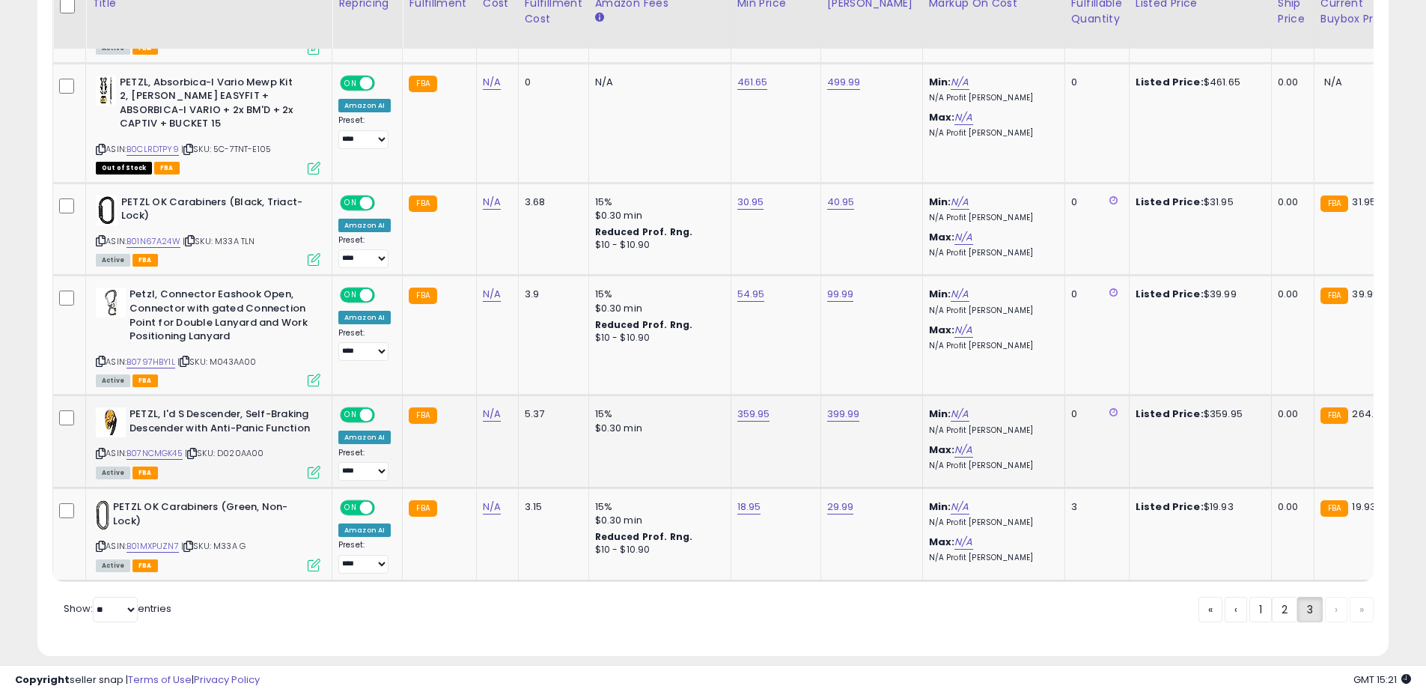
scroll to position [935, 0]
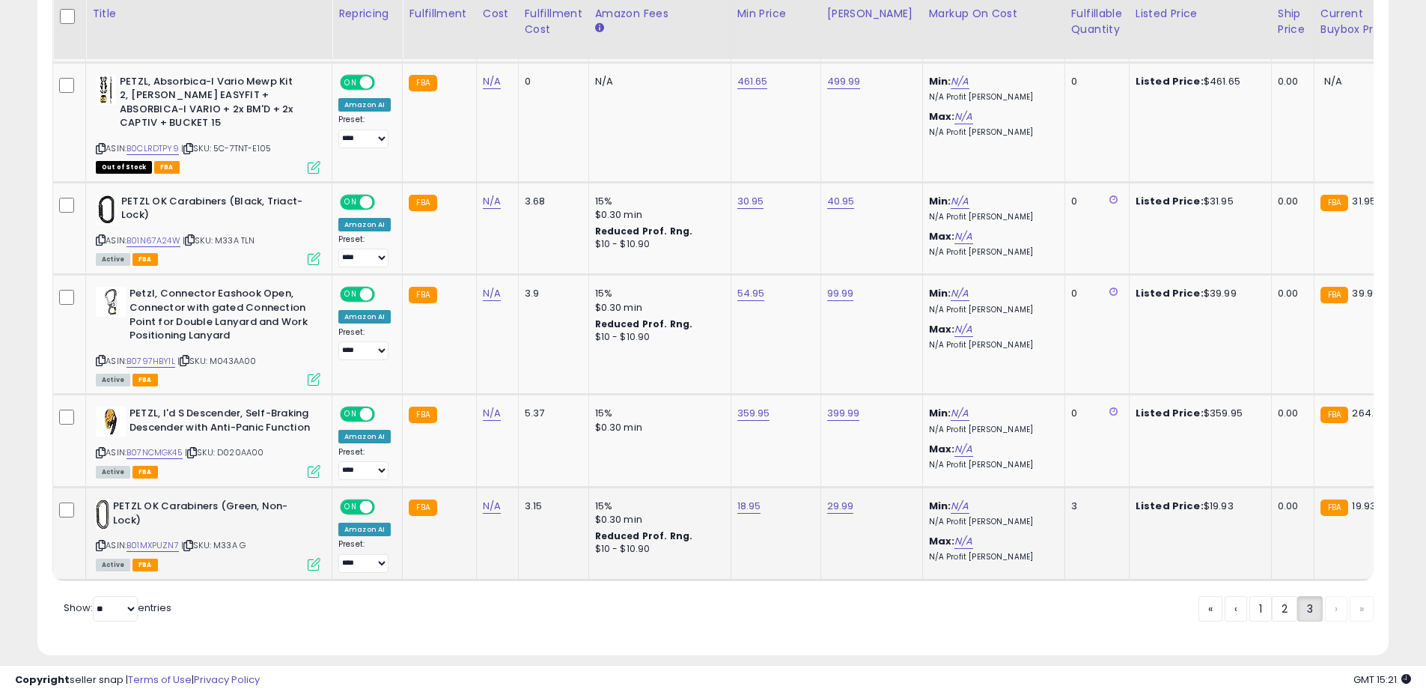
click at [224, 547] on span "| SKU: M33A G" at bounding box center [213, 545] width 64 height 12
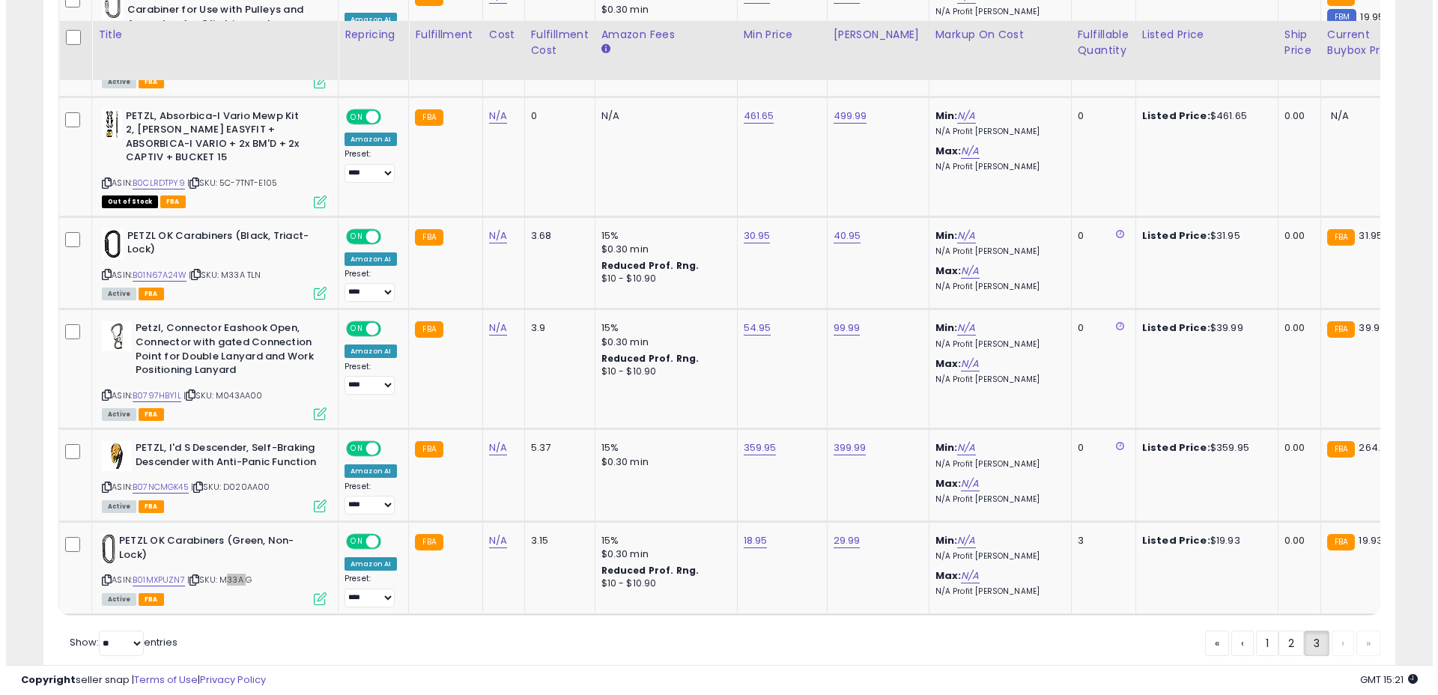
scroll to position [0, 0]
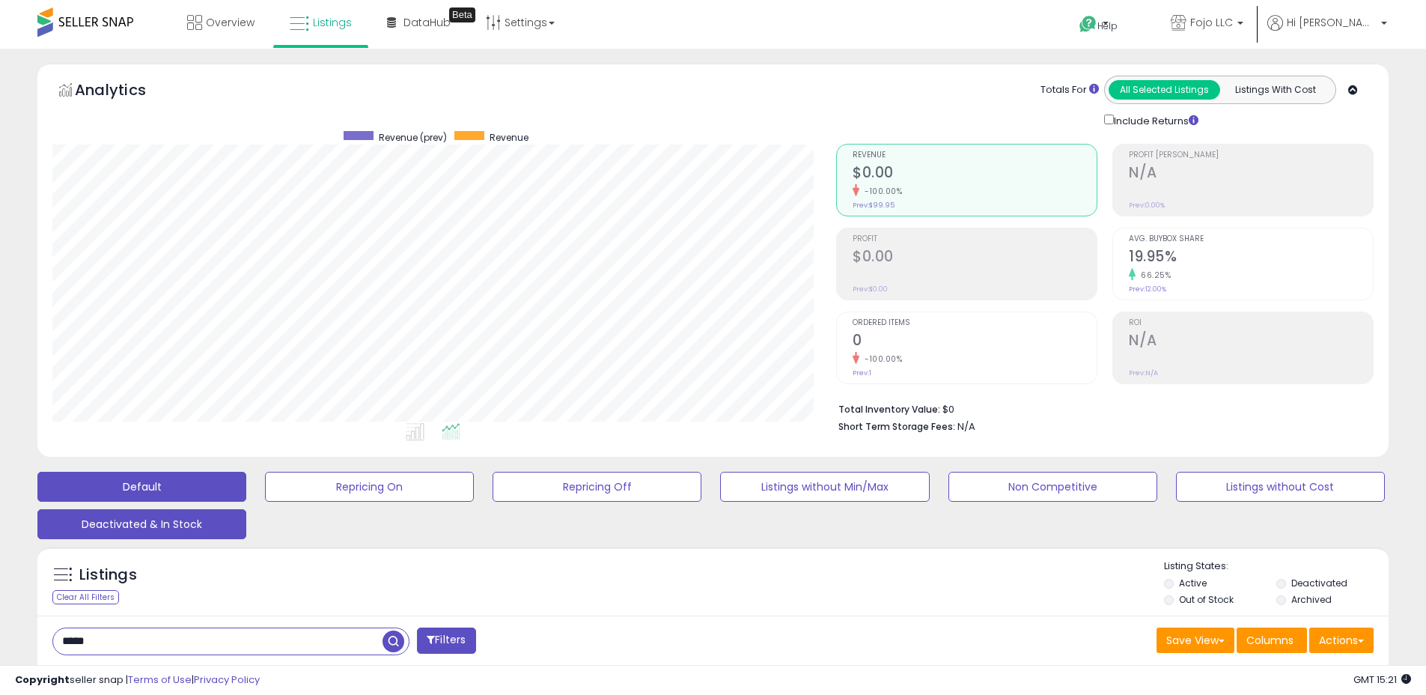
click at [162, 523] on button "Deactivated & In Stock" at bounding box center [141, 524] width 209 height 30
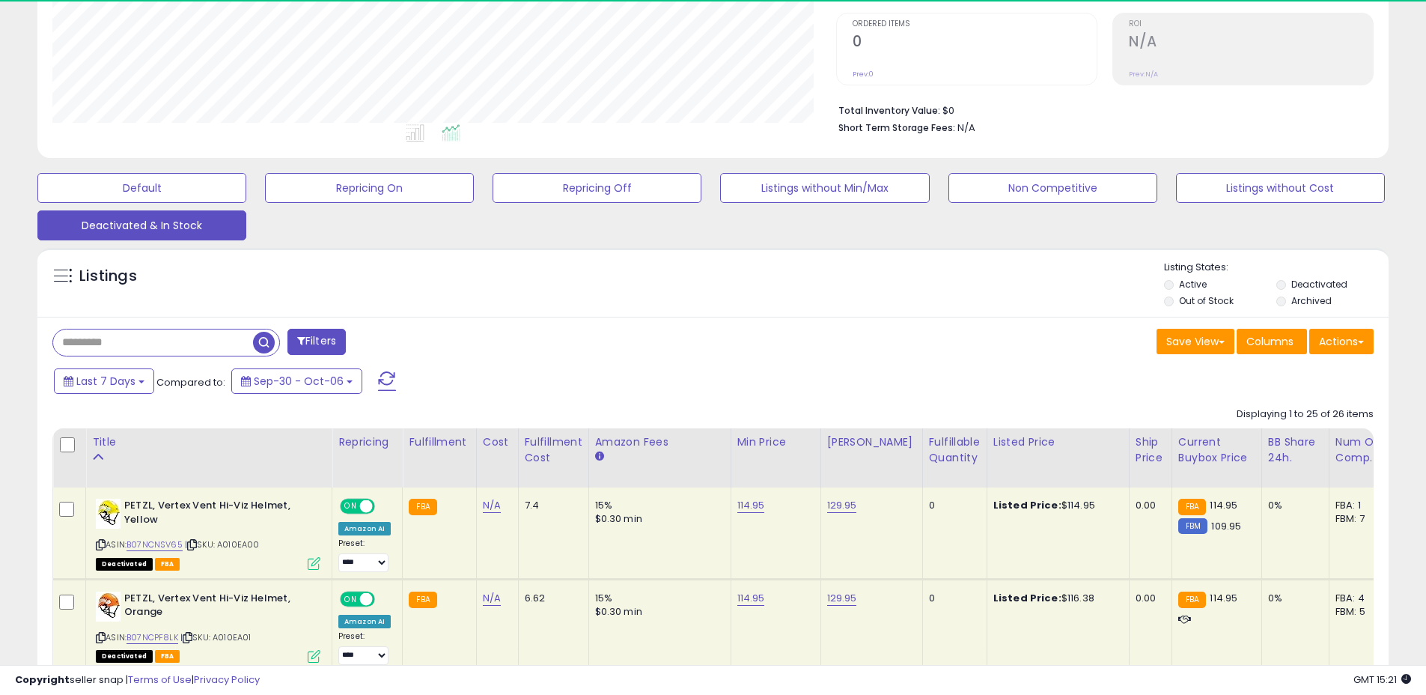
scroll to position [307, 784]
click at [139, 344] on input "text" at bounding box center [153, 342] width 200 height 26
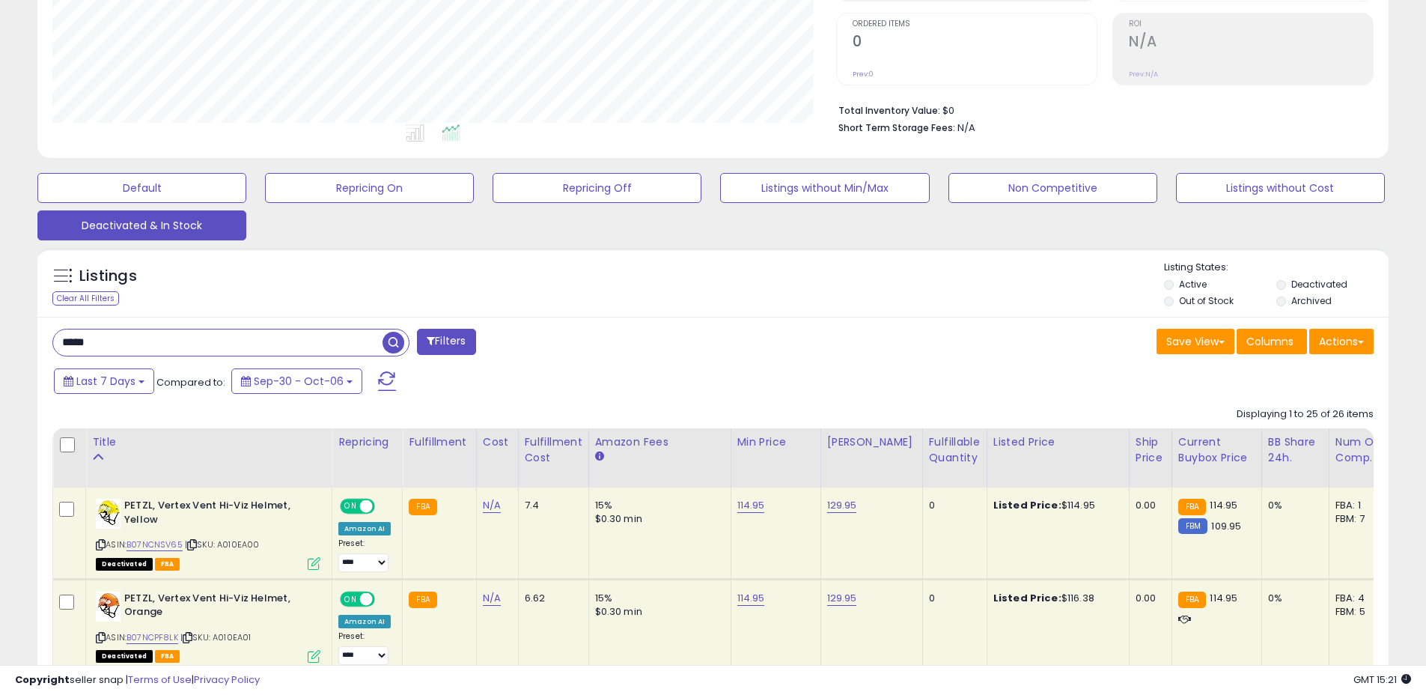
type input "*****"
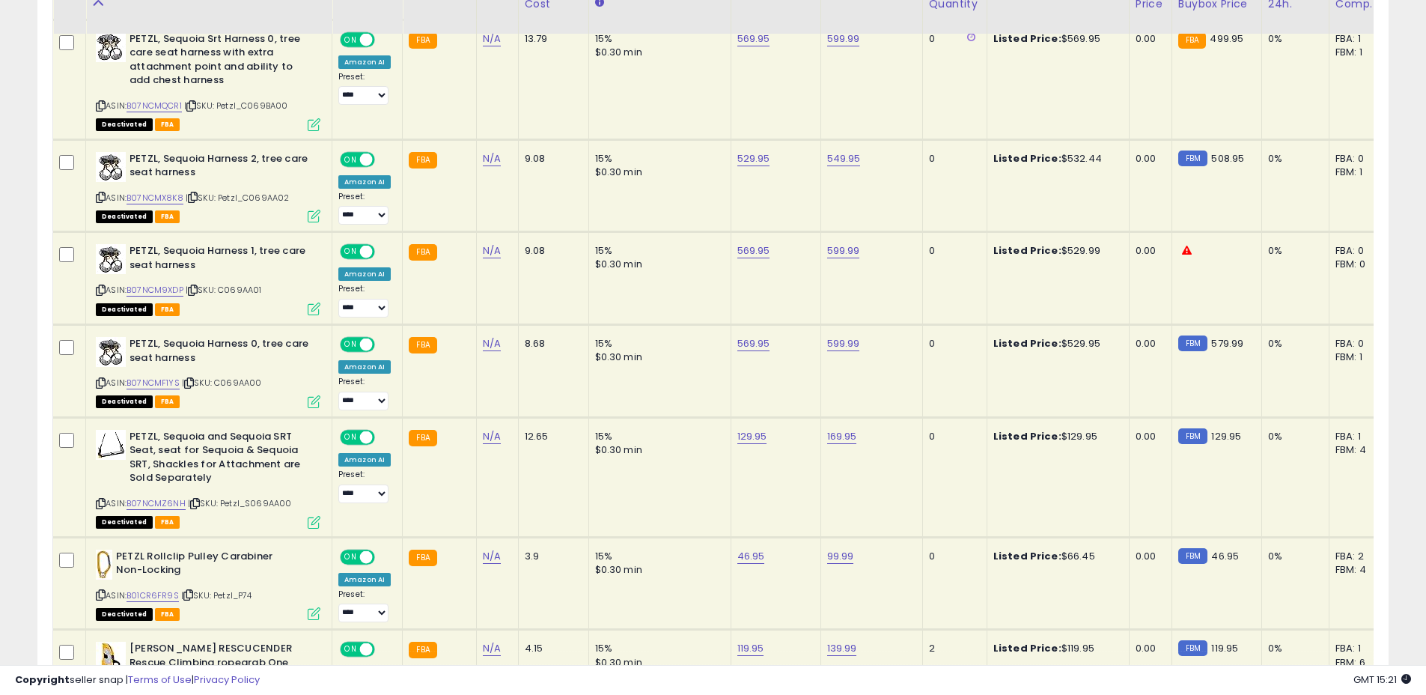
scroll to position [1003, 0]
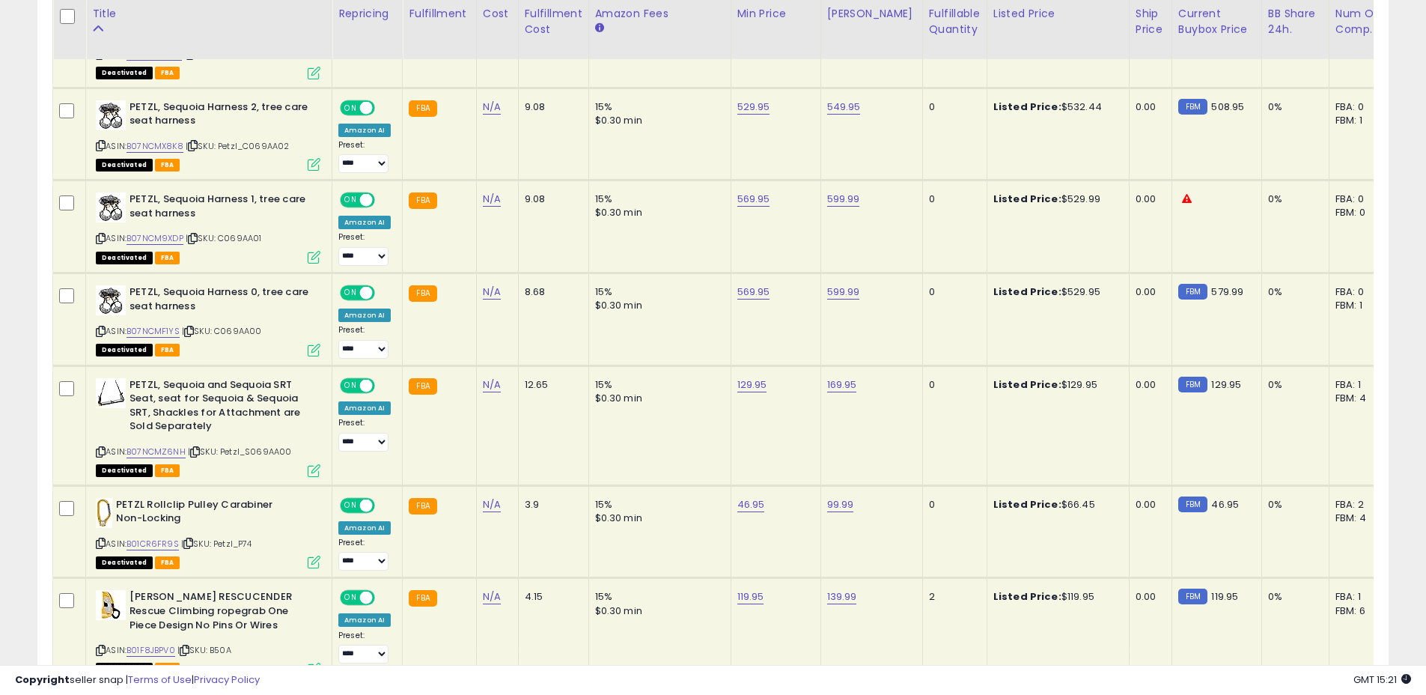
click at [270, 452] on span "| SKU: Petzl_S069AA00" at bounding box center [240, 452] width 104 height 12
click at [222, 547] on span "| SKU: Petzl_P74" at bounding box center [216, 544] width 71 height 12
click at [250, 546] on span "| SKU: Petzl_P74" at bounding box center [216, 544] width 71 height 12
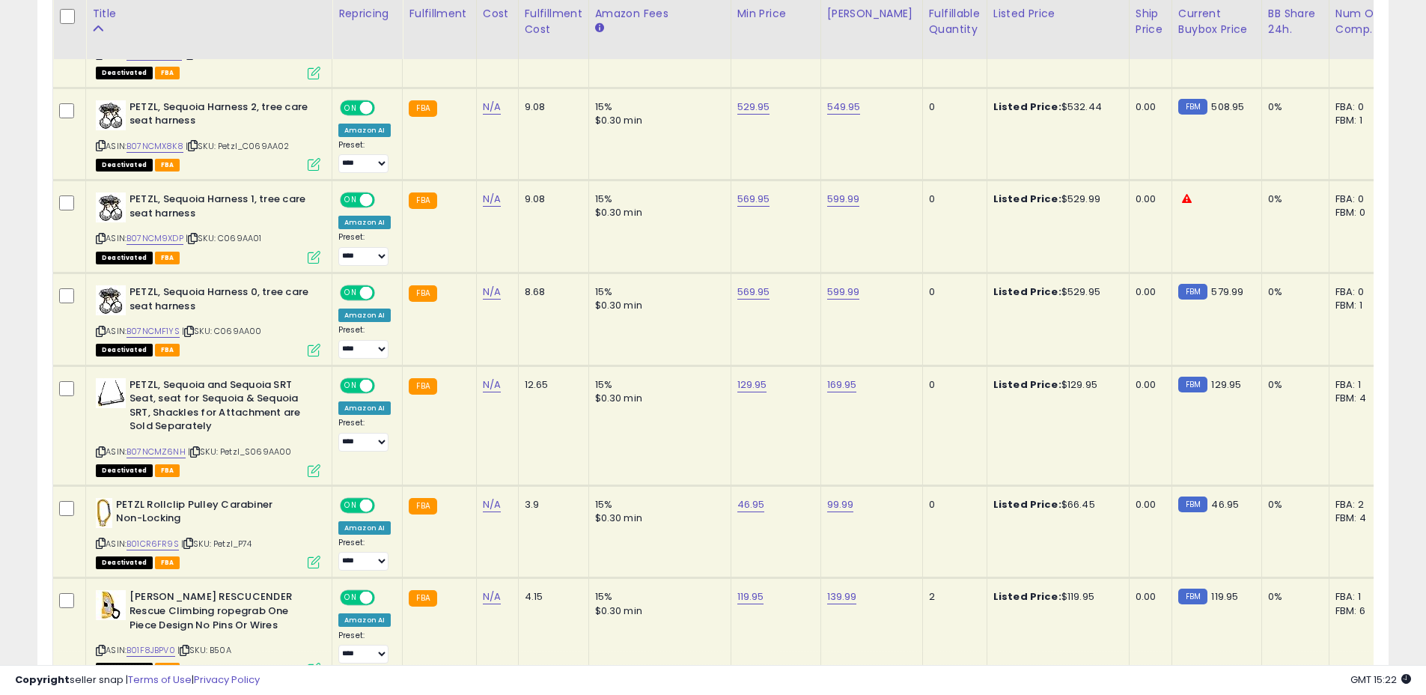
click at [250, 546] on span "| SKU: Petzl_P74" at bounding box center [216, 544] width 71 height 12
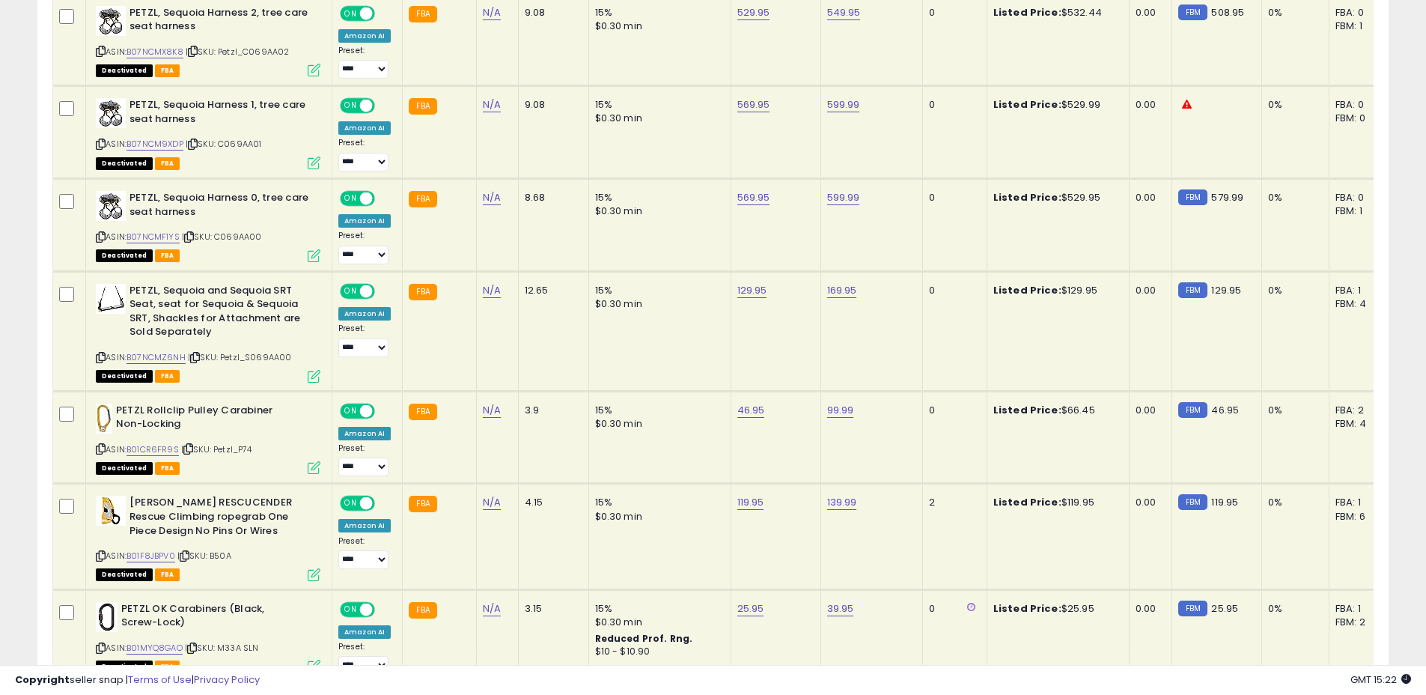
scroll to position [1116, 0]
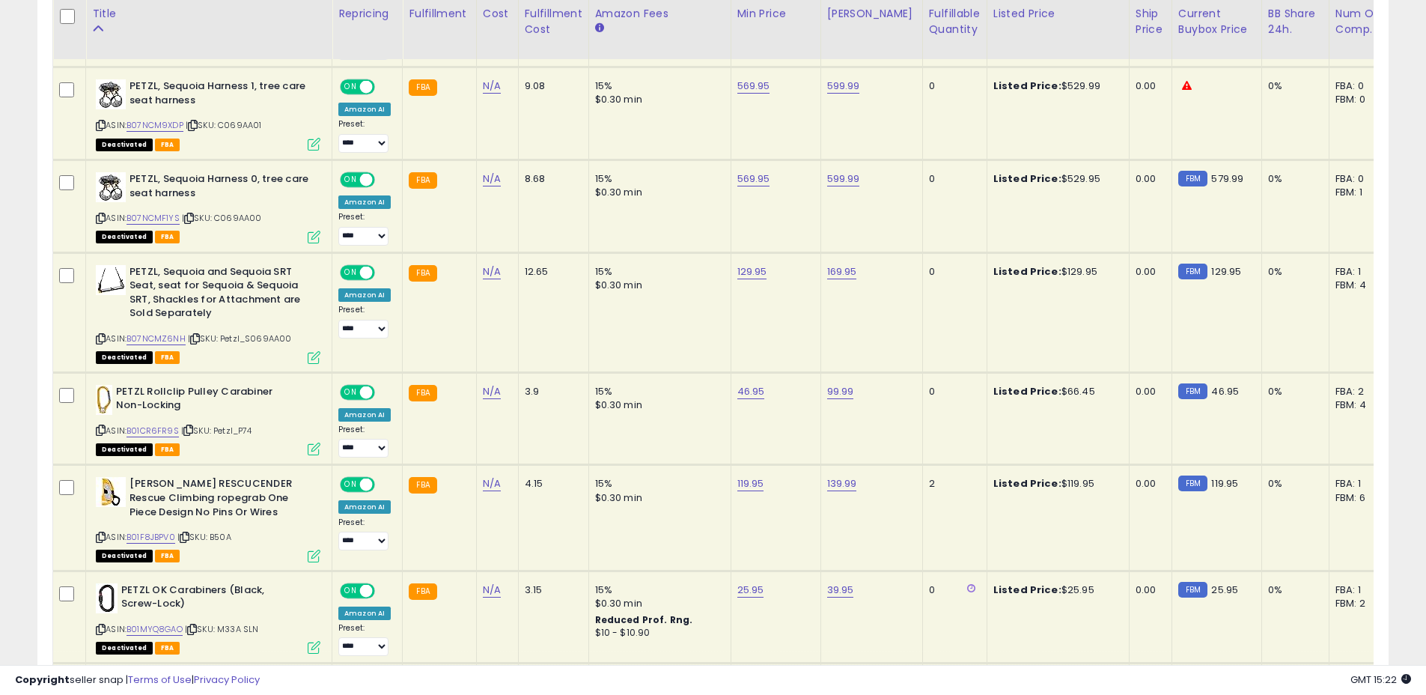
click at [231, 538] on span "| SKU: B50A" at bounding box center [204, 537] width 54 height 12
click at [231, 629] on span "| SKU: M33A SLN" at bounding box center [222, 629] width 74 height 12
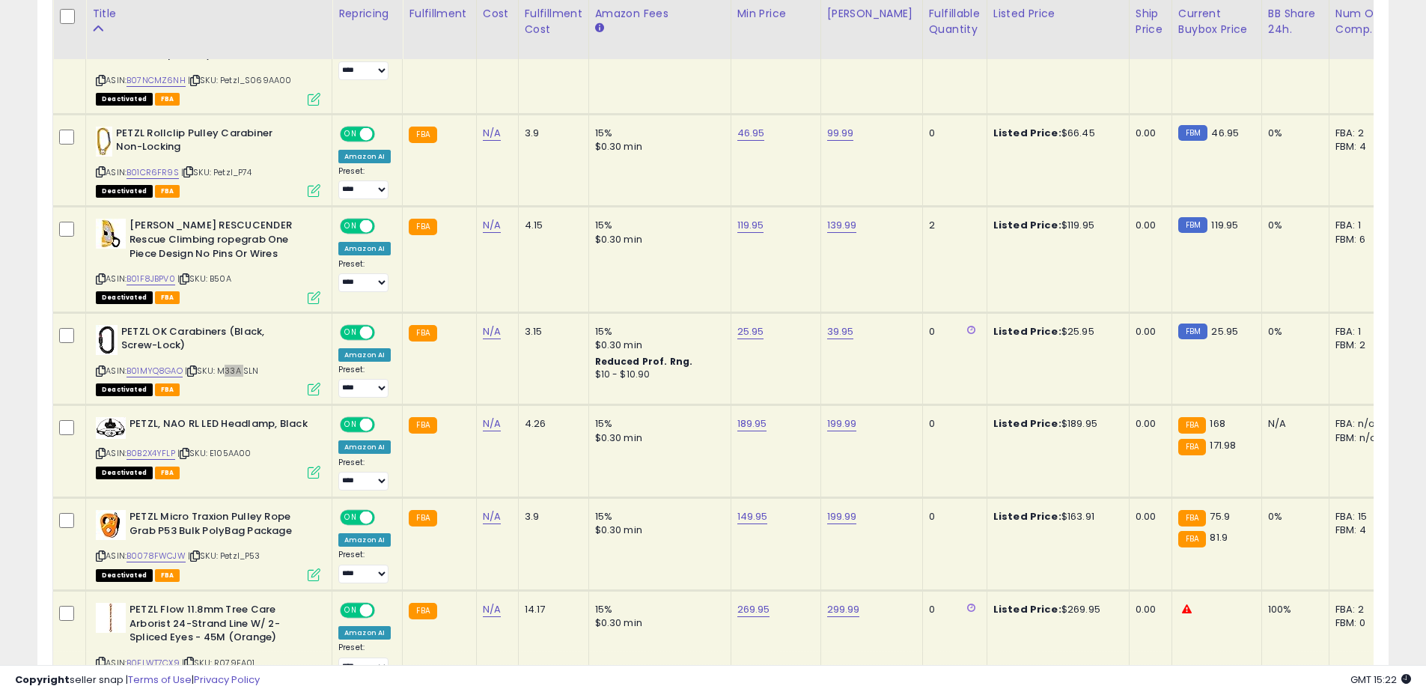
scroll to position [1384, 0]
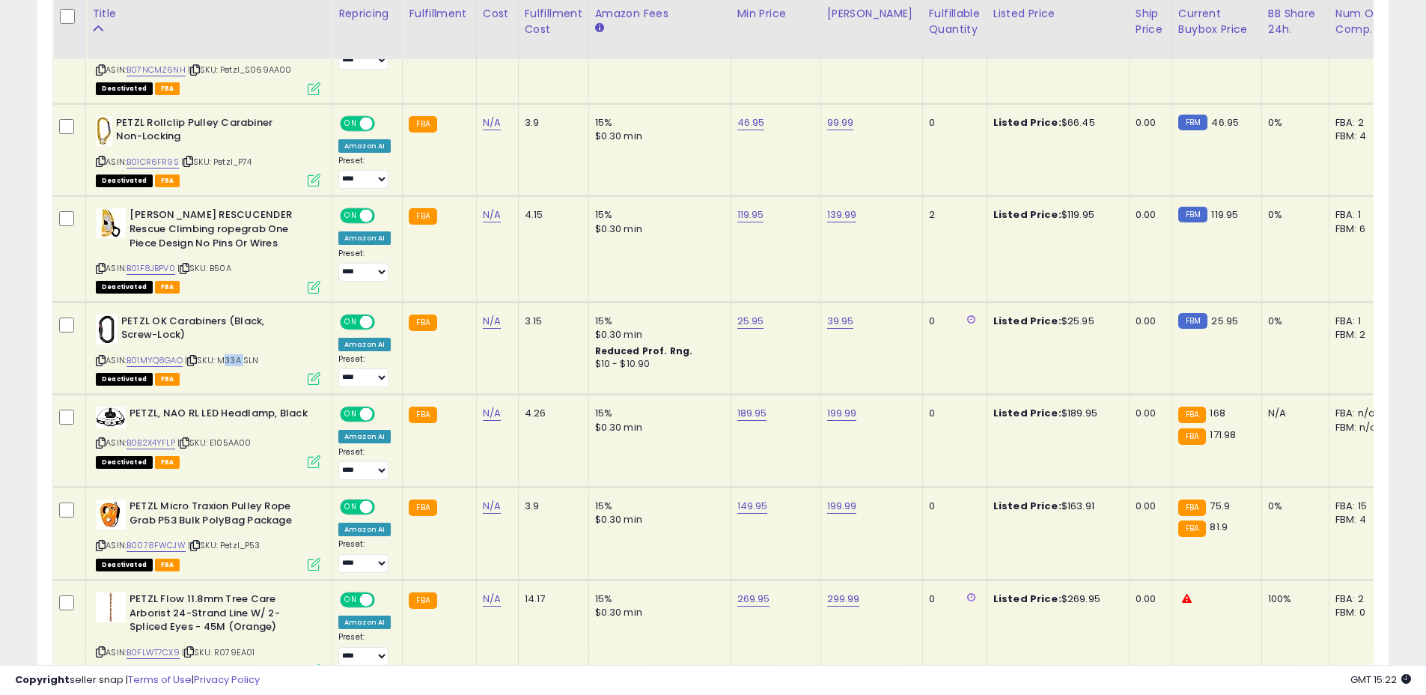
click at [225, 444] on span "| SKU: E105AA00" at bounding box center [214, 443] width 74 height 12
click at [255, 549] on span "| SKU: Petzl_P53" at bounding box center [224, 545] width 73 height 12
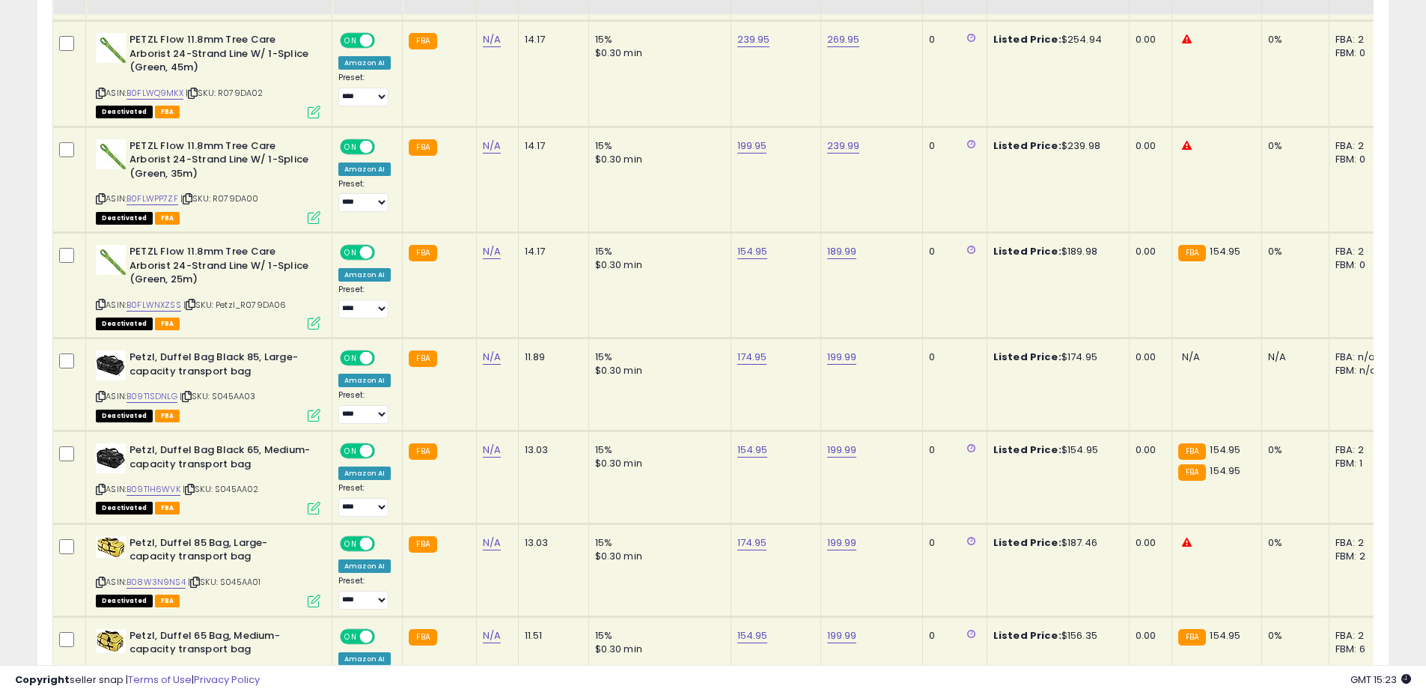
scroll to position [2374, 0]
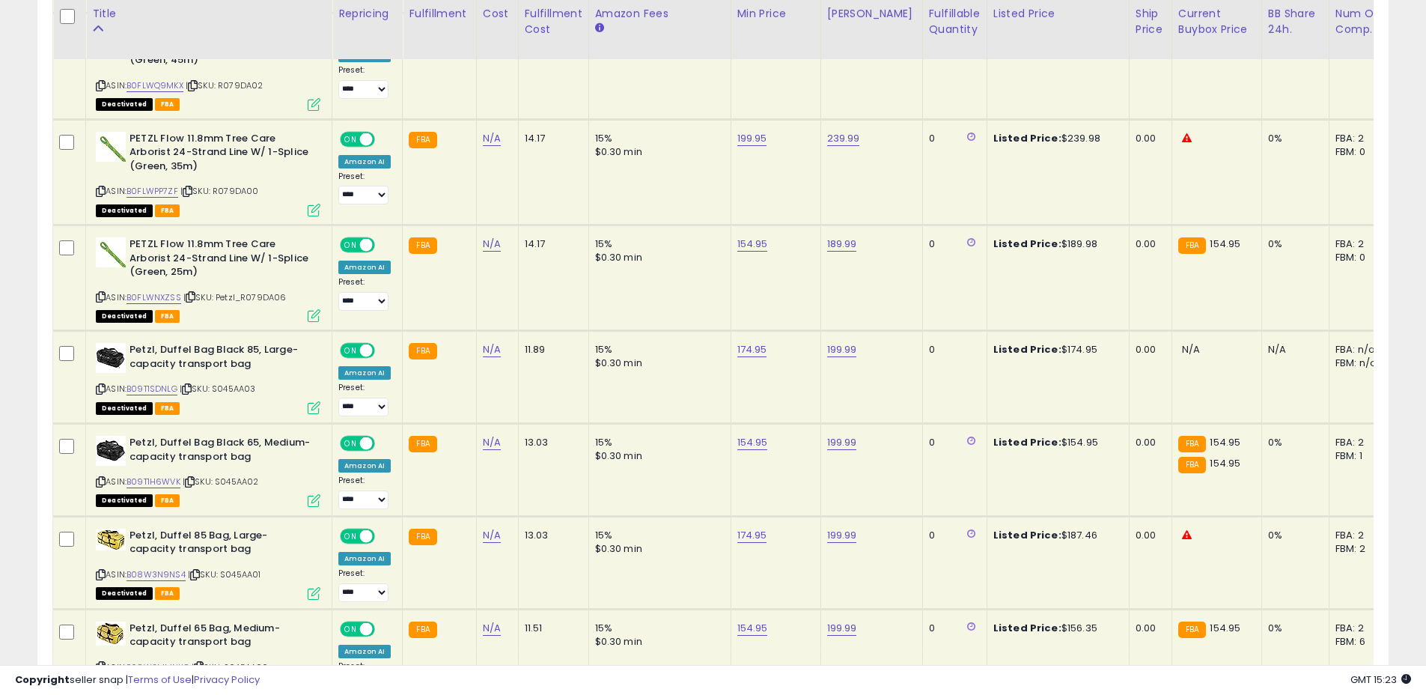
click at [250, 387] on span "| SKU: S045AA03" at bounding box center [218, 389] width 76 height 12
click at [246, 485] on span "| SKU: S045AA02" at bounding box center [221, 481] width 76 height 12
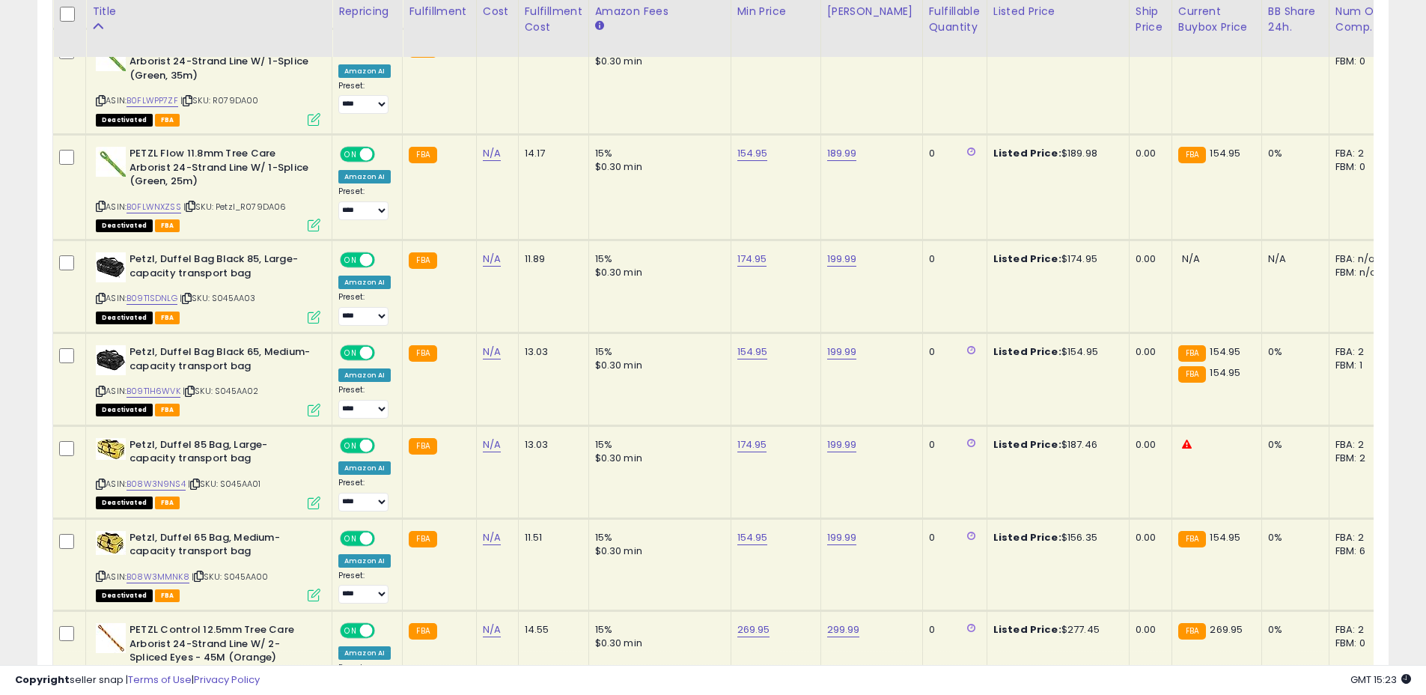
scroll to position [2466, 0]
click at [262, 575] on span "| SKU: S045AA00" at bounding box center [230, 576] width 77 height 12
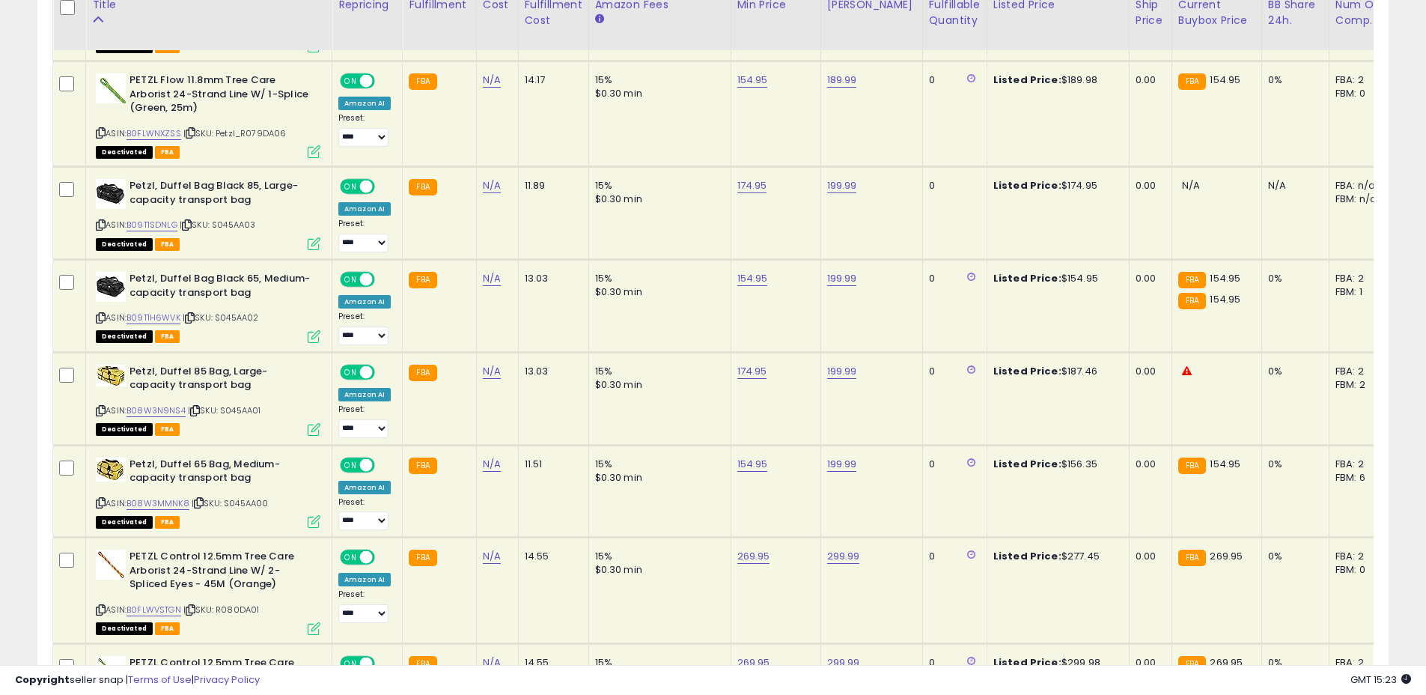
scroll to position [2561, 0]
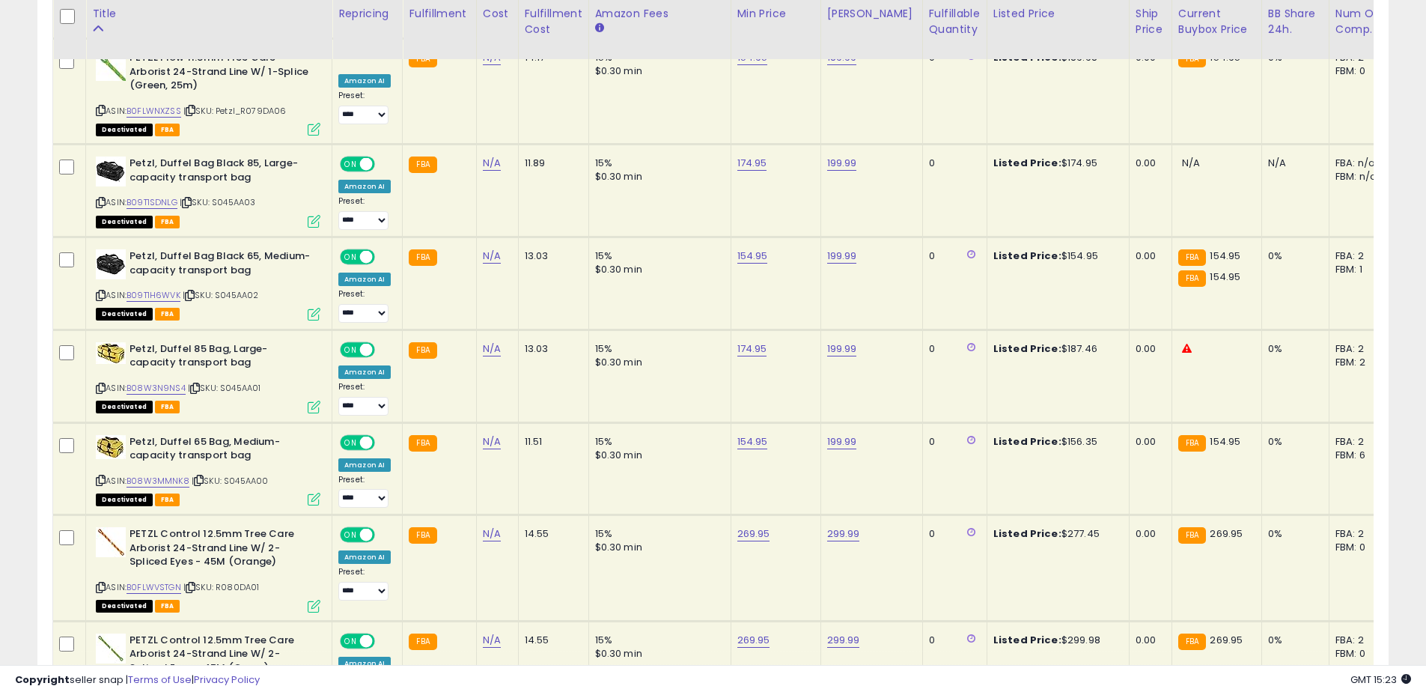
click at [239, 586] on span "| SKU: R080DA01" at bounding box center [221, 587] width 76 height 12
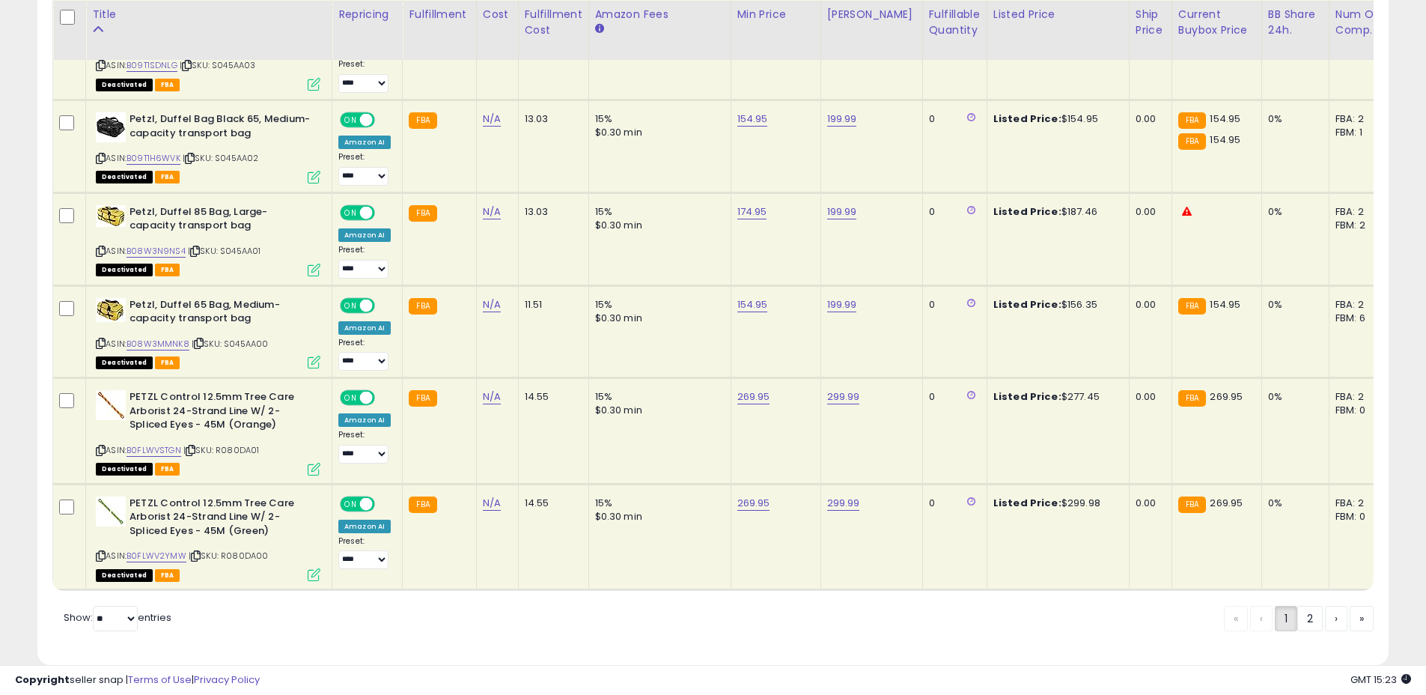
scroll to position [2699, 0]
click at [248, 556] on span "| SKU: R080DA00" at bounding box center [229, 555] width 80 height 12
click at [1313, 630] on link "2" at bounding box center [1310, 617] width 25 height 25
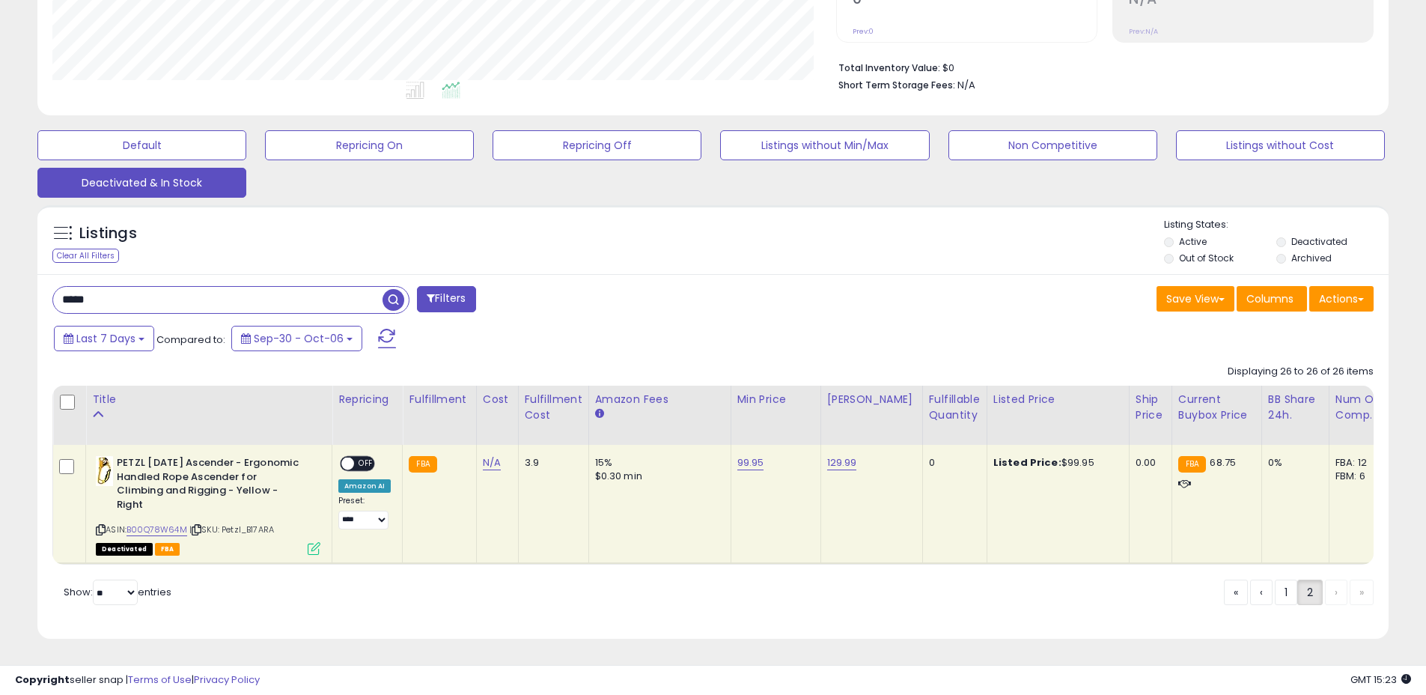
scroll to position [353, 0]
click at [266, 523] on span "| SKU: Petzl_B17ARA" at bounding box center [231, 529] width 85 height 12
click at [360, 458] on span "OFF" at bounding box center [366, 464] width 24 height 13
click at [1275, 595] on link "1" at bounding box center [1286, 592] width 22 height 25
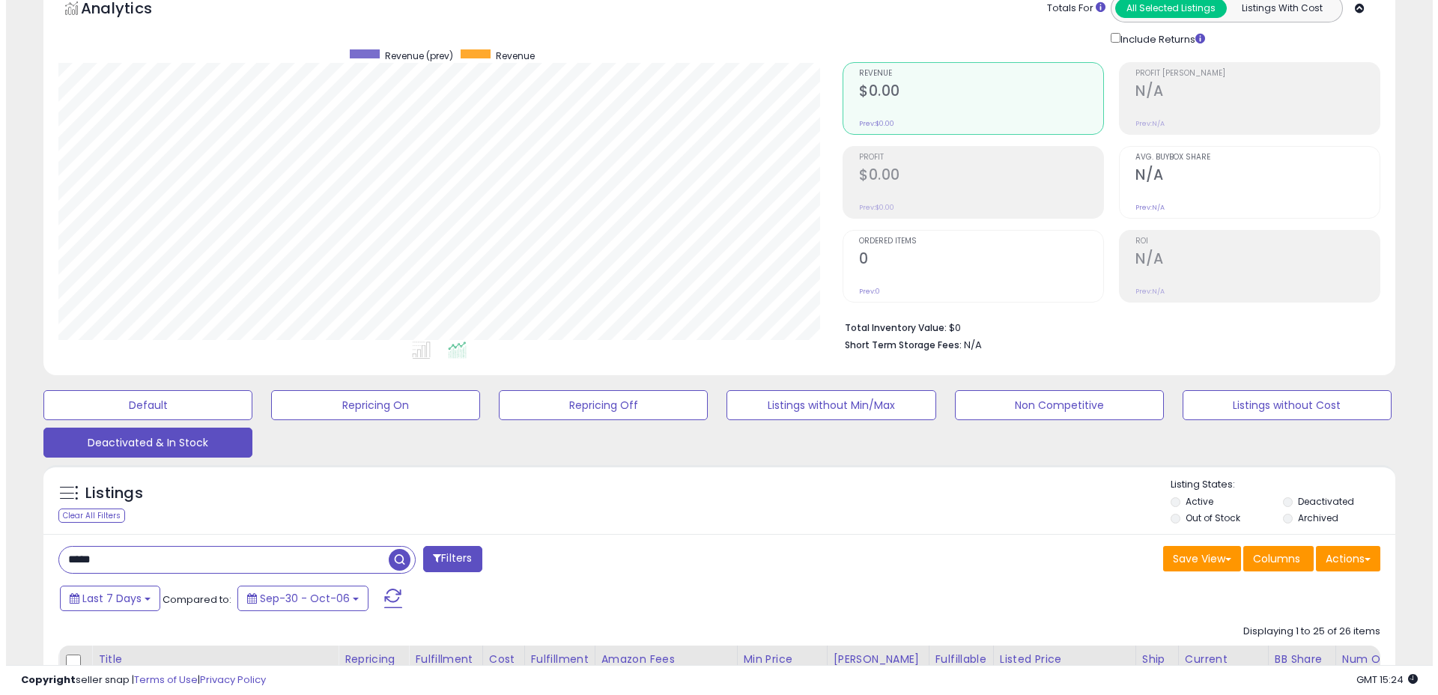
scroll to position [0, 0]
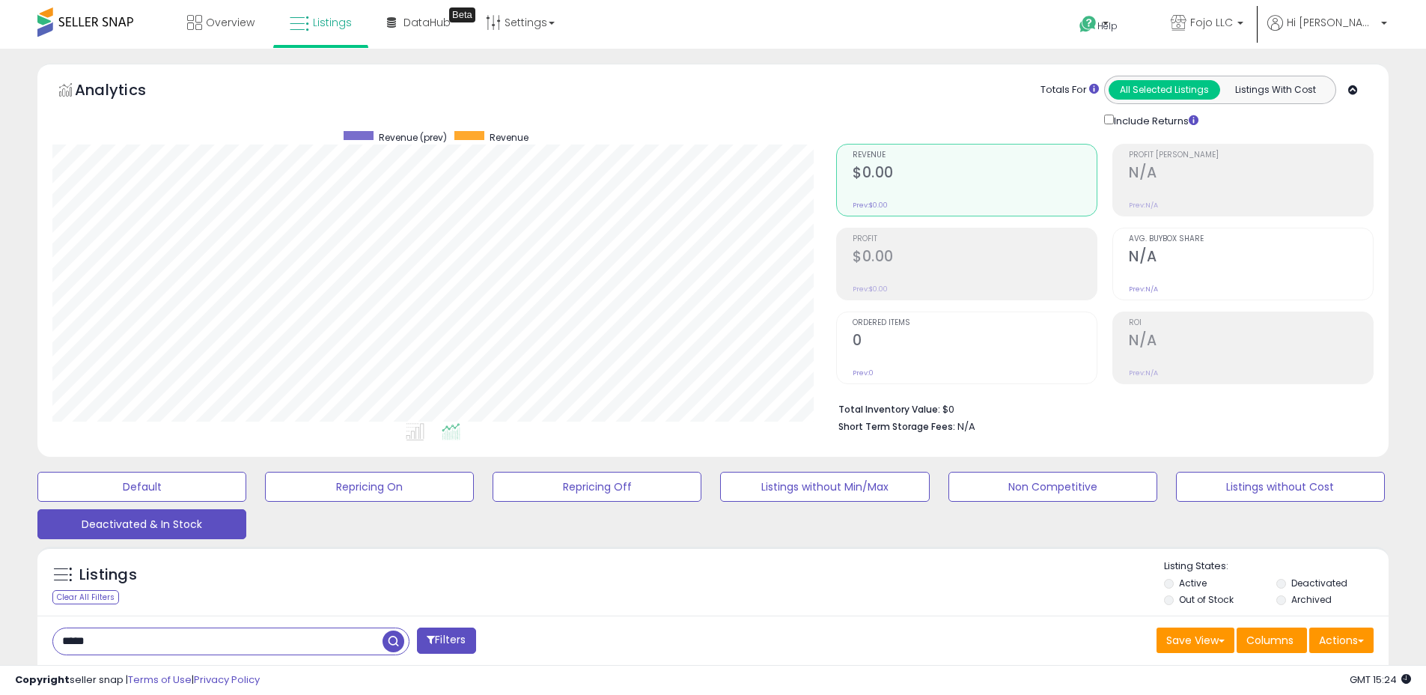
click at [616, 504] on div "Default Repricing On Repricing Off Listings without Min/Max Non Competitive Lis…" at bounding box center [713, 501] width 1389 height 75
click at [614, 492] on button "Repricing Off" at bounding box center [597, 487] width 209 height 30
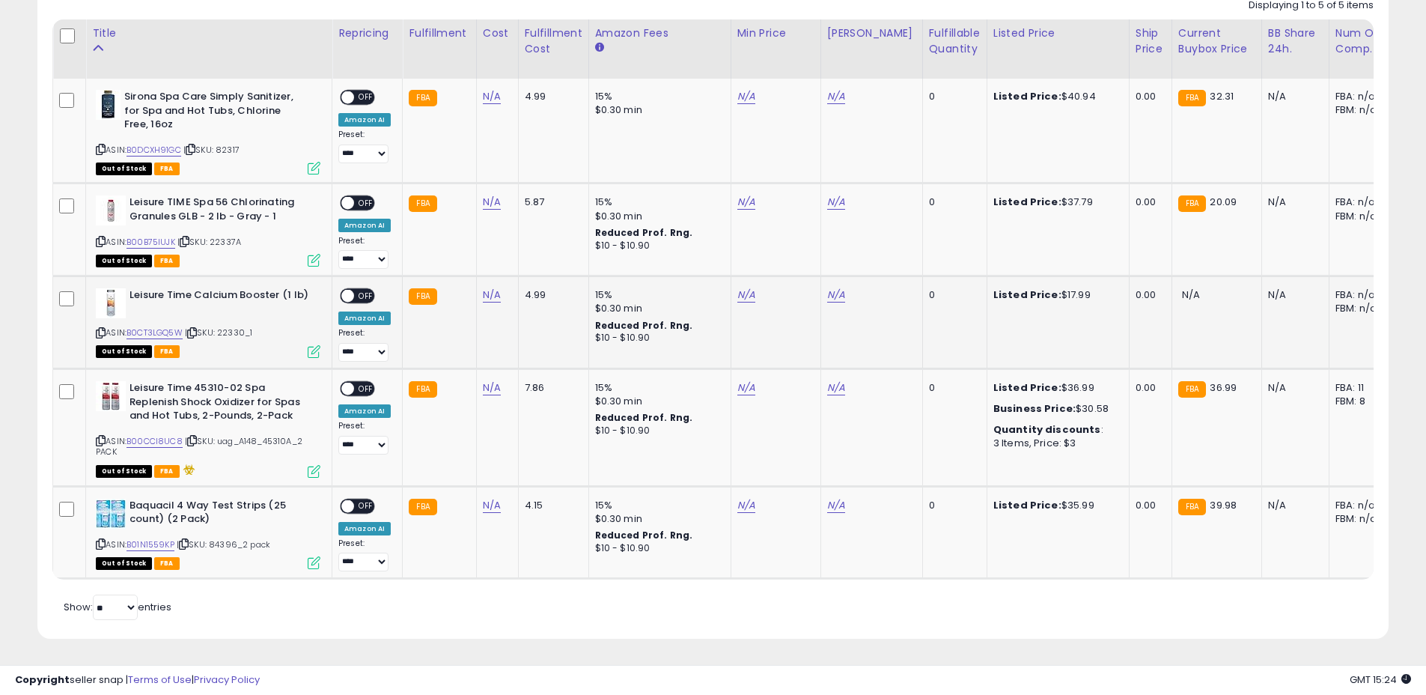
scroll to position [198, 0]
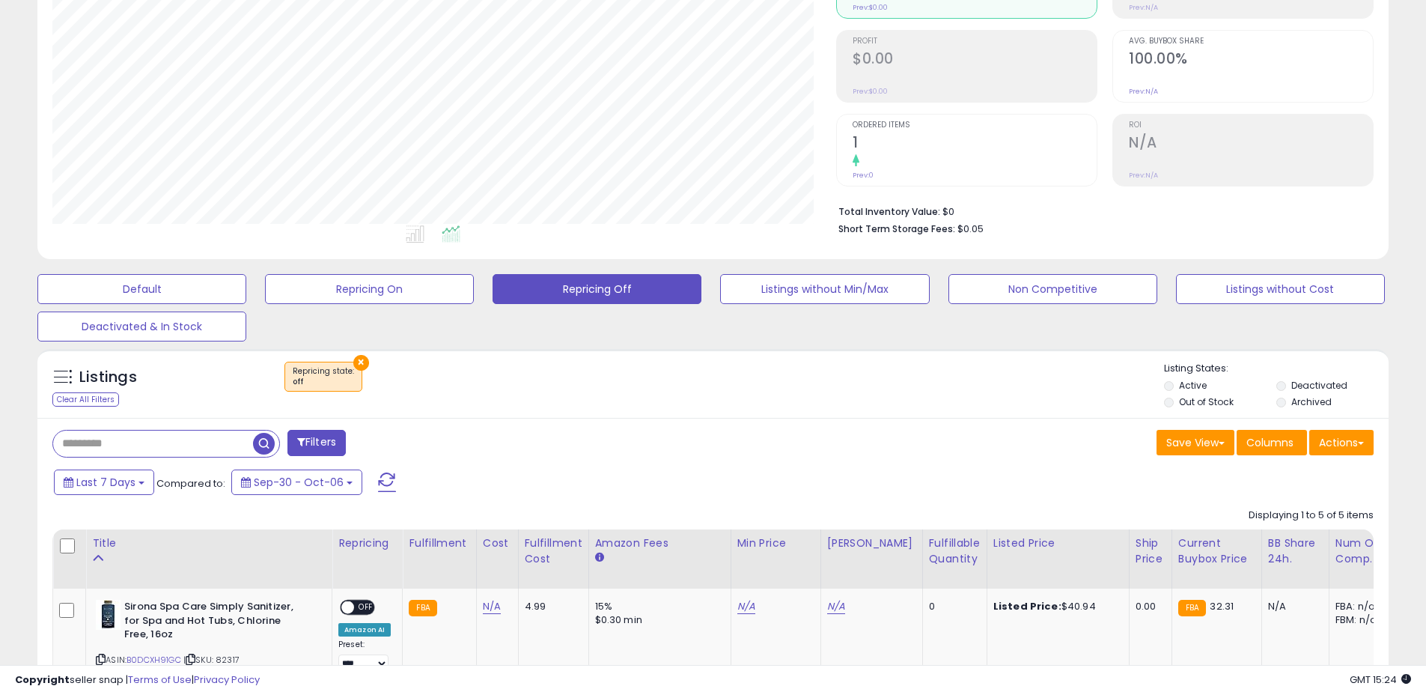
click at [148, 452] on input "text" at bounding box center [153, 444] width 200 height 26
type input "*****"
click at [398, 445] on span "button" at bounding box center [394, 444] width 22 height 22
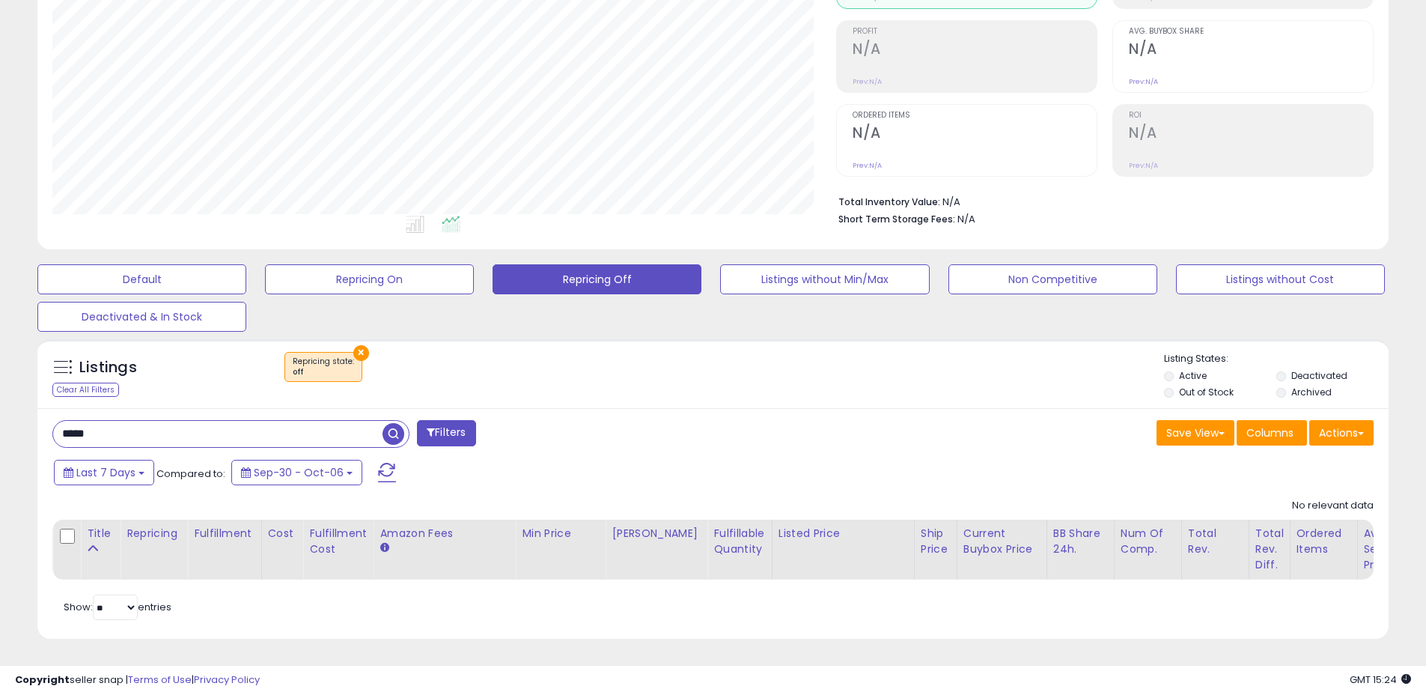
scroll to position [0, 0]
